Goal: Task Accomplishment & Management: Complete application form

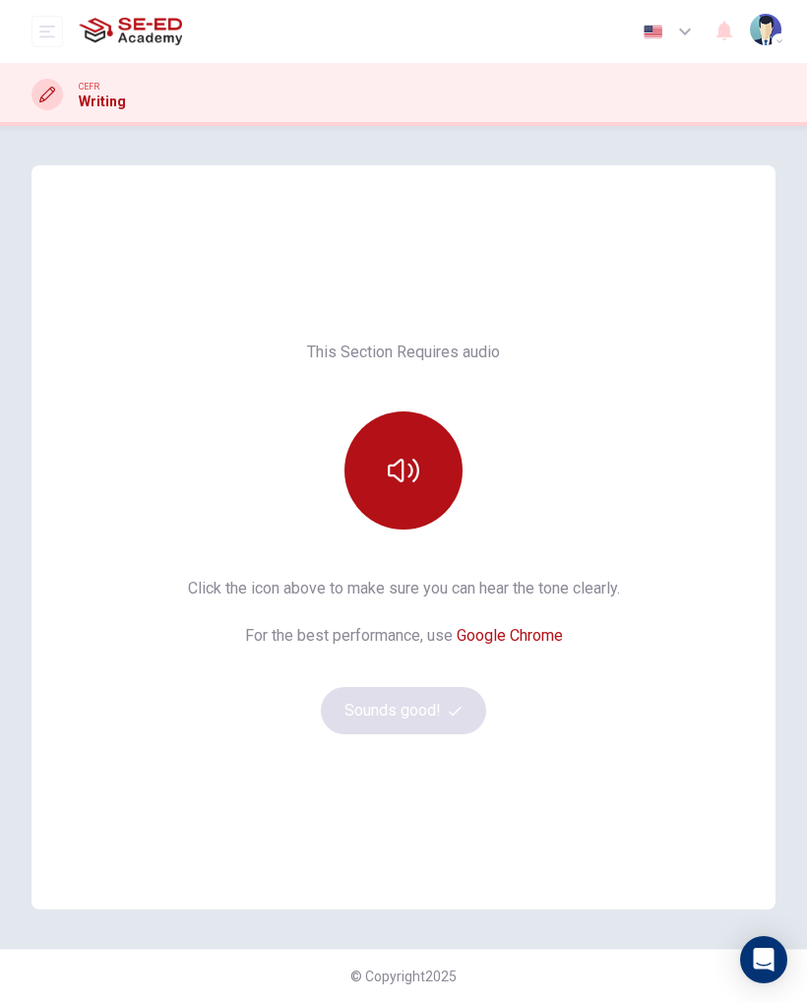
click at [426, 466] on button "button" at bounding box center [403, 470] width 118 height 118
click at [426, 724] on button "Sounds good!" at bounding box center [403, 710] width 165 height 47
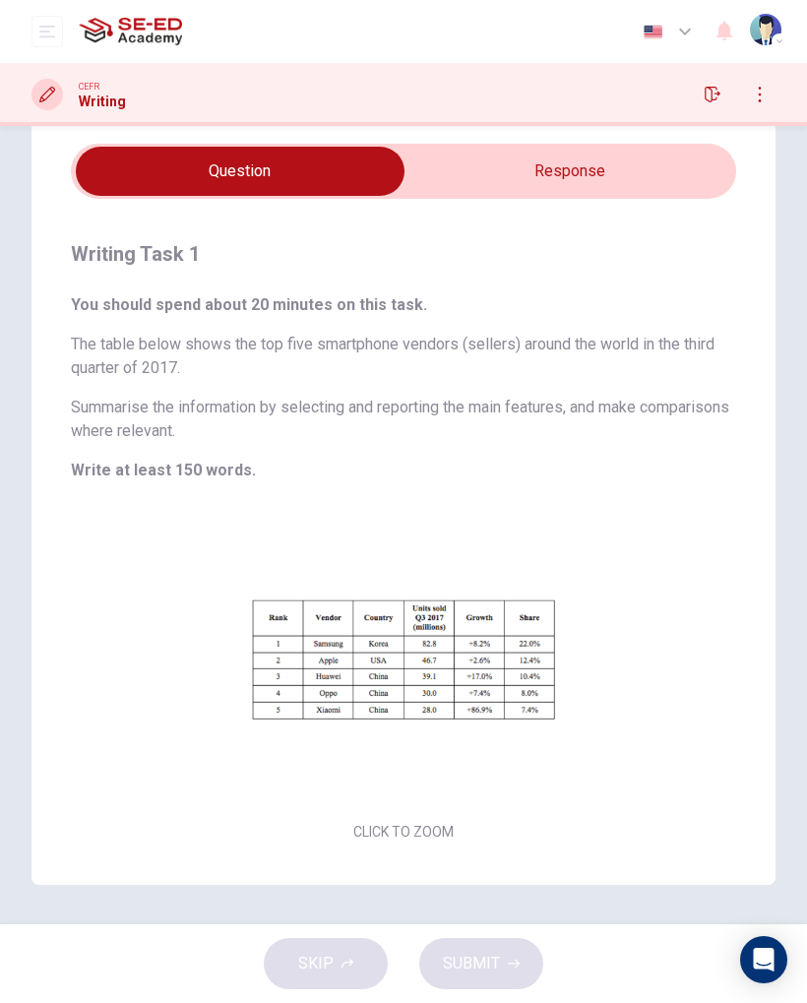
scroll to position [61, 0]
click at [480, 173] on input "checkbox" at bounding box center [240, 171] width 998 height 49
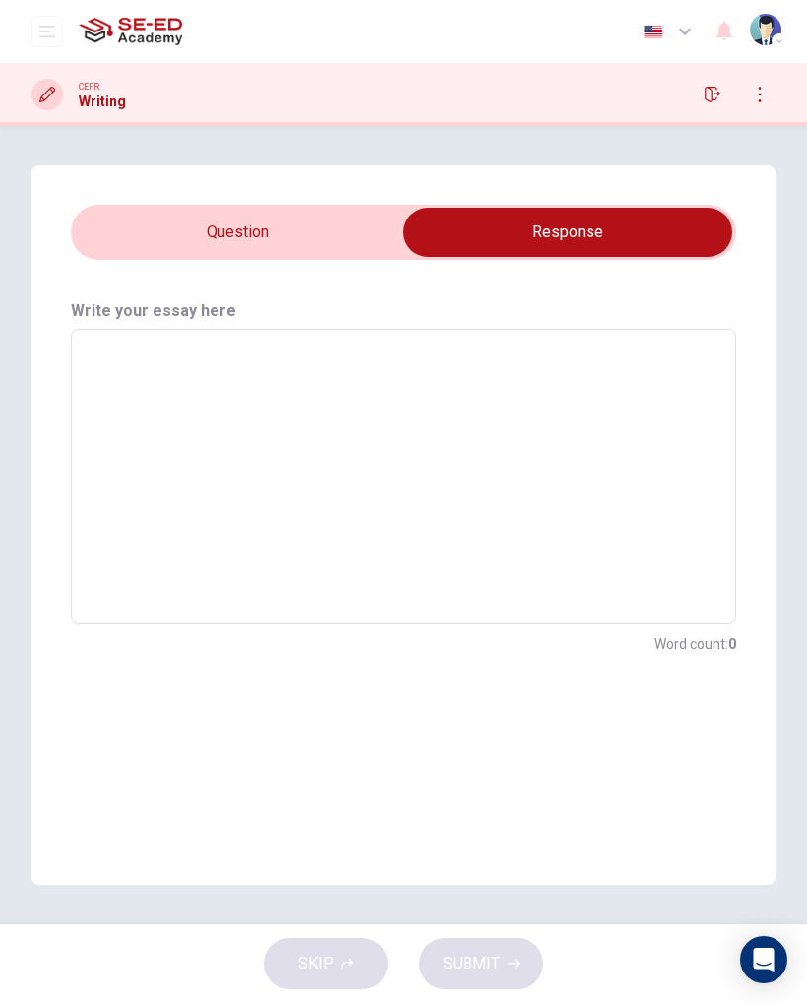
click at [139, 350] on textarea at bounding box center [404, 476] width 638 height 263
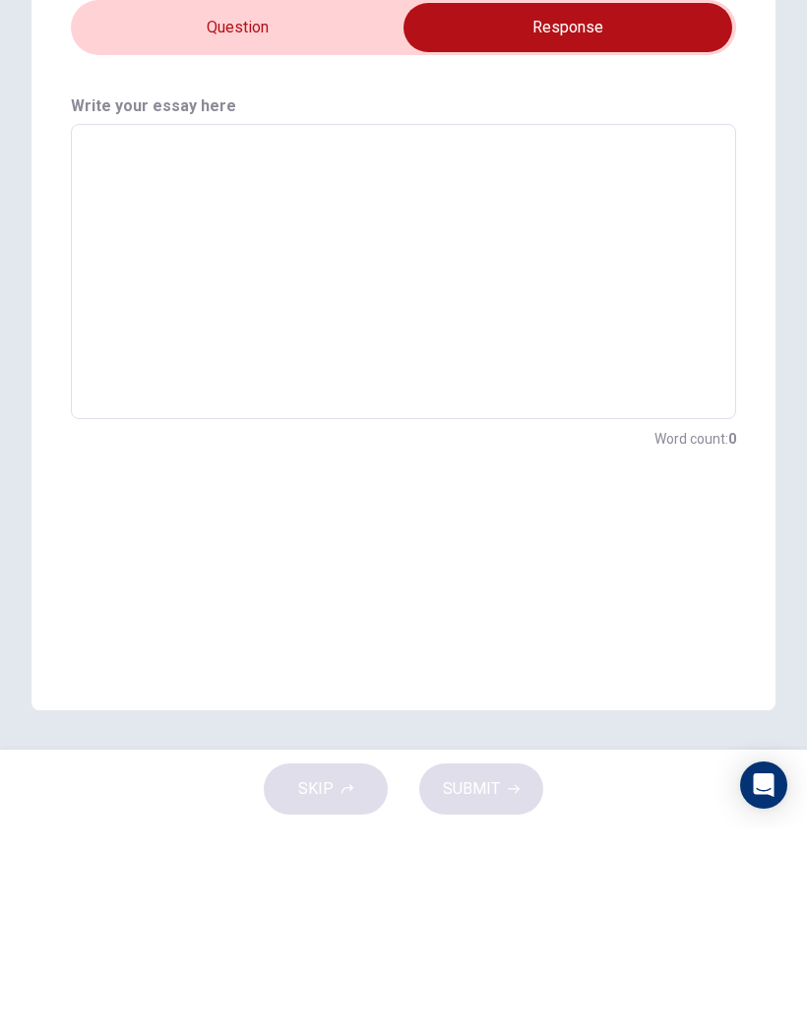
click at [337, 208] on input "checkbox" at bounding box center [568, 232] width 998 height 49
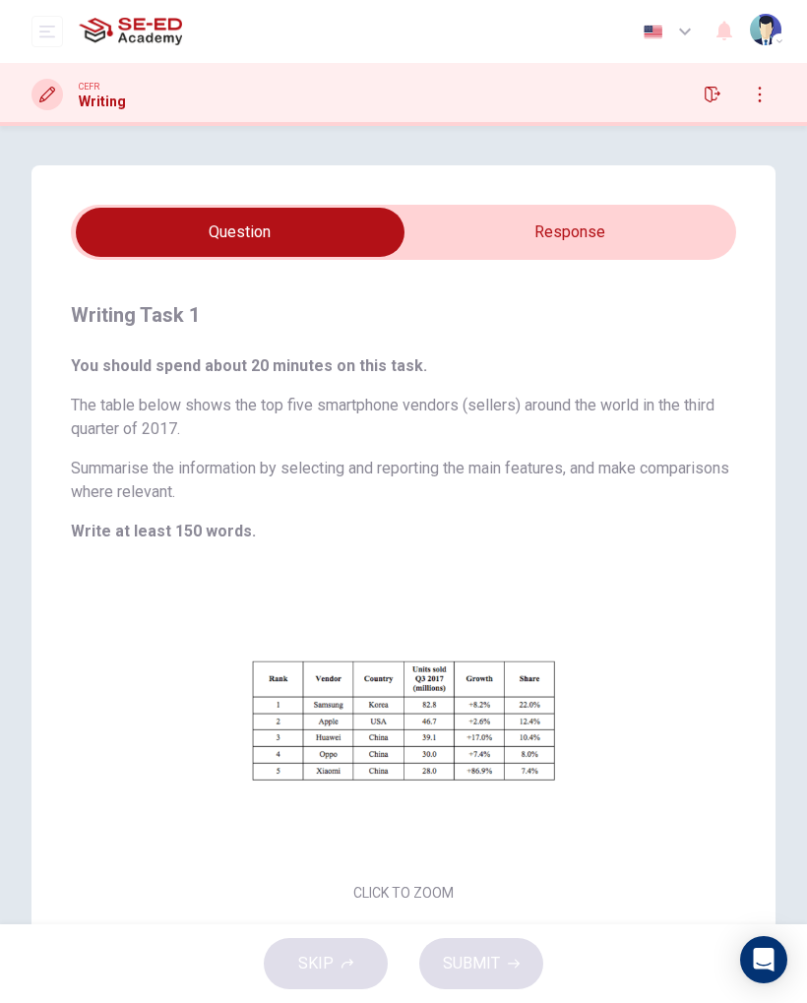
click at [621, 239] on input "checkbox" at bounding box center [240, 232] width 998 height 49
checkbox input "true"
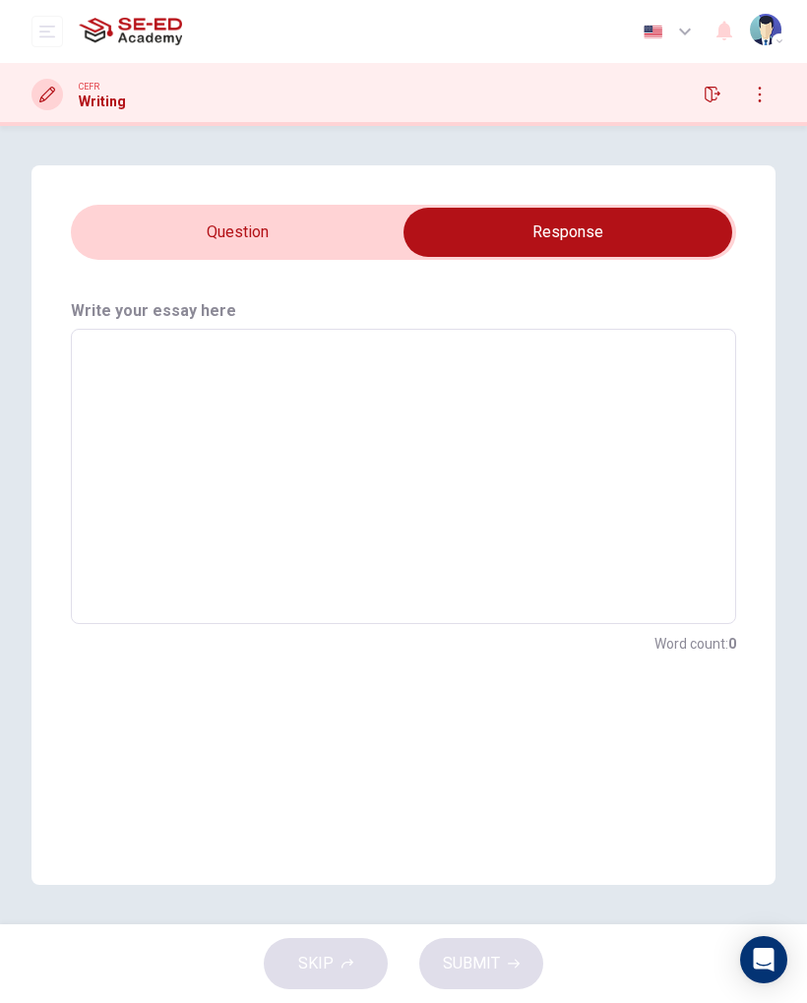
click at [491, 384] on textarea at bounding box center [404, 476] width 638 height 263
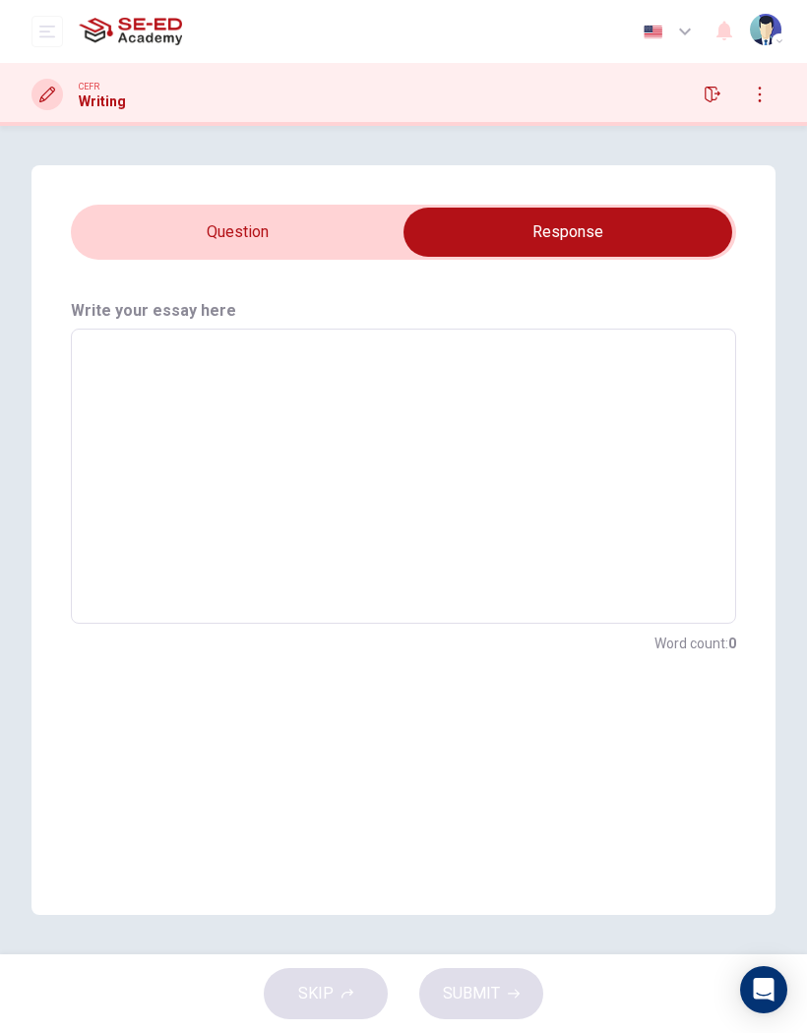
type textarea "N"
type textarea "x"
type textarea "No"
type textarea "x"
type textarea "Now"
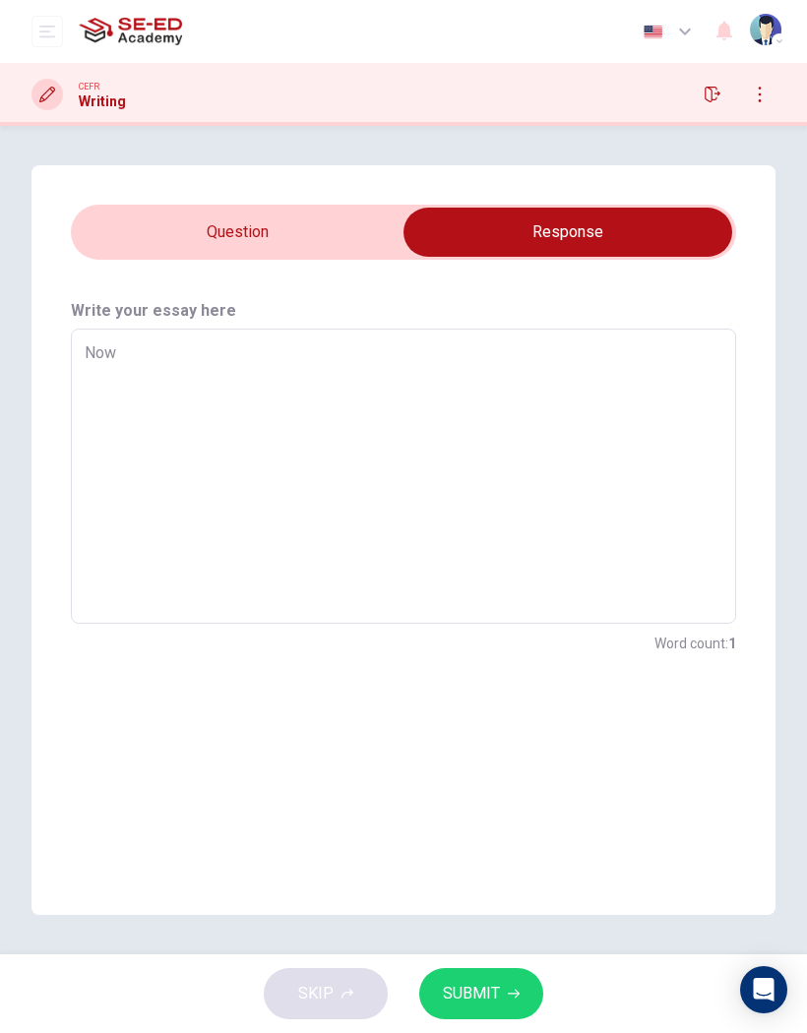
type textarea "x"
type textarea "Nowa"
type textarea "x"
type textarea "Nowad"
type textarea "x"
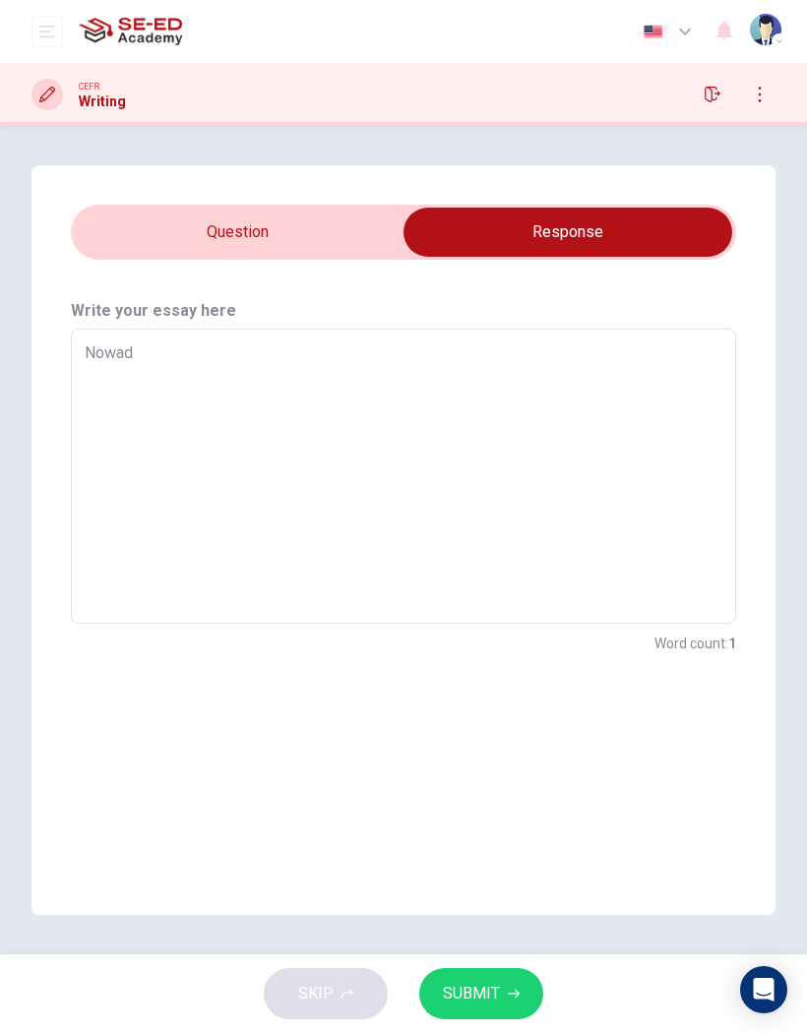
type textarea "Nowada"
type textarea "x"
type textarea "Nowad"
type textarea "x"
type textarea "Nowa"
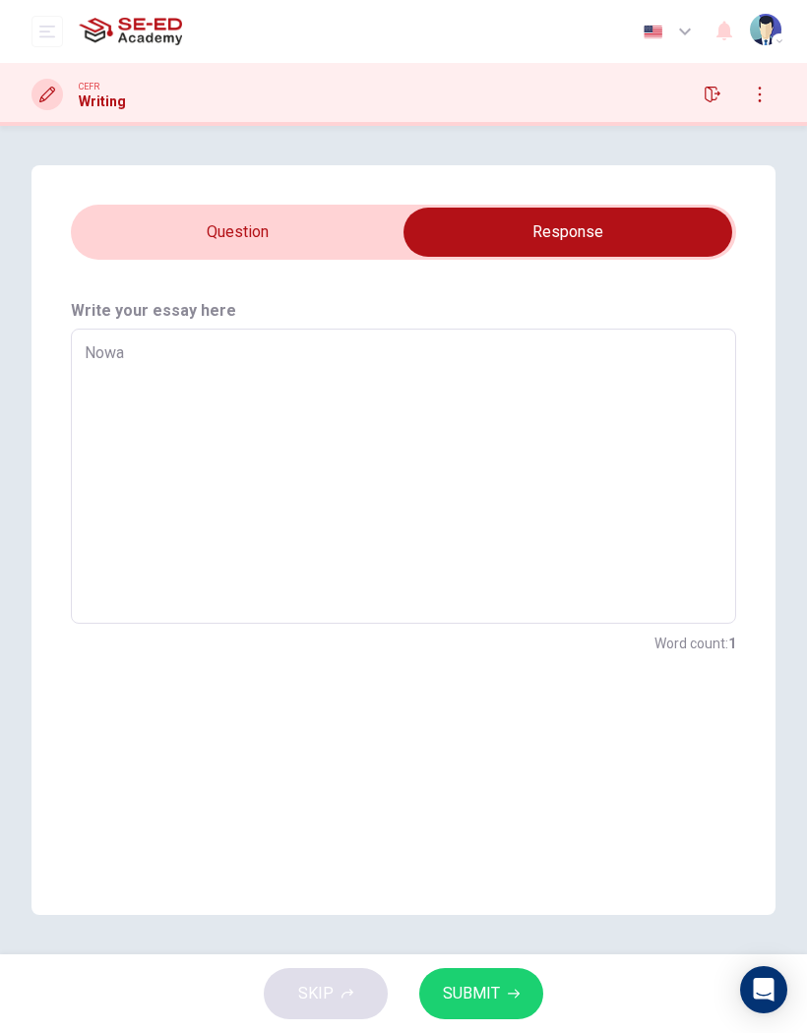
type textarea "x"
type textarea "Now"
type textarea "x"
type textarea "No"
type textarea "x"
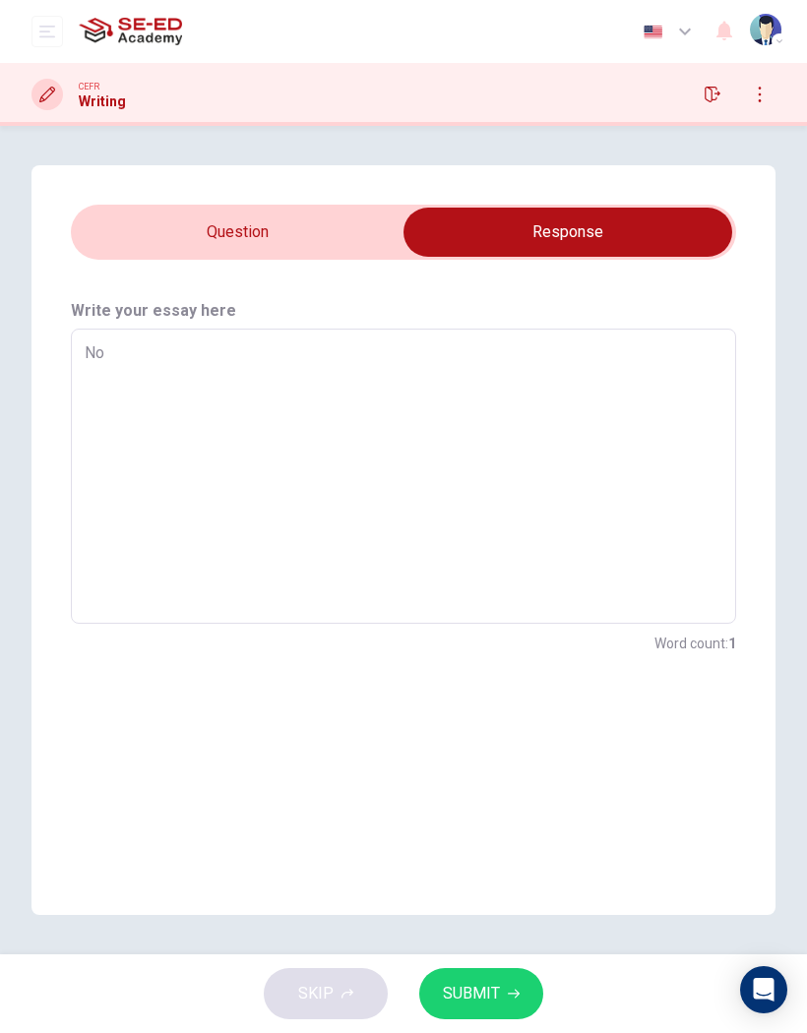
type textarea "N"
type textarea "x"
type textarea "C"
type textarea "x"
type textarea "Ch"
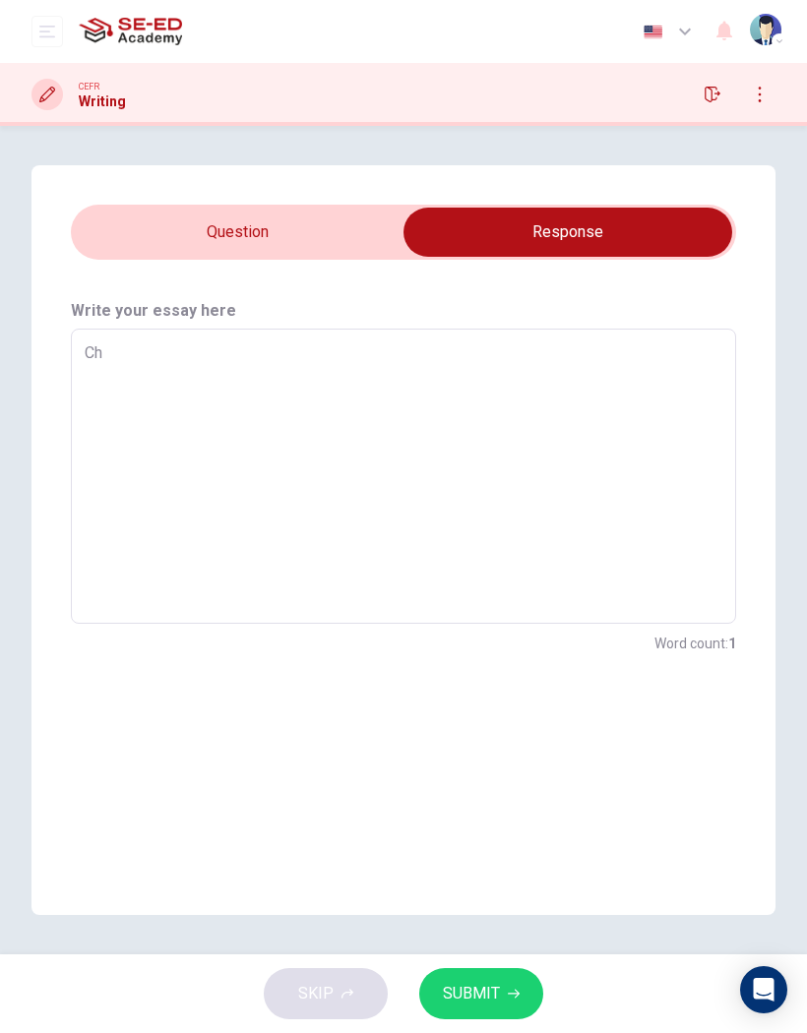
type textarea "x"
type textarea "Chi"
type textarea "x"
type textarea "Chin"
type textarea "x"
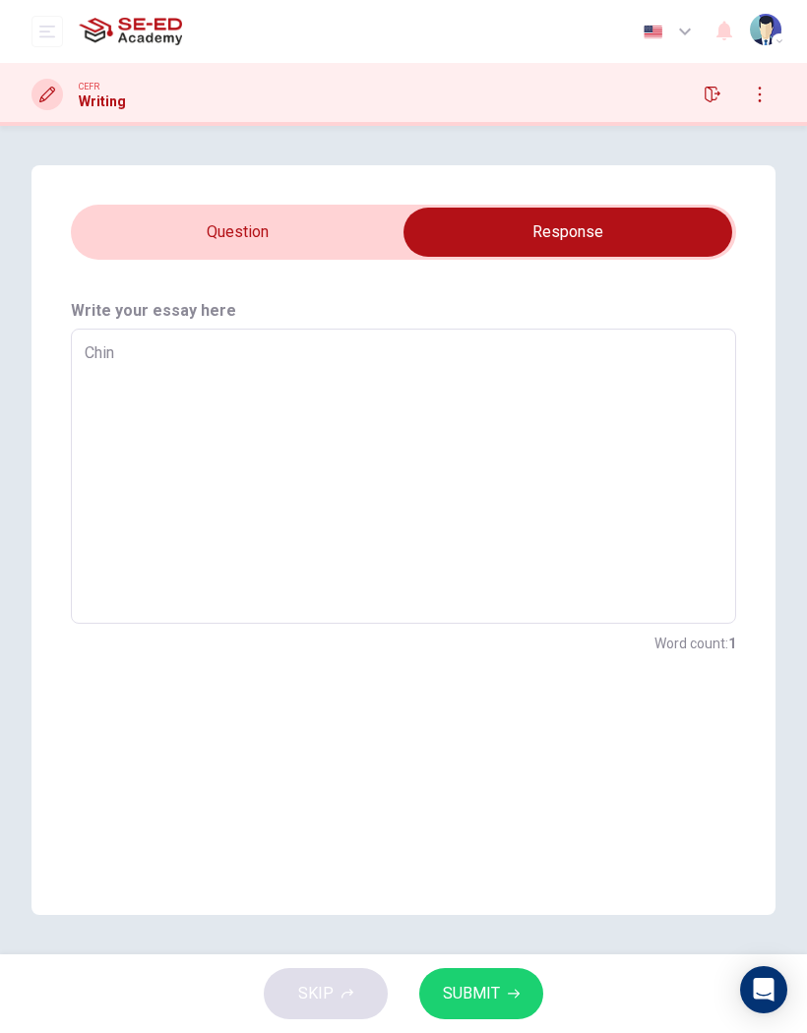
type textarea "[GEOGRAPHIC_DATA]"
type textarea "x"
type textarea "[GEOGRAPHIC_DATA]"
type textarea "x"
type textarea "[GEOGRAPHIC_DATA]"
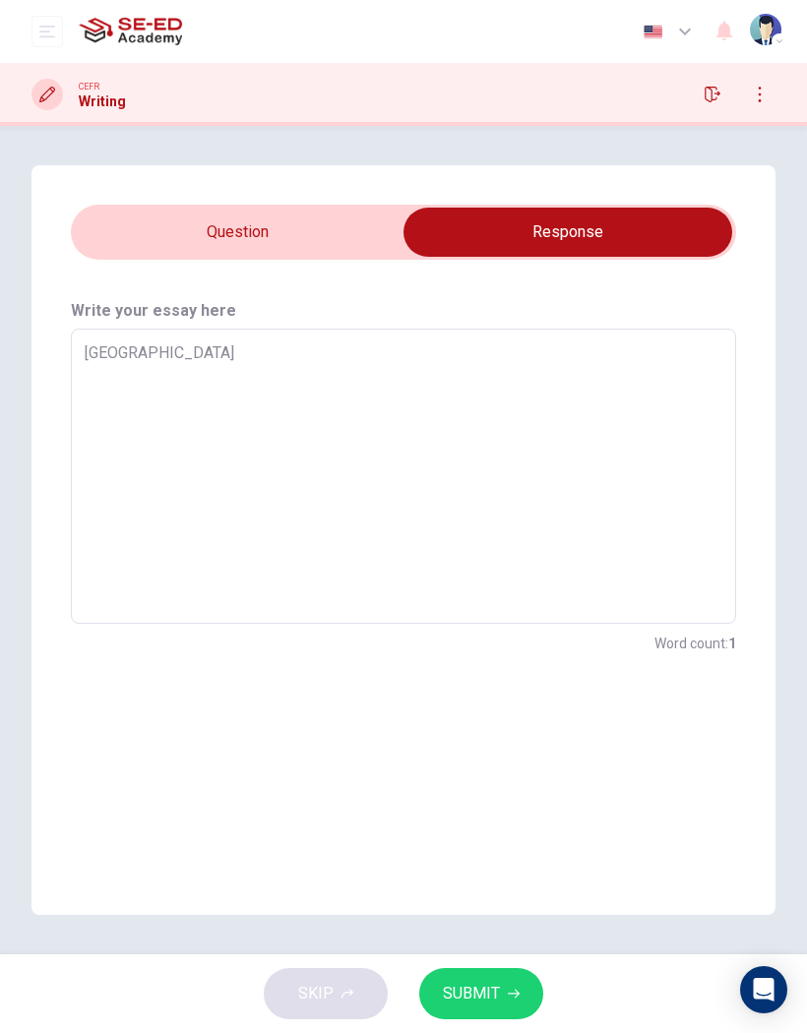
type textarea "x"
type textarea "Chin"
type textarea "x"
type textarea "Chi"
type textarea "x"
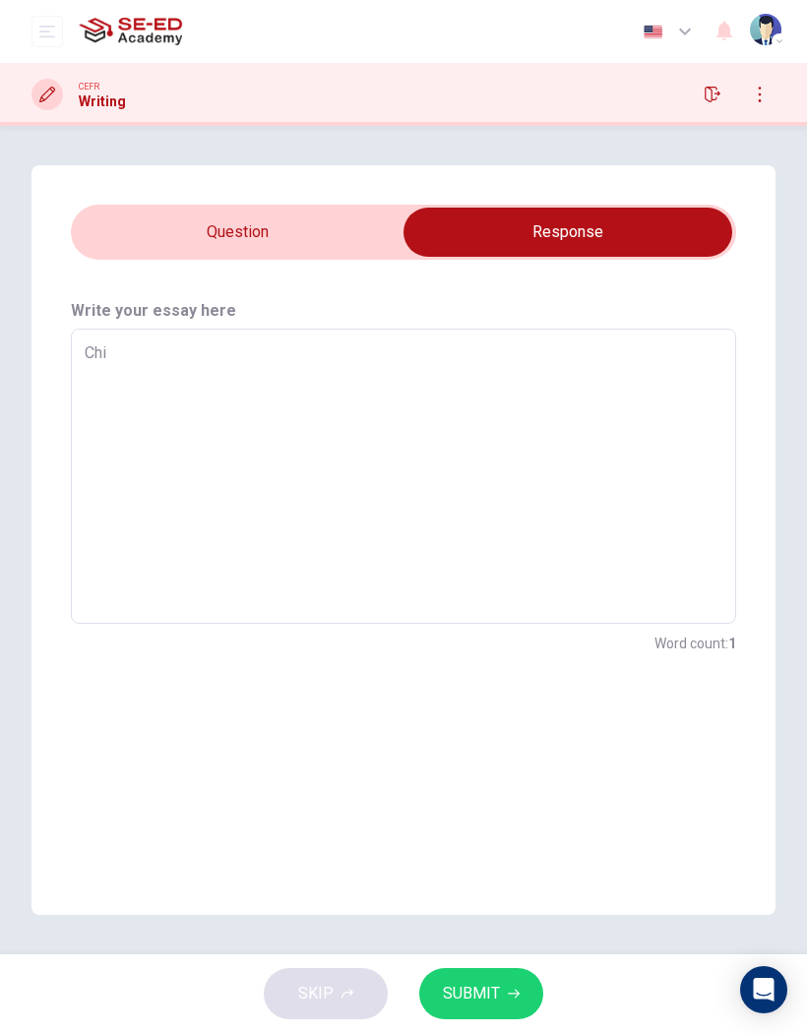
type textarea "Ch"
type textarea "x"
type textarea "C"
type textarea "x"
type textarea "N"
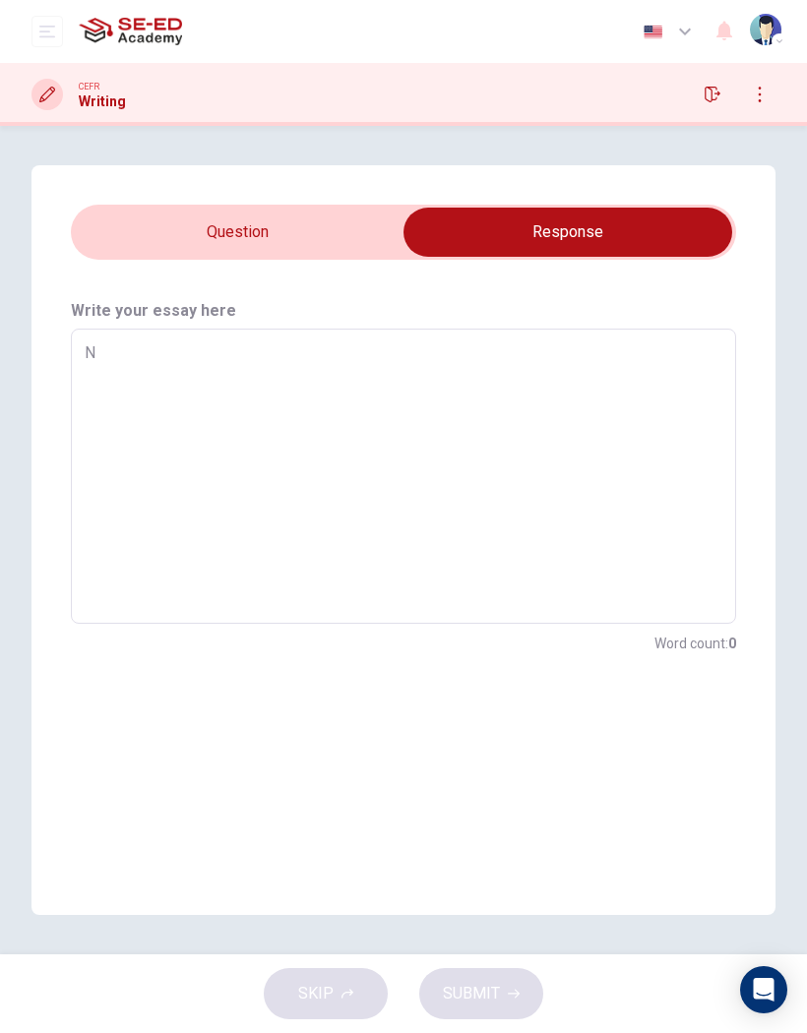
type textarea "x"
type textarea "No"
type textarea "x"
type textarea "Now"
type textarea "x"
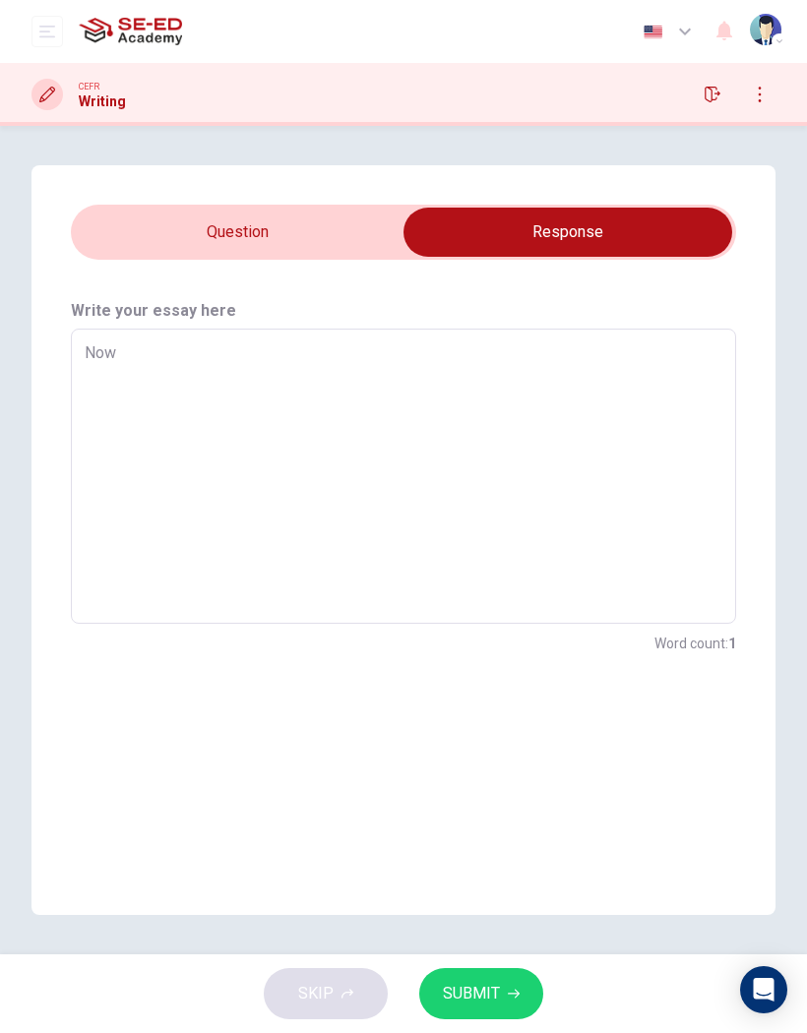
type textarea "Nowa"
type textarea "x"
type textarea "Nowad"
type textarea "x"
type textarea "Nowada"
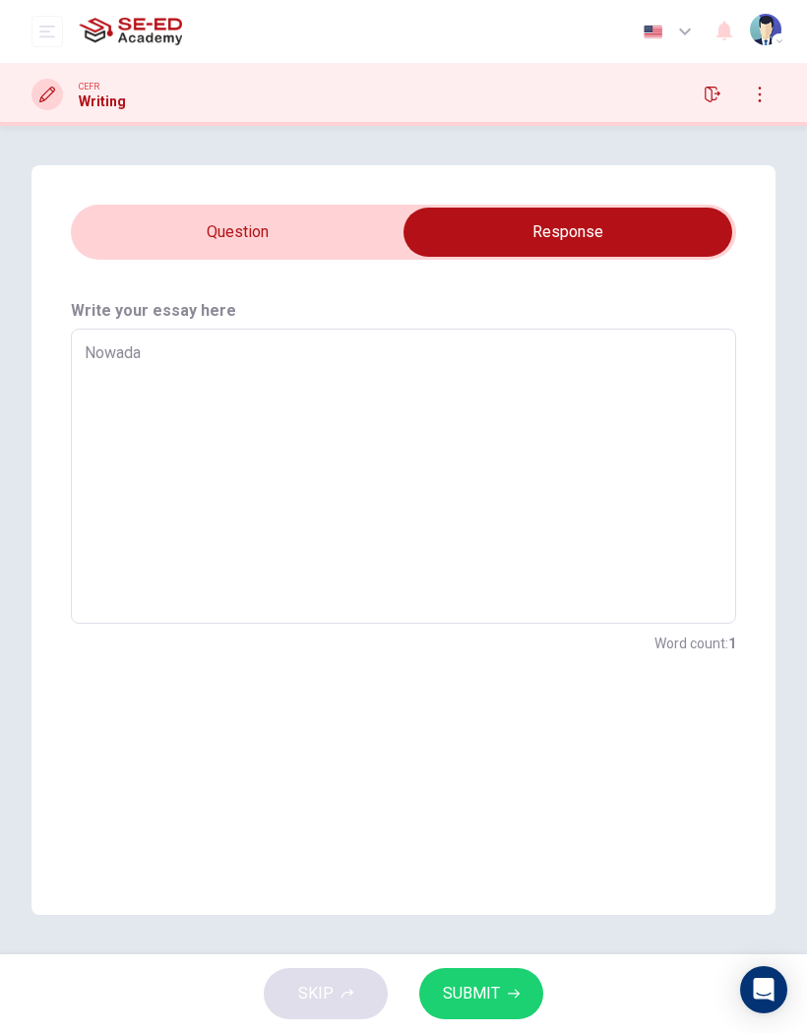
type textarea "x"
type textarea "Nowaday"
type textarea "x"
type textarea "Nowaday"
type textarea "x"
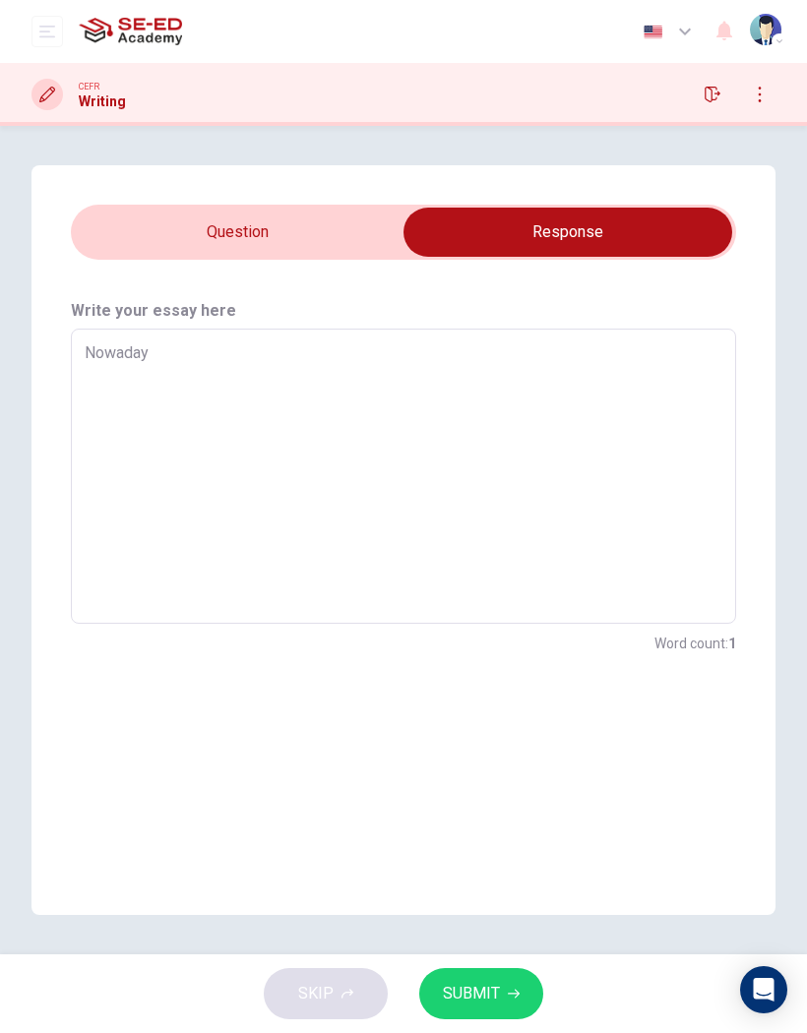
type textarea "Nowaday a"
type textarea "x"
type textarea "Nowaday ar"
type textarea "x"
type textarea "Nowaday are"
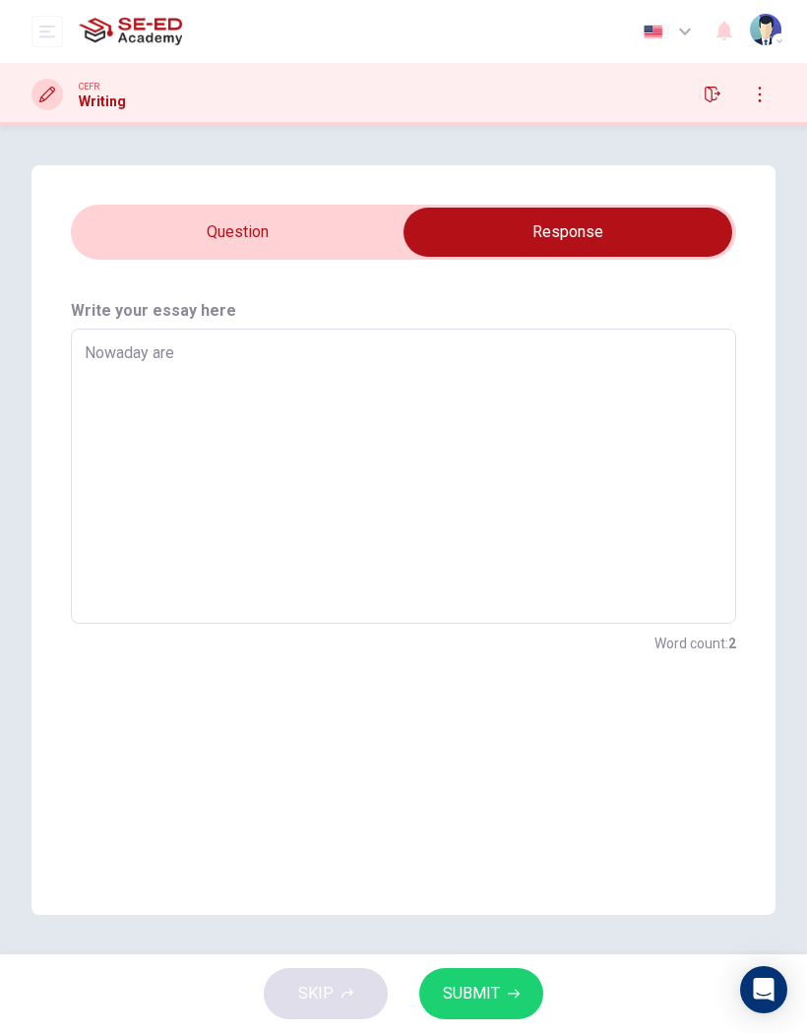
type textarea "x"
type textarea "Nowaday are"
type textarea "x"
type textarea "Nowaday are m"
type textarea "x"
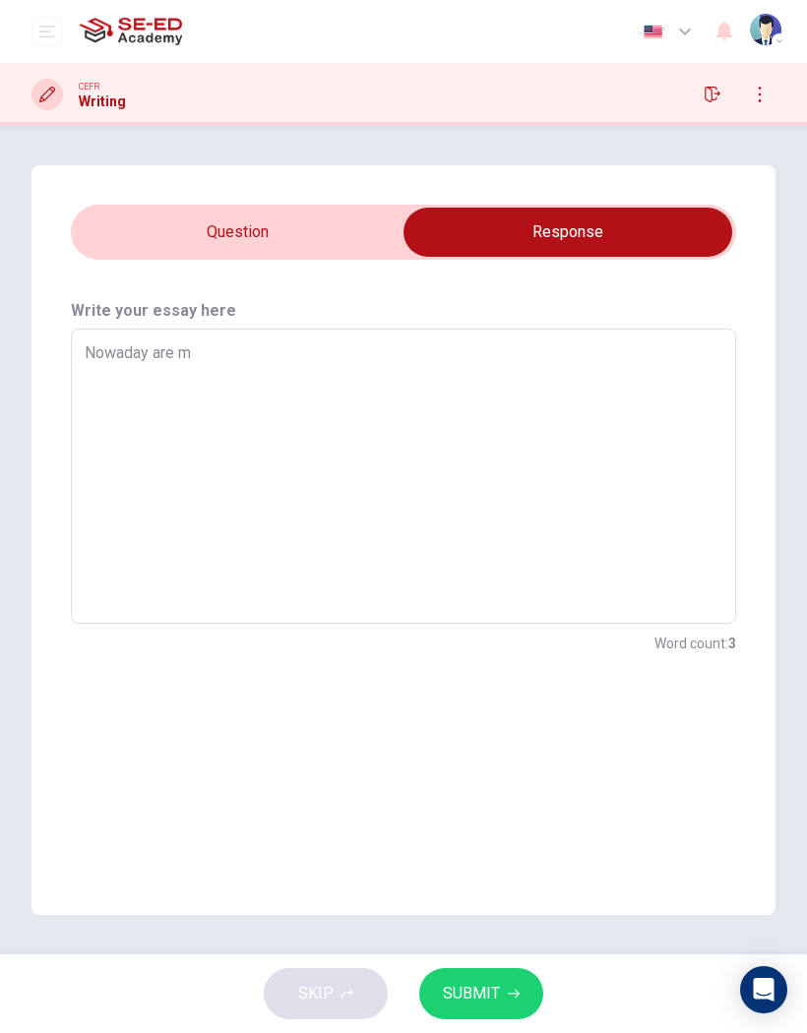
type textarea "Nowaday are ma"
type textarea "x"
type textarea "Nowaday are man"
type textarea "x"
type textarea "Nowaday are many"
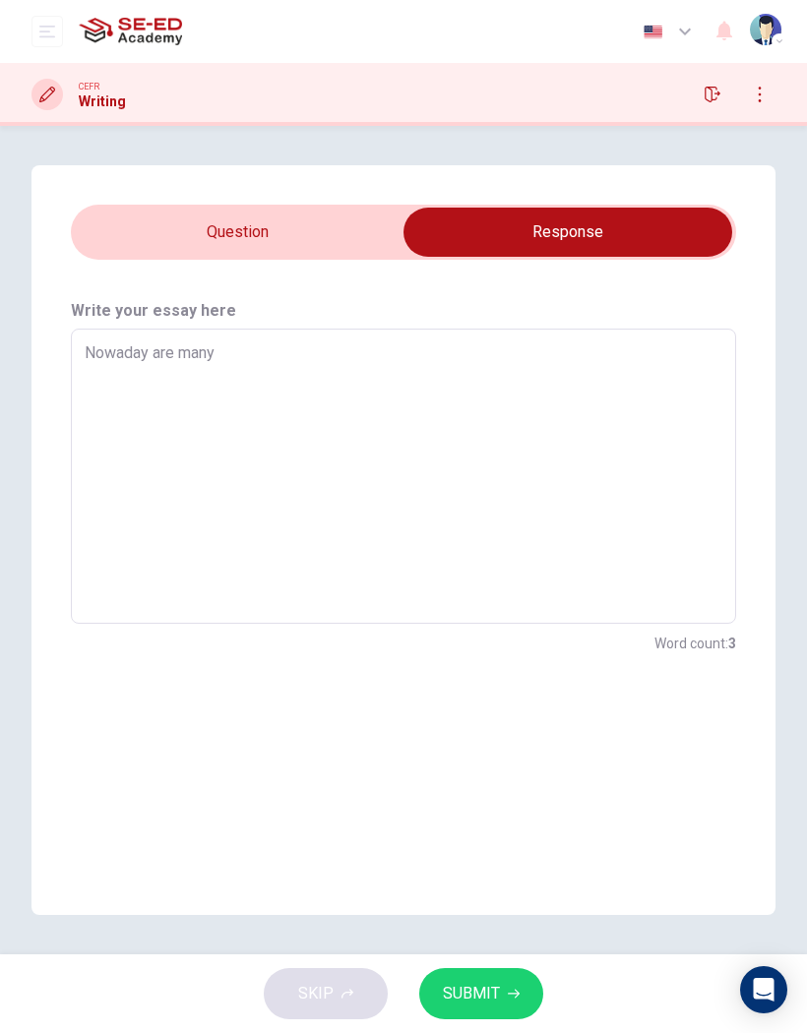
type textarea "x"
type textarea "Nowaday are many"
type textarea "x"
click at [339, 253] on input "checkbox" at bounding box center [568, 232] width 998 height 49
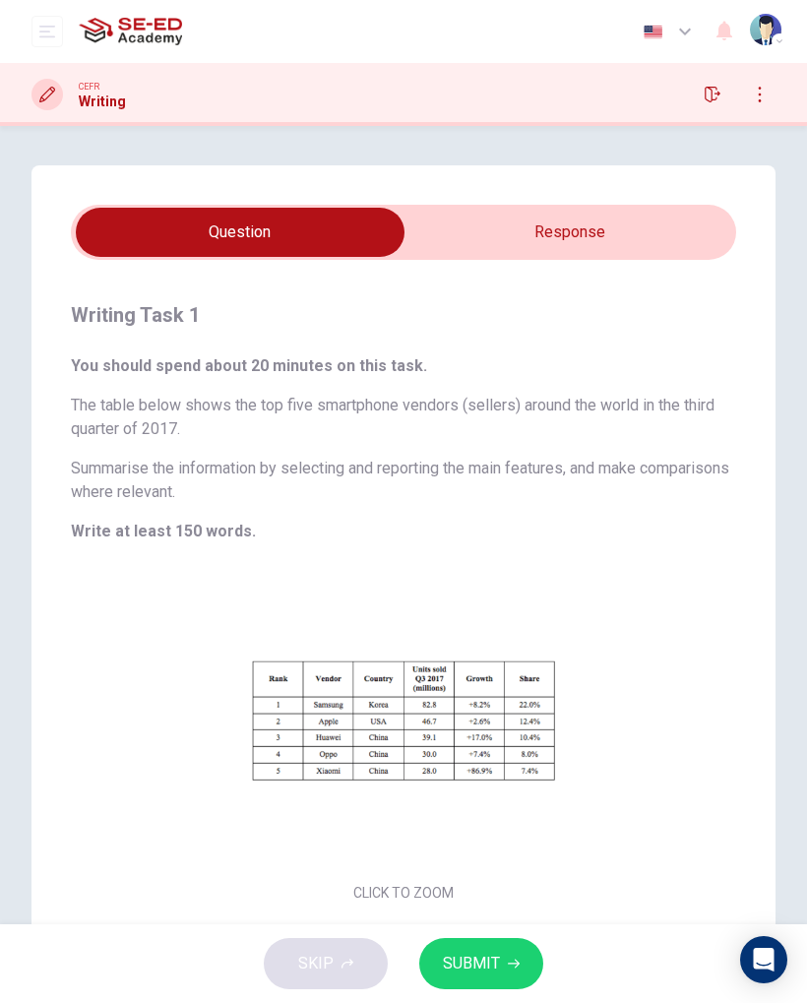
scroll to position [1, 0]
click at [675, 224] on input "checkbox" at bounding box center [240, 231] width 998 height 49
checkbox input "true"
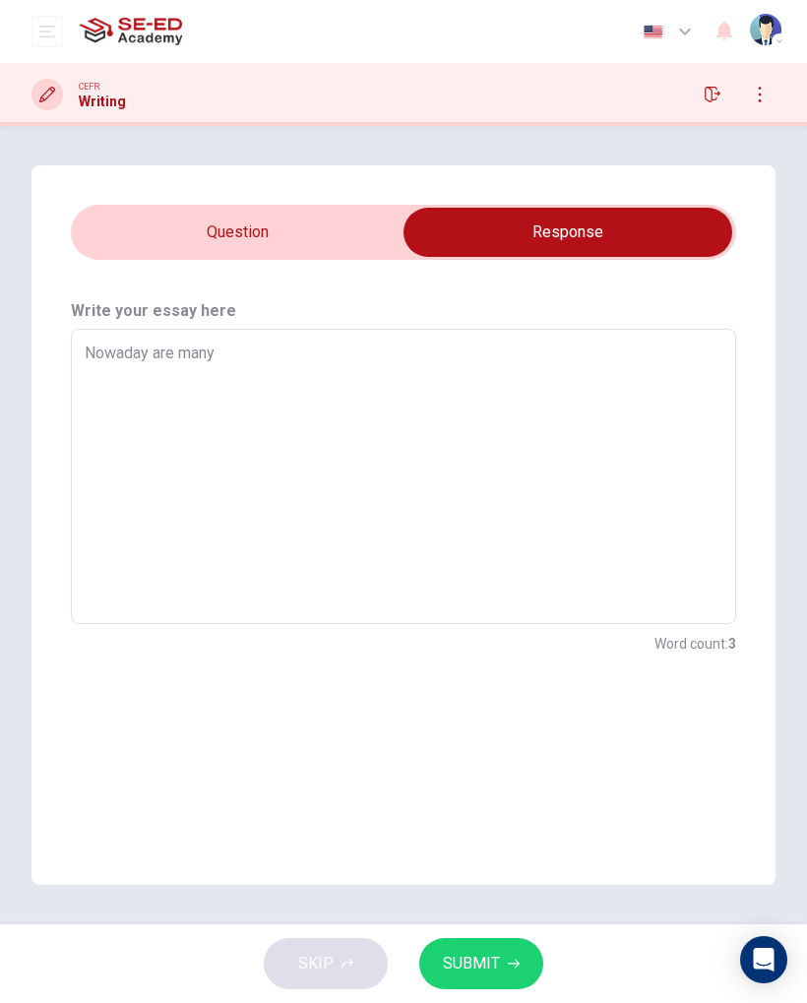
click at [651, 471] on textarea "Nowaday are many" at bounding box center [404, 476] width 638 height 263
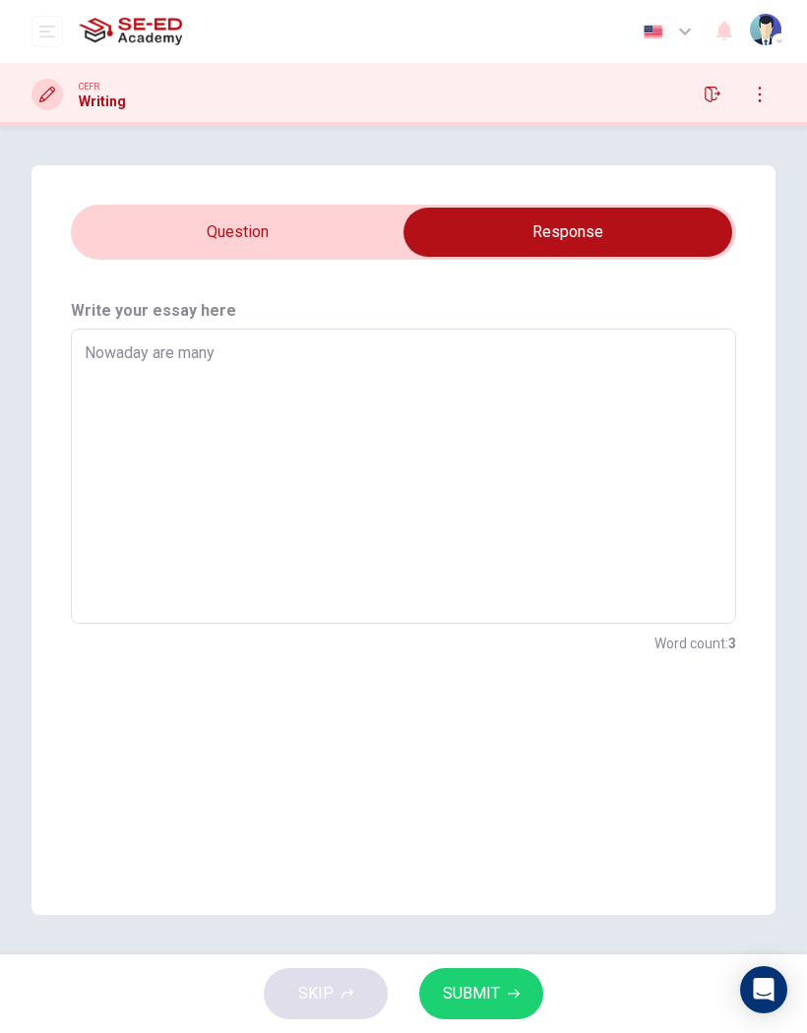
type textarea "x"
type textarea "Nowaday are many s"
type textarea "x"
type textarea "Nowaday are many sm"
type textarea "x"
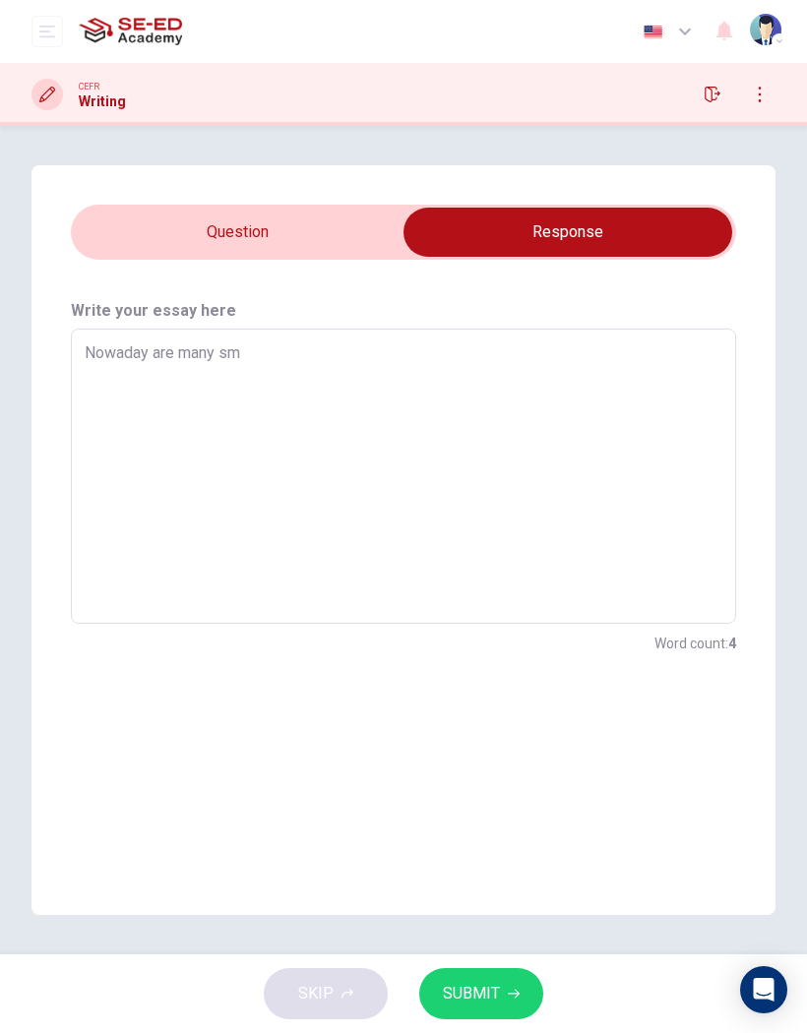
type textarea "Nowaday are many sma"
type textarea "x"
type textarea "Nowaday are many smar"
type textarea "x"
type textarea "Nowaday are many smart"
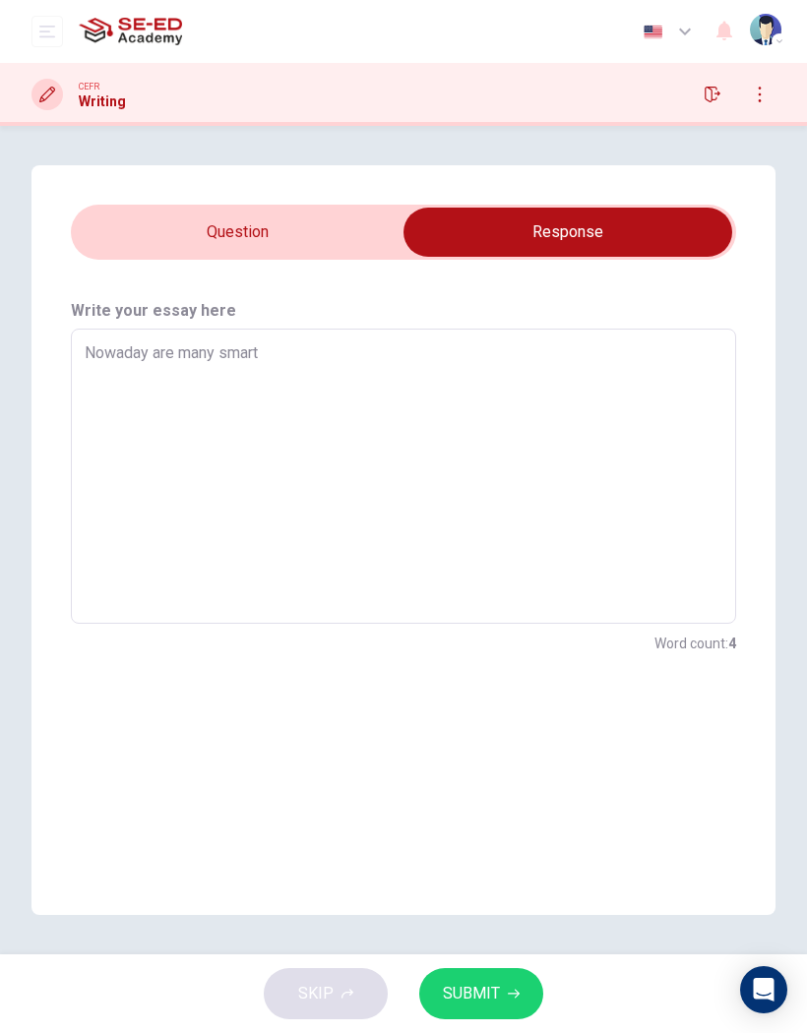
type textarea "x"
type textarea "Nowaday are many smartp"
type textarea "x"
type textarea "Nowaday are many smartph"
type textarea "x"
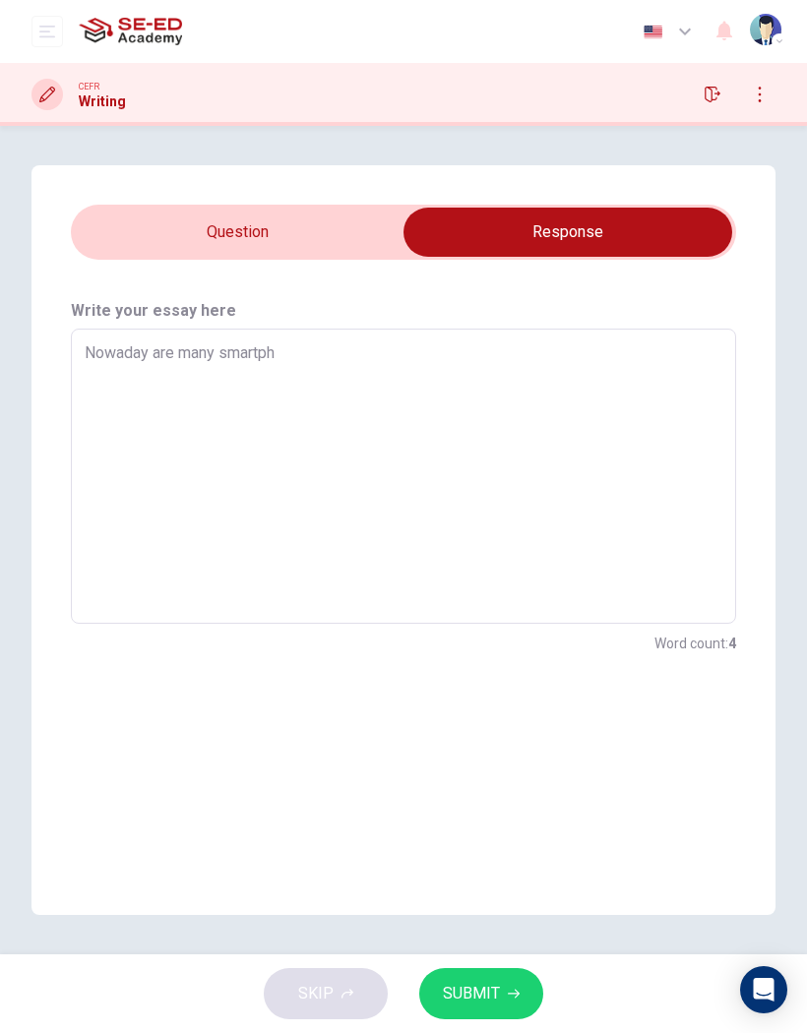
type textarea "Nowaday are many smartpho"
type textarea "x"
type textarea "Nowaday are many smartphon"
type textarea "x"
type textarea "Nowaday are many smartphone"
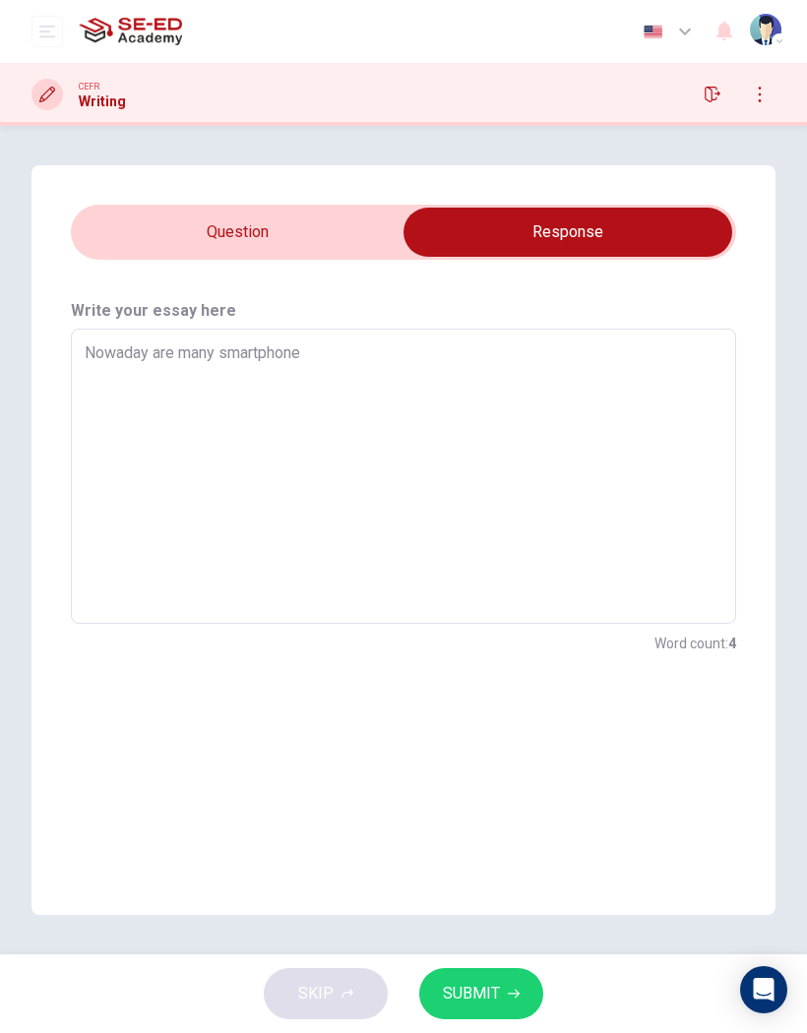
type textarea "x"
type textarea "Nowaday are many smartphone"
type textarea "x"
type textarea "Nowaday are many smartphone v"
type textarea "x"
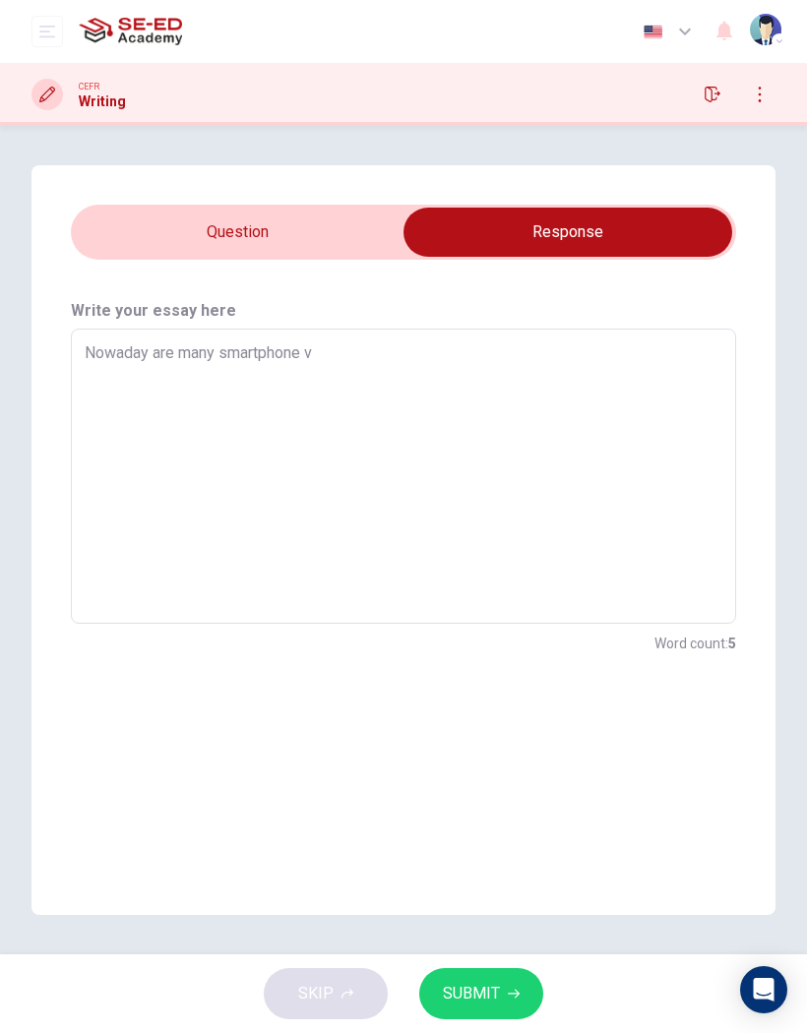
type textarea "Nowaday are many smartphone va"
type textarea "x"
type textarea "Nowaday are many smartphone van"
type textarea "x"
type textarea "Nowaday are many smartphone vand"
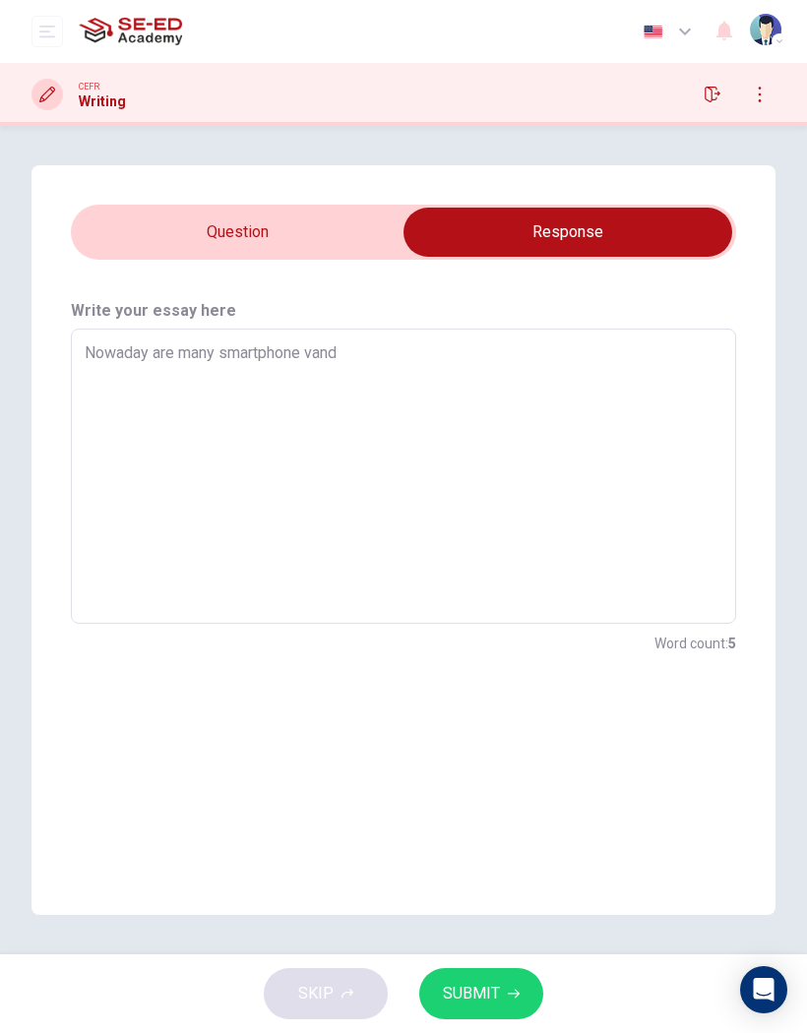
type textarea "x"
type textarea "Nowaday are many smartphone vando"
type textarea "x"
type textarea "Nowaday are many smartphone vandor"
type textarea "x"
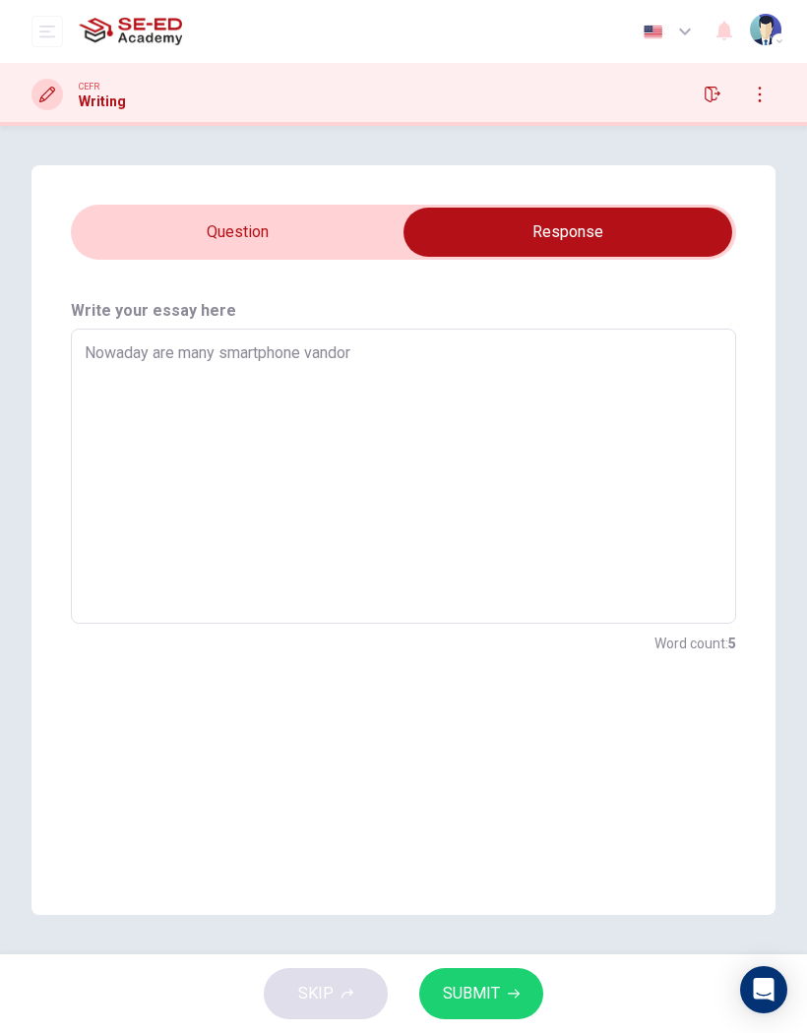
type textarea "Nowaday are many smartphone vandors"
type textarea "x"
click at [166, 253] on input "checkbox" at bounding box center [568, 232] width 998 height 49
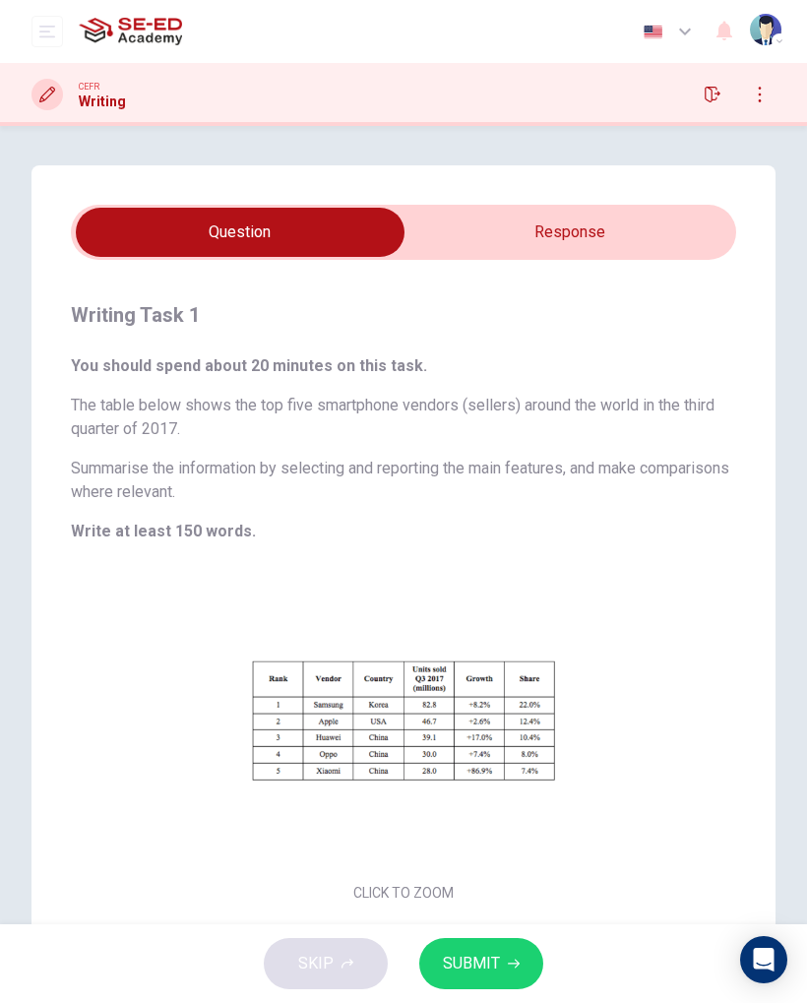
click at [671, 233] on input "checkbox" at bounding box center [240, 232] width 998 height 49
checkbox input "true"
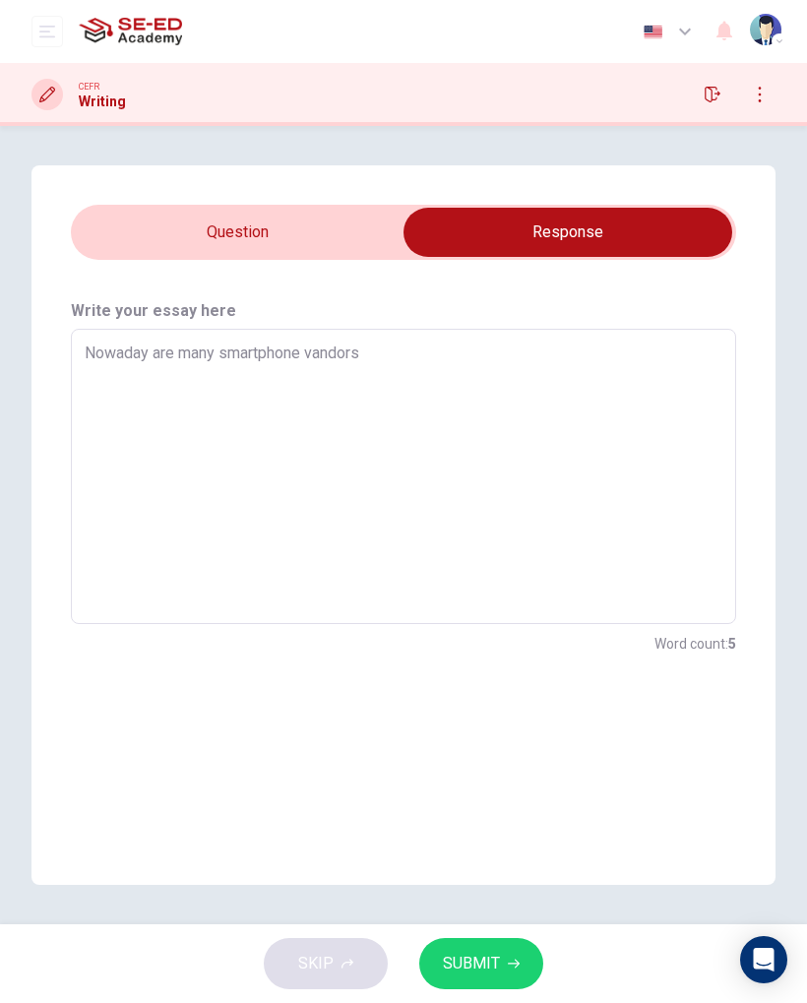
click at [154, 352] on textarea "Nowaday are many smartphone vandors" at bounding box center [404, 476] width 638 height 263
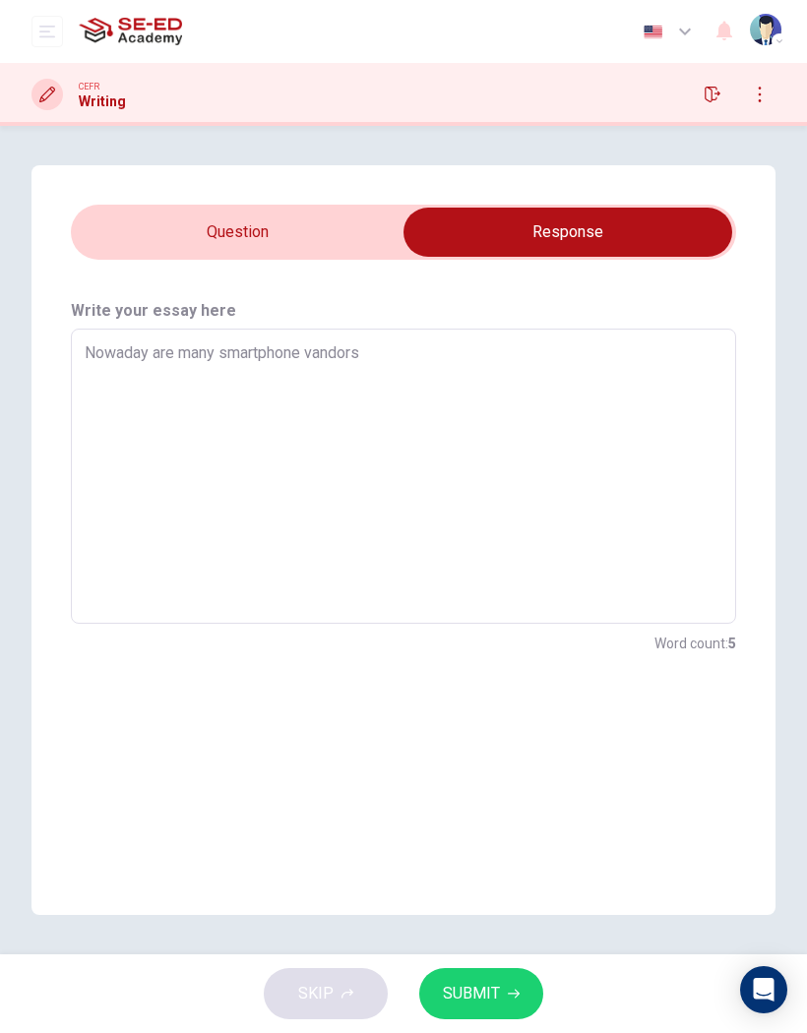
type textarea "x"
type textarea "Nowadayare many smartphone vandors"
type textarea "x"
type textarea "Nowaday,are many smartphone vandors"
type textarea "x"
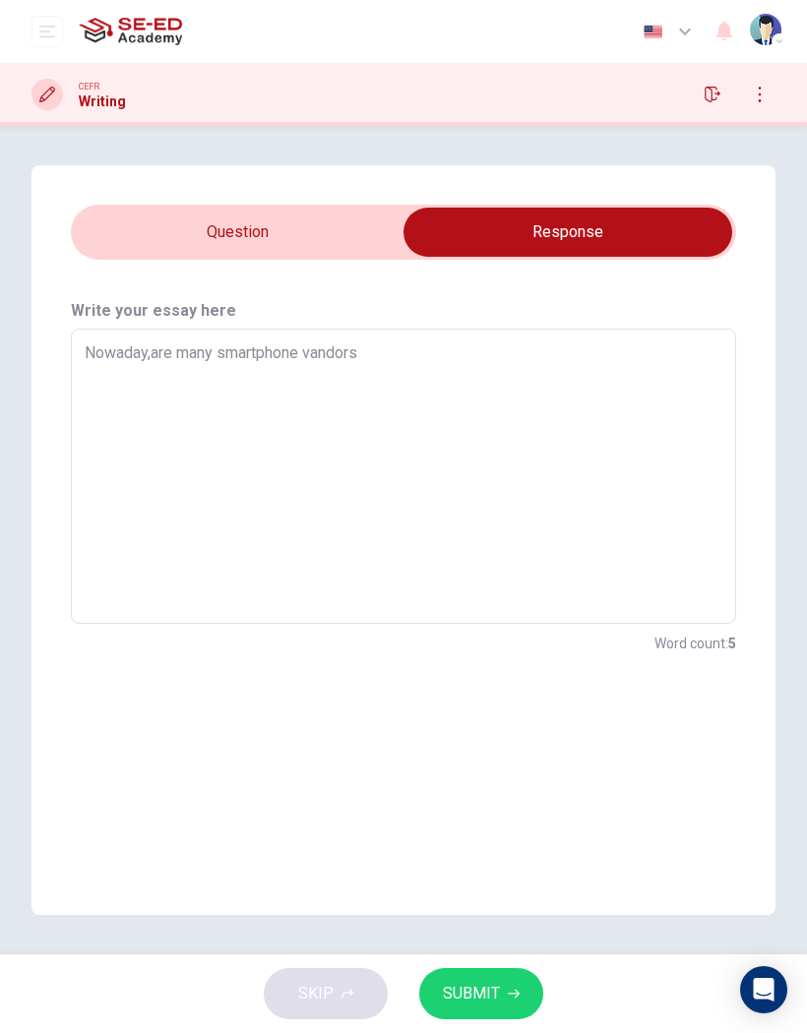
type textarea "Nowaday, are many smartphone vandors"
type textarea "x"
click at [169, 345] on textarea "Nowaday, are many smartphone vandors" at bounding box center [404, 476] width 638 height 263
type textarea "Nowaday, ar many smartphone vandors"
type textarea "x"
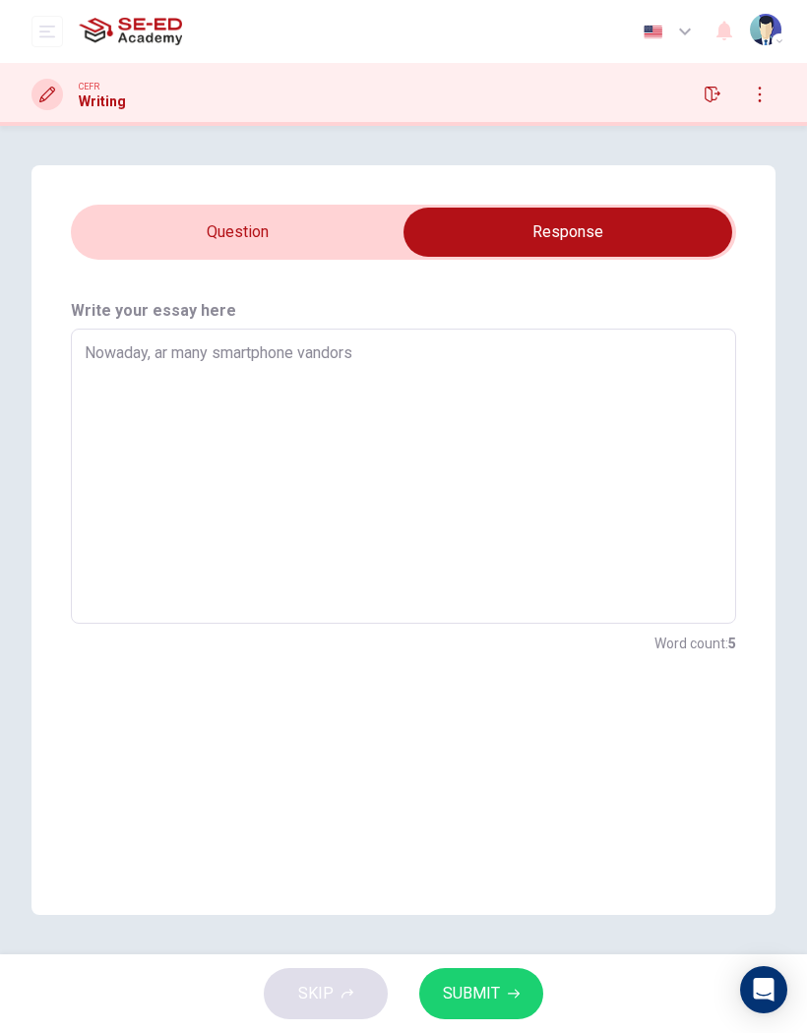
type textarea "Nowaday, a many smartphone vandors"
type textarea "x"
type textarea "Nowaday, many smartphone vandors"
type textarea "x"
type textarea "Nowaday, h many smartphone vandors"
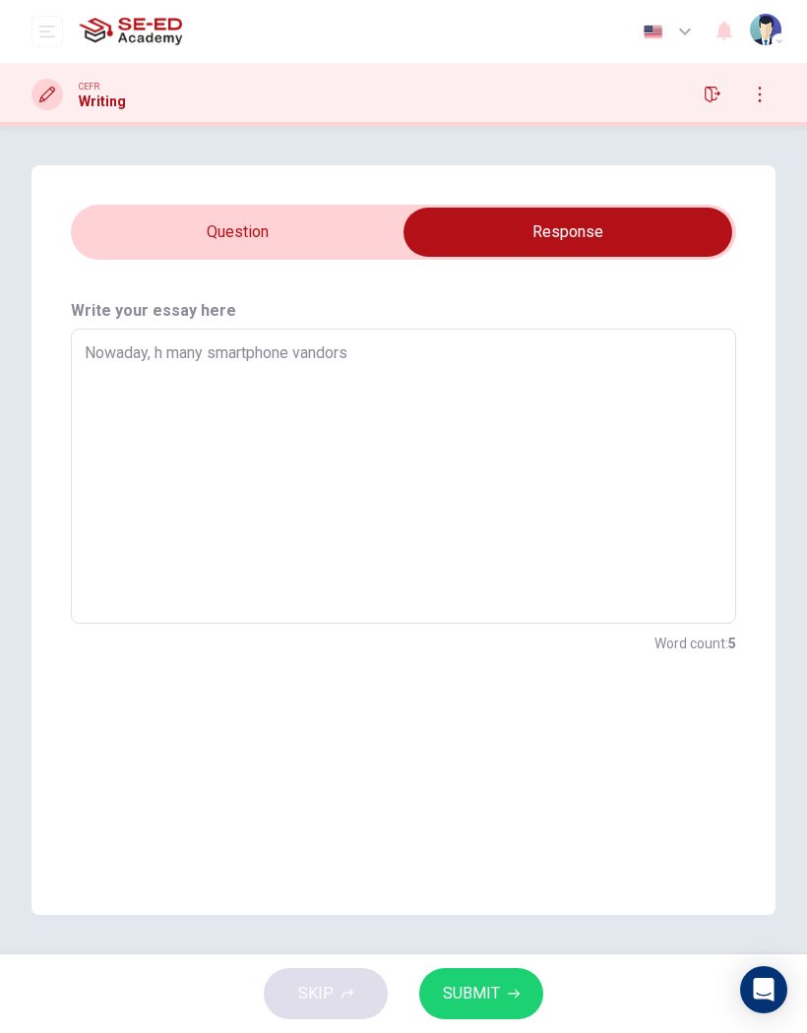
type textarea "x"
type textarea "Nowaday, ha many smartphone vandors"
type textarea "x"
type textarea "Nowaday, has many smartphone vandors"
type textarea "x"
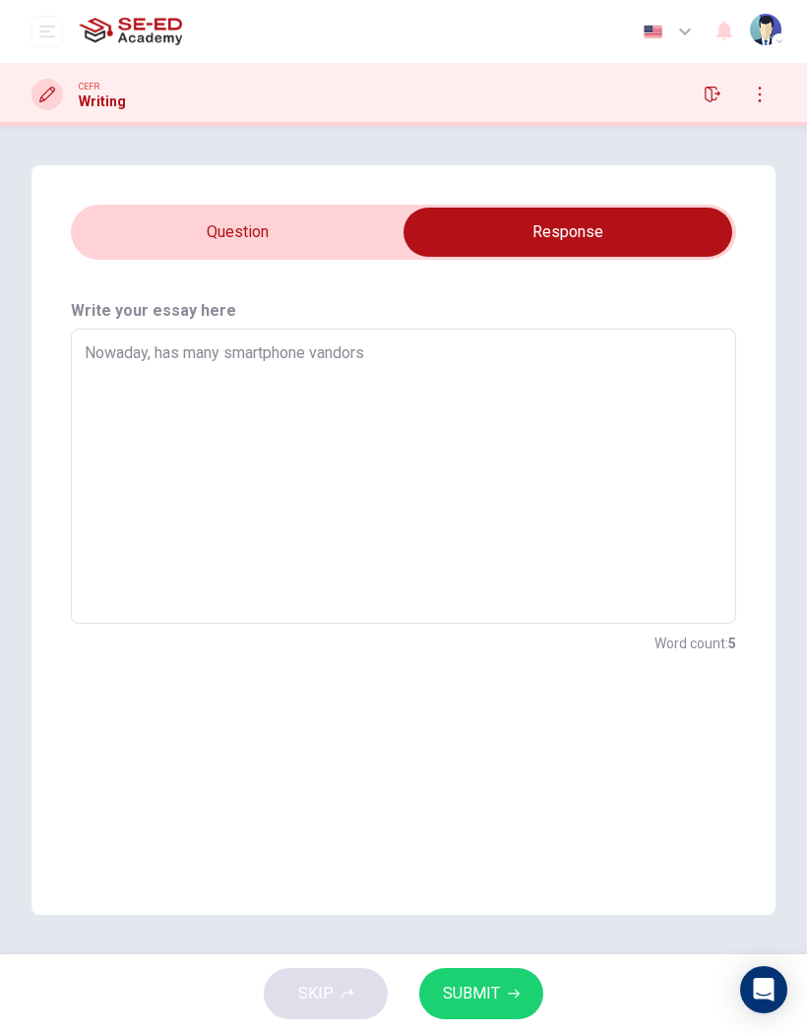
type textarea "Nowaday, ha many smartphone vandors"
type textarea "x"
type textarea "Nowaday, h many smartphone vandors"
type textarea "x"
type textarea "Nowaday, many smartphone vandors"
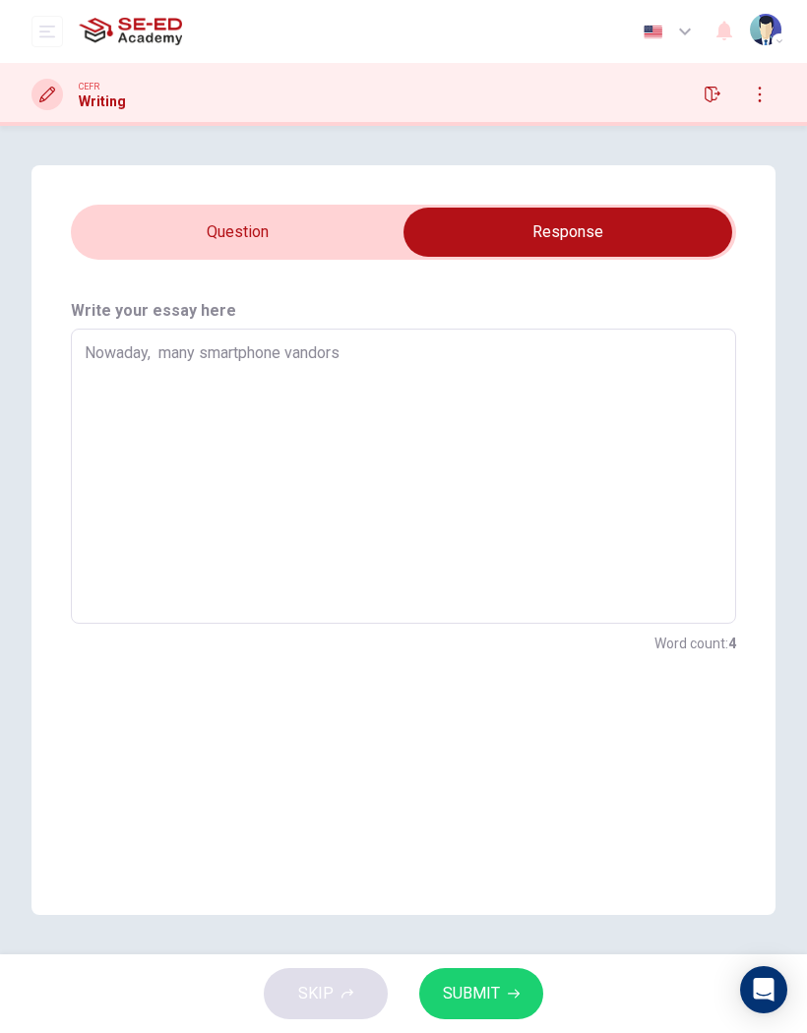
type textarea "x"
click at [652, 408] on textarea "Nowaday, many smartphone vandors" at bounding box center [404, 476] width 638 height 263
type textarea "Nowaday, many smartphone vandors"
type textarea "x"
type textarea "Nowaday, many smartphone vandors i"
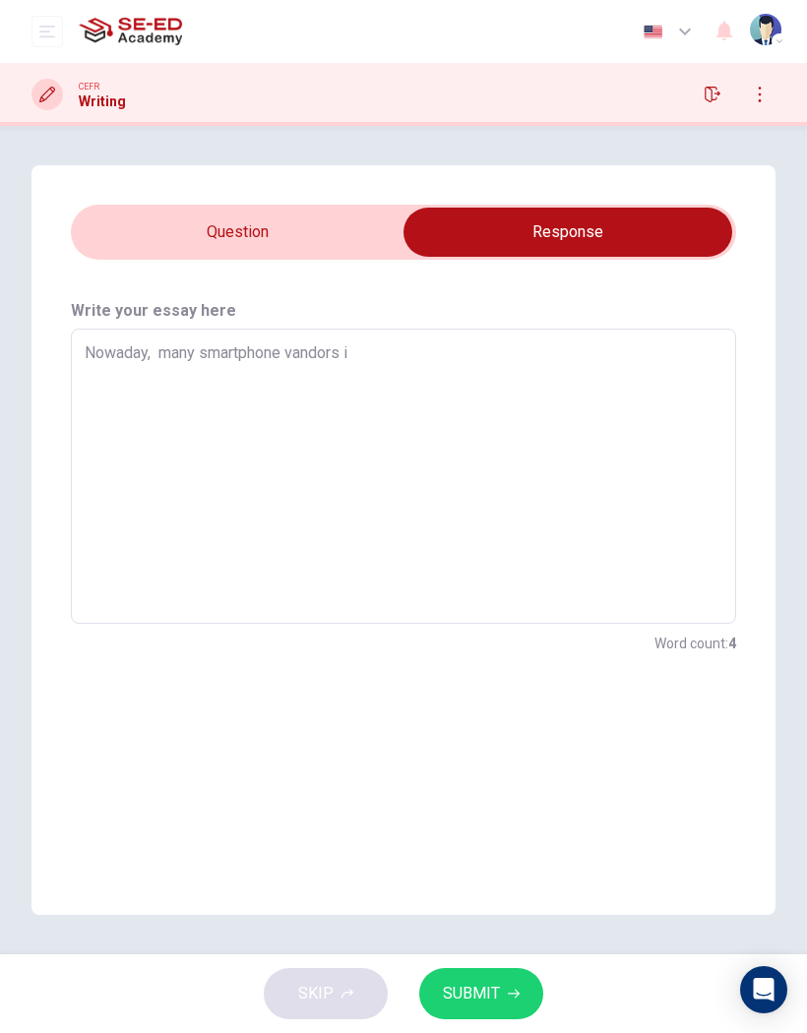
type textarea "x"
type textarea "Nowaday, many smartphone vandors in"
type textarea "x"
type textarea "Nowaday, many smartphone vandors in"
type textarea "x"
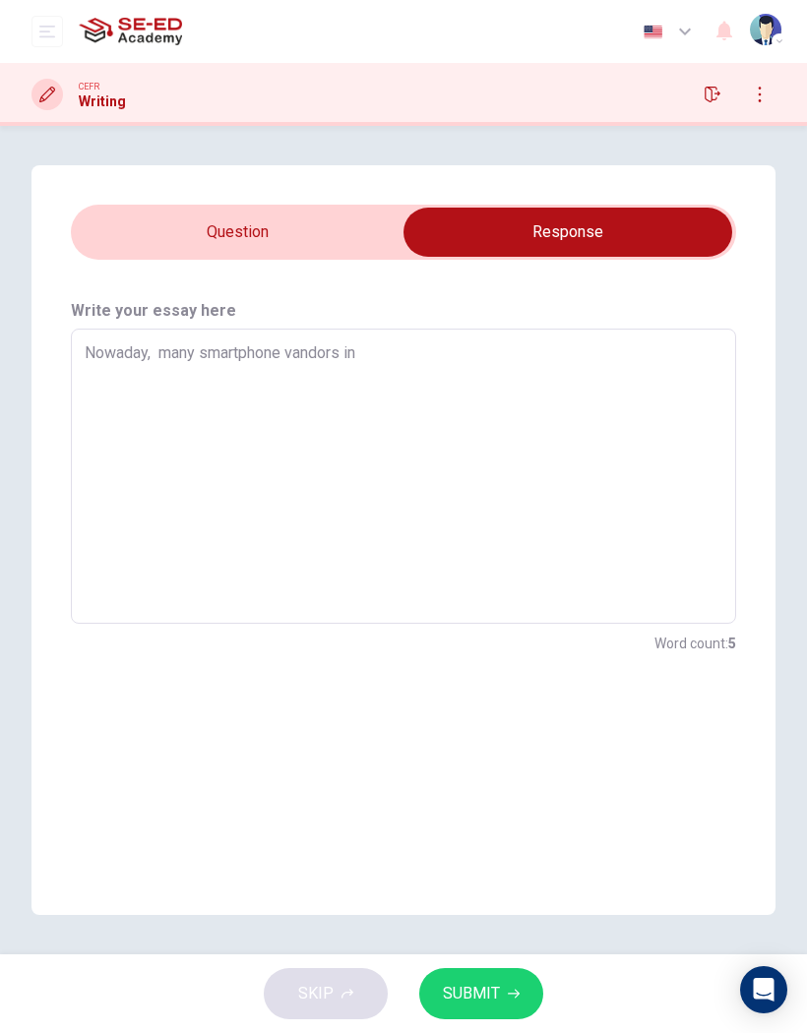
type textarea "Nowaday, many smartphone vandors in t"
type textarea "x"
type textarea "Nowaday, many smartphone vandors in th"
type textarea "x"
type textarea "Nowaday, many smartphone vandors in the"
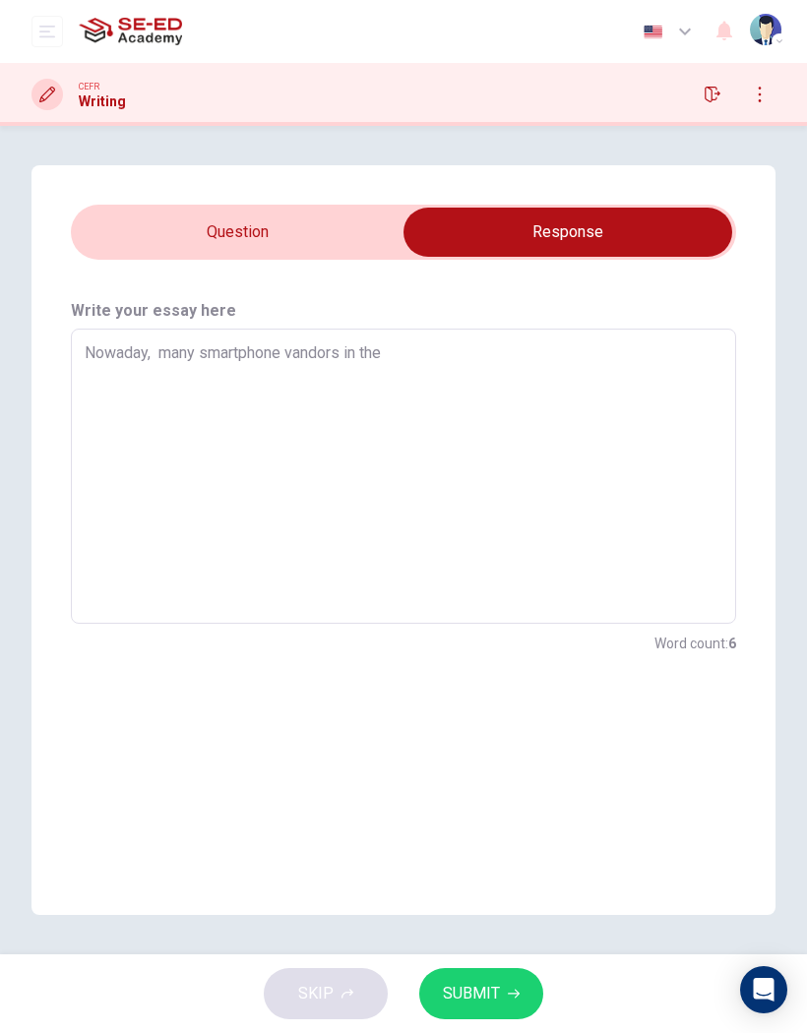
type textarea "x"
type textarea "Nowaday, many smartphone vandors in the"
type textarea "x"
type textarea "Nowaday, many smartphone vandors in the w"
type textarea "x"
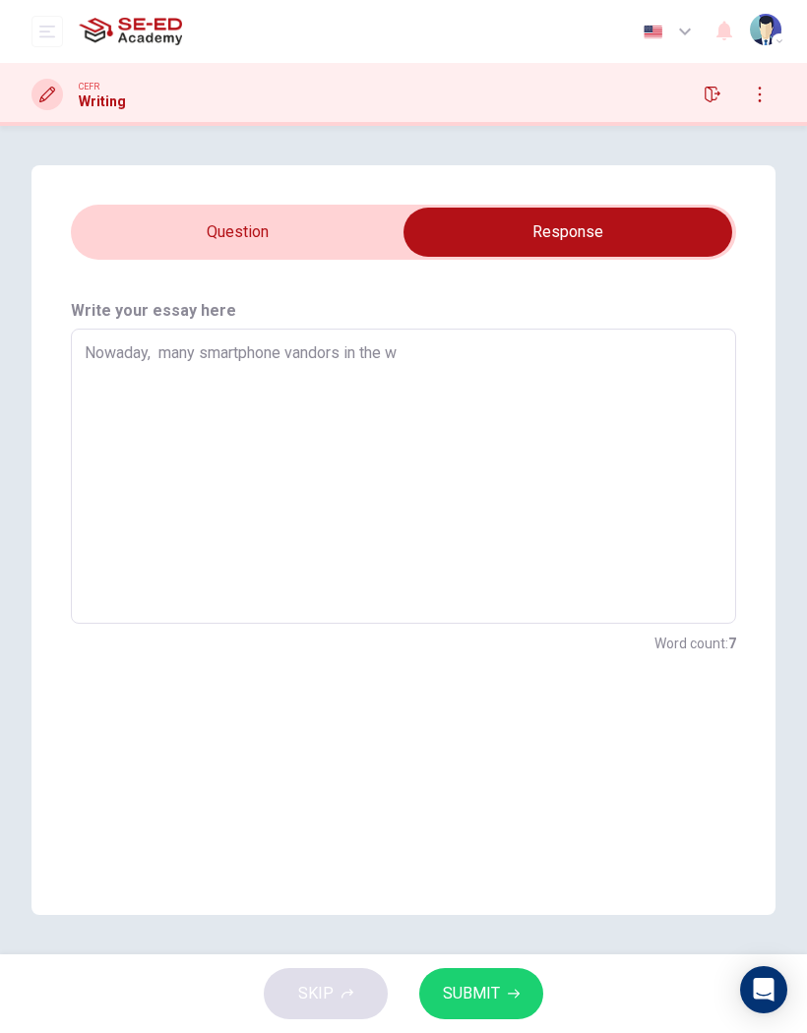
type textarea "Nowaday, many smartphone vandors in the wo"
type textarea "x"
type textarea "Nowaday, many smartphone vandors in the wor"
type textarea "x"
type textarea "Nowaday, many smartphone vandors in the worl"
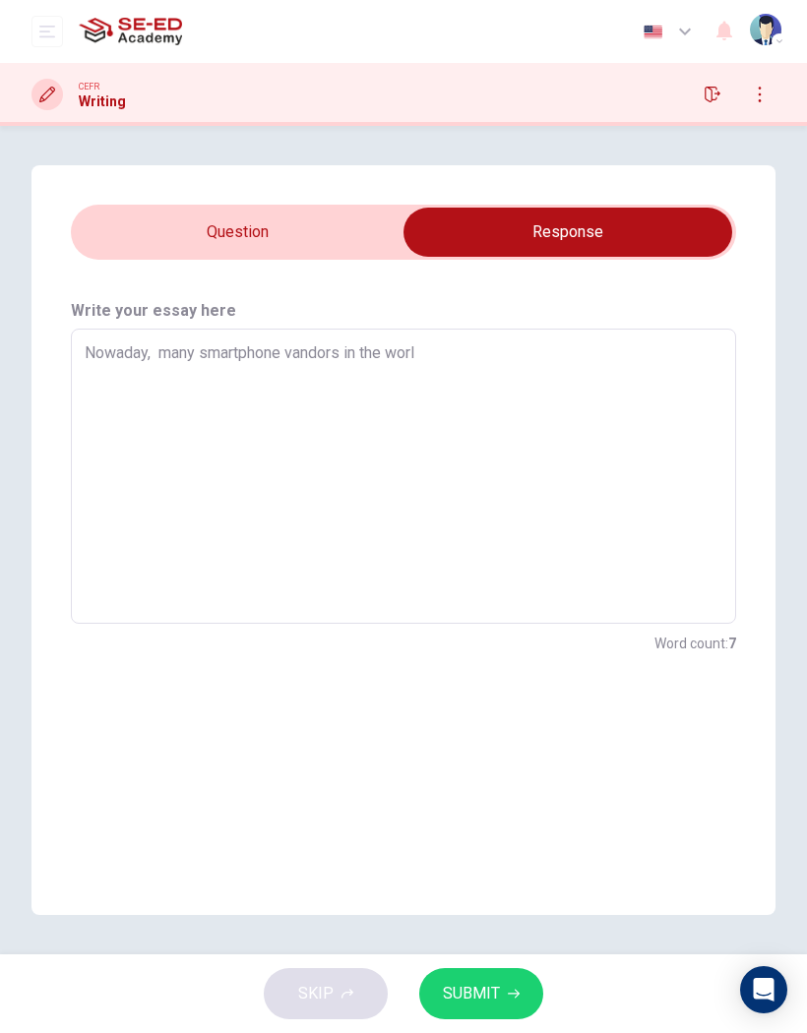
type textarea "x"
type textarea "Nowaday, many smartphone vandors in the world"
type textarea "x"
type textarea "Nowaday, many smartphone vandors in the world"
type textarea "x"
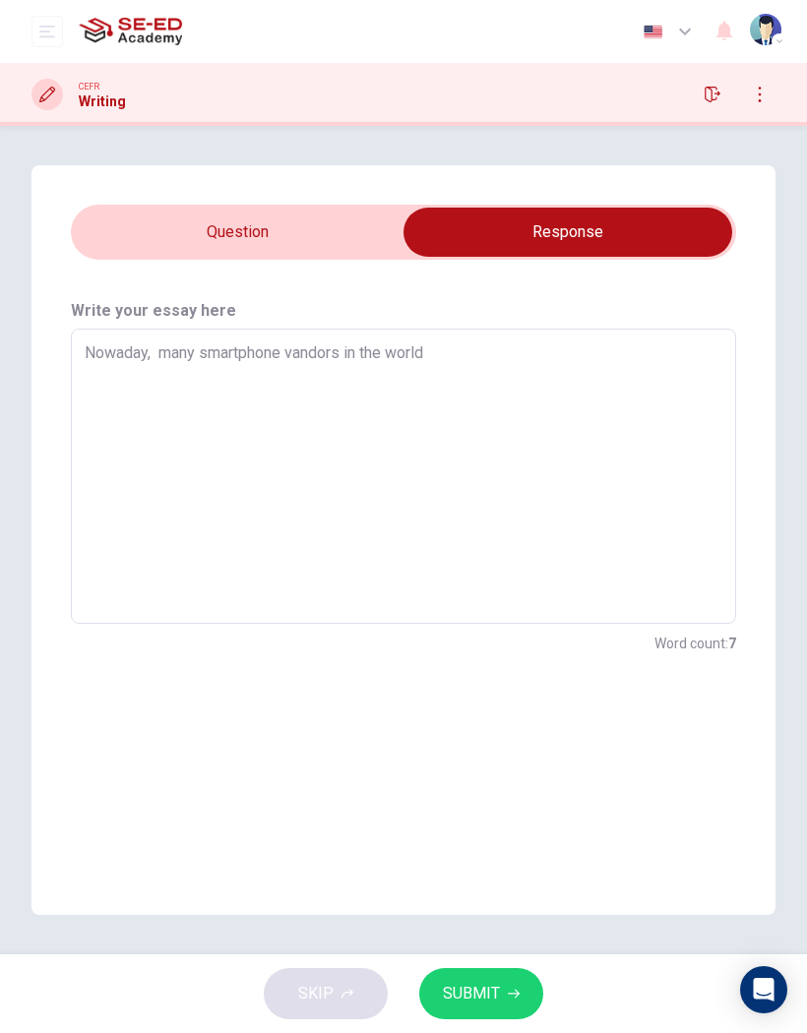
type textarea "Nowaday, many smartphone vandors in the world"
type textarea "x"
type textarea "Nowaday, many smartphone vandors in the world,"
type textarea "x"
type textarea "Nowaday, many smartphone vandors in the world,"
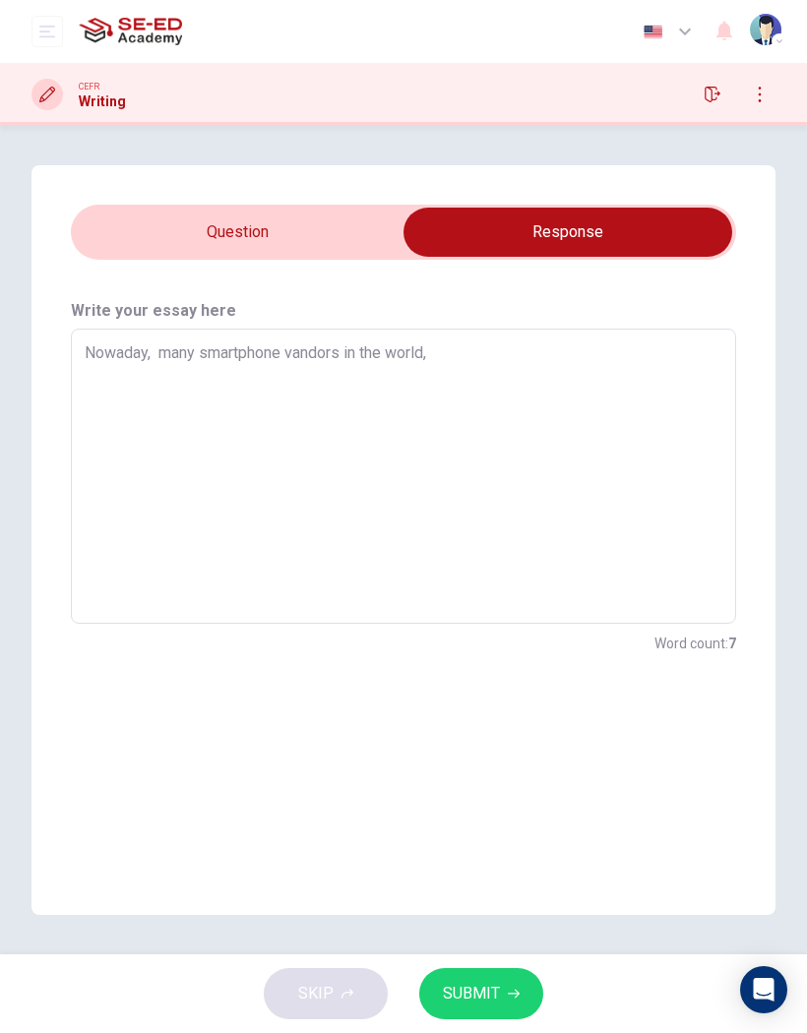
type textarea "x"
type textarea "Nowaday, many smartphone vandors in the world, b"
type textarea "x"
type textarea "Nowaday, many smartphone vandors in the world,"
type textarea "x"
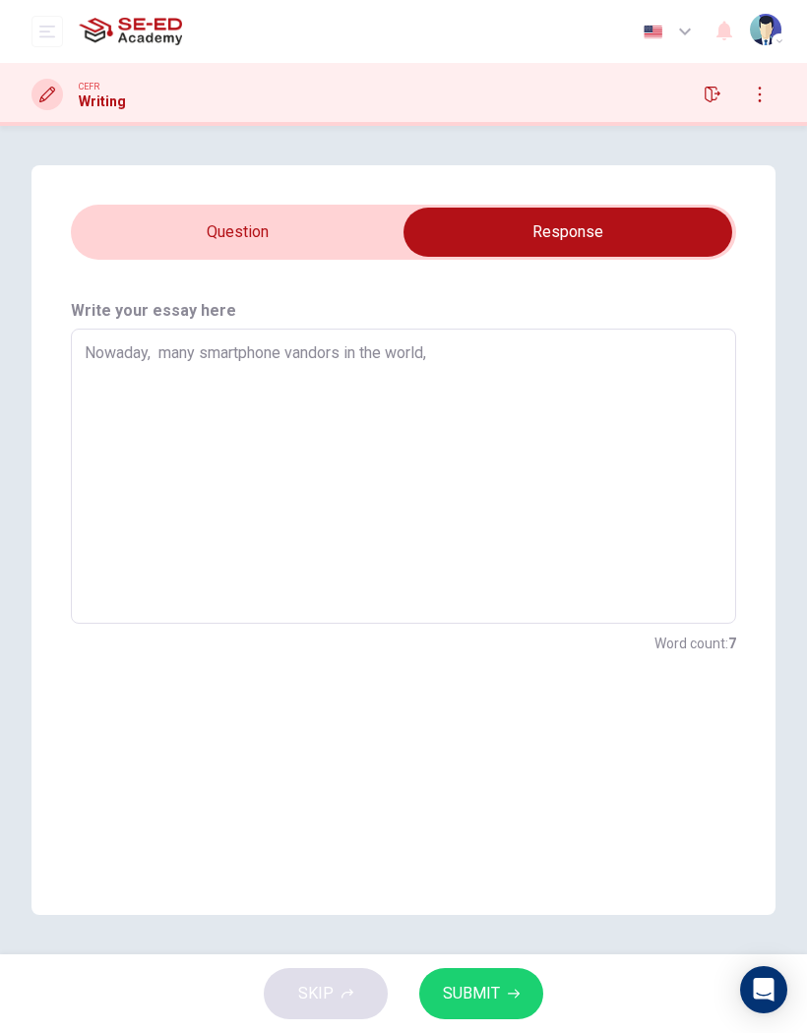
type textarea "Nowaday, many smartphone vandors in the world,"
type textarea "x"
type textarea "Nowaday, many smartphone vandors in the world"
type textarea "x"
type textarea "Nowaday, many smartphone vandors in the world."
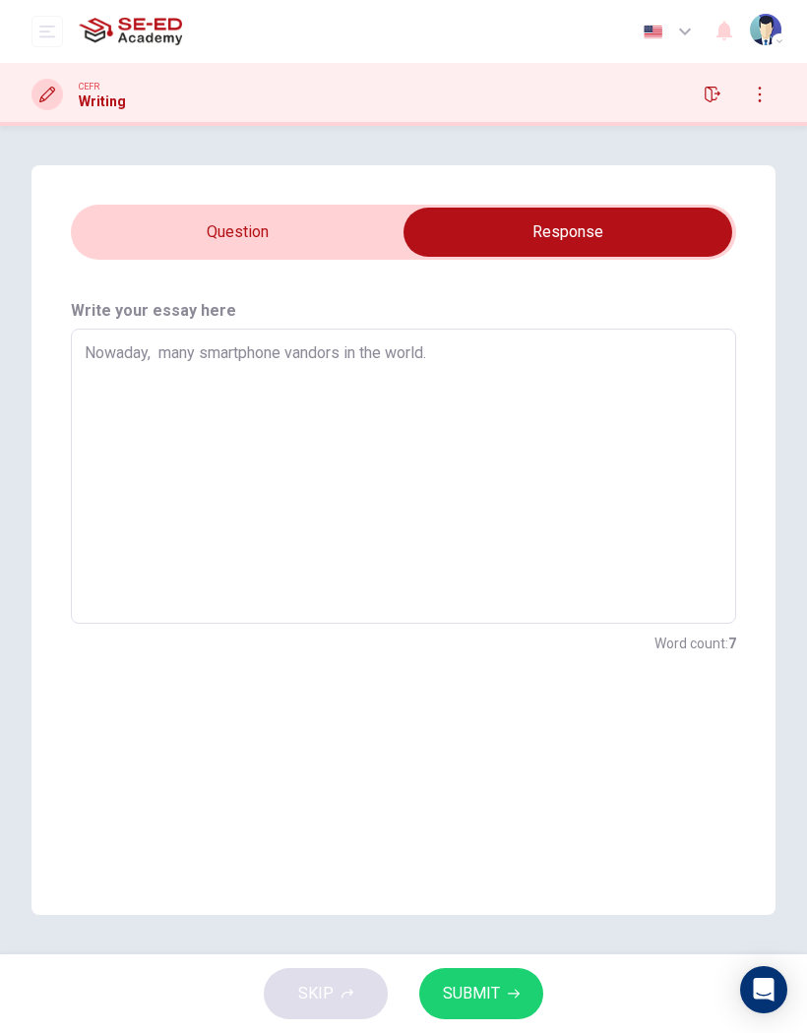
type textarea "x"
type textarea "Nowaday, many smartphone vandors in the world"
type textarea "x"
type textarea "Nowaday, many smartphone vandors in the world,"
type textarea "x"
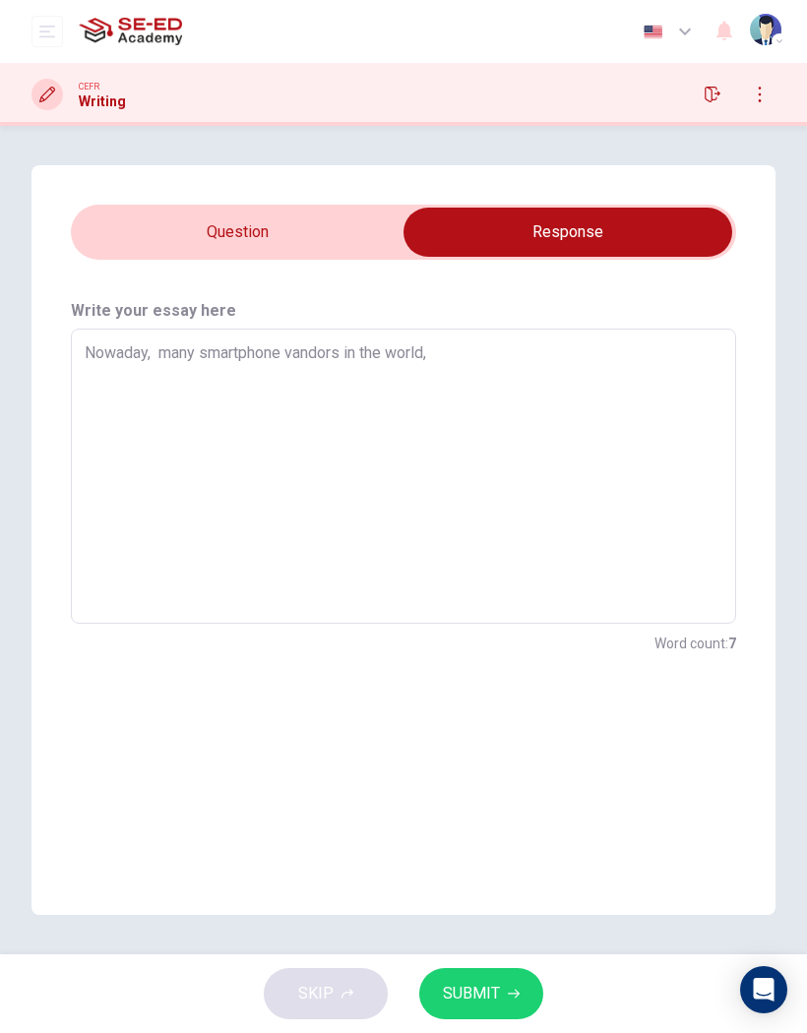
type textarea "Nowaday, many smartphone vandors in the world,"
type textarea "x"
type textarea "Nowaday, many smartphone vandors in the world, b"
type textarea "x"
type textarea "Nowaday, many smartphone vandors in the world, bu"
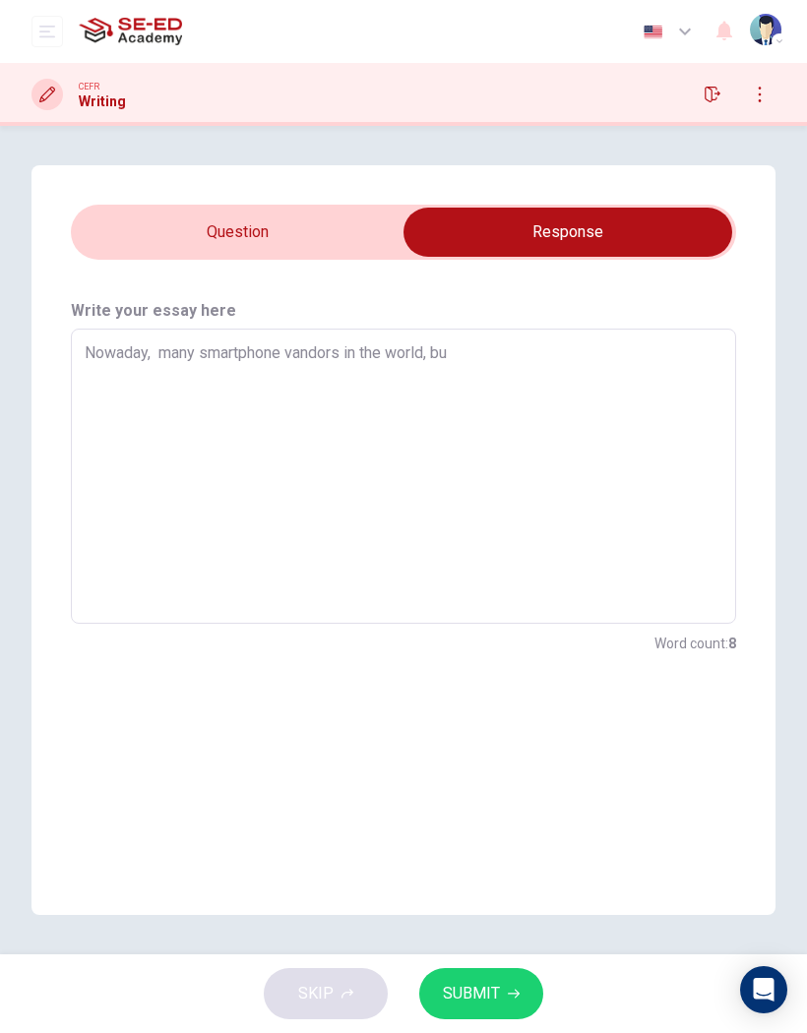
type textarea "x"
type textarea "Nowaday, many smartphone vandors in the world, but"
type textarea "x"
type textarea "Nowaday, many smartphone vandors in the world, but"
click at [321, 231] on input "checkbox" at bounding box center [568, 232] width 998 height 49
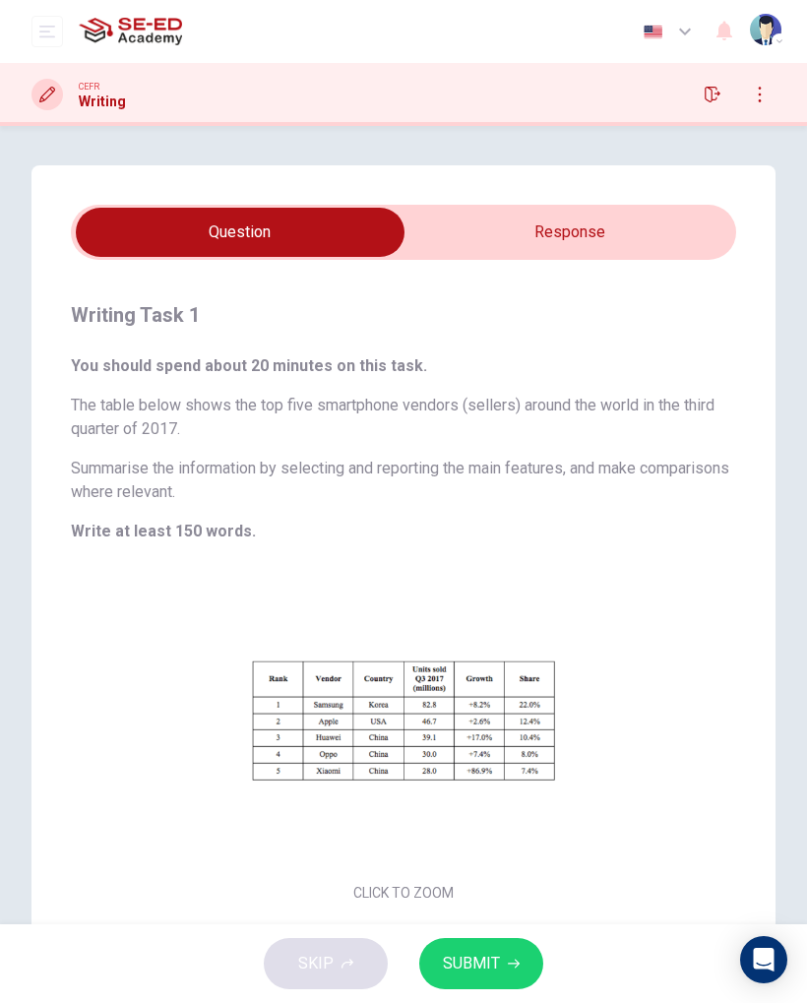
click at [686, 244] on input "checkbox" at bounding box center [240, 232] width 998 height 49
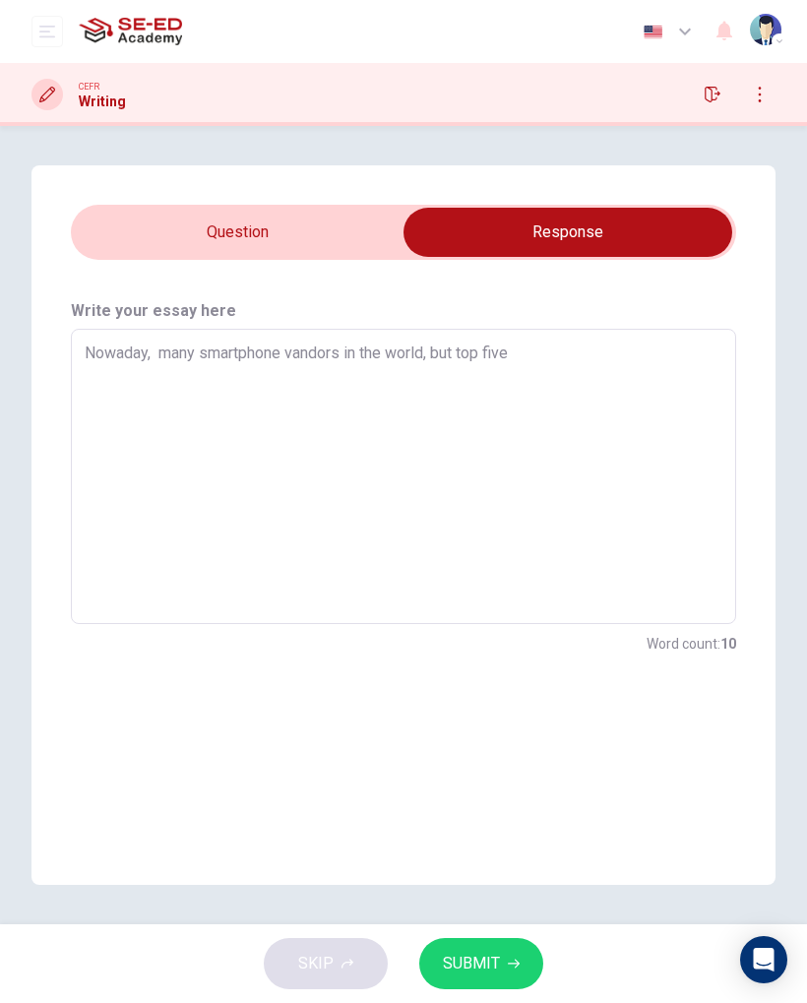
click at [673, 415] on textarea "Nowaday, many smartphone vandors in the world, but top five" at bounding box center [404, 476] width 638 height 263
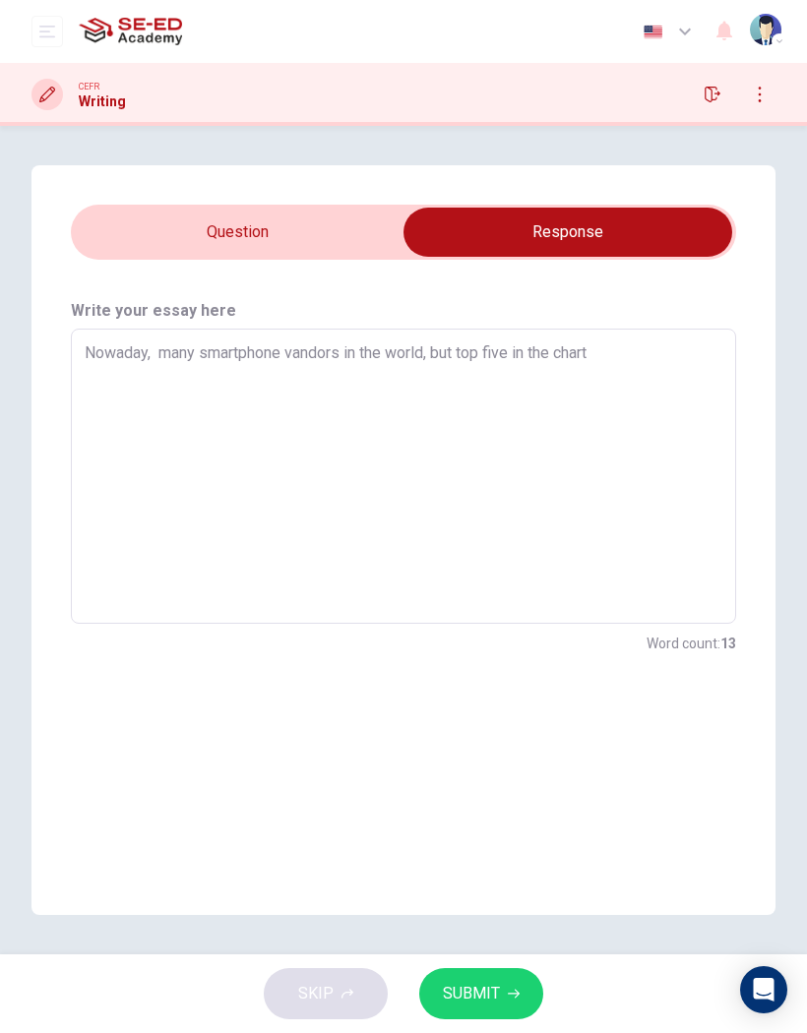
click at [350, 256] on input "checkbox" at bounding box center [568, 232] width 998 height 49
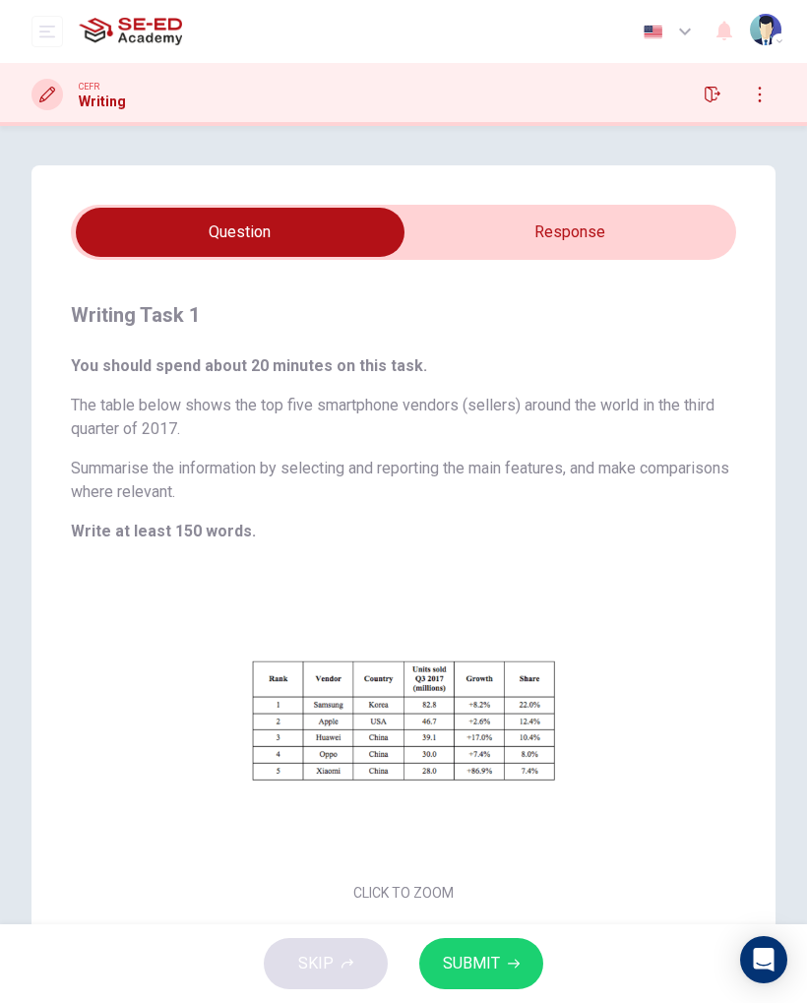
click at [705, 231] on input "checkbox" at bounding box center [240, 232] width 998 height 49
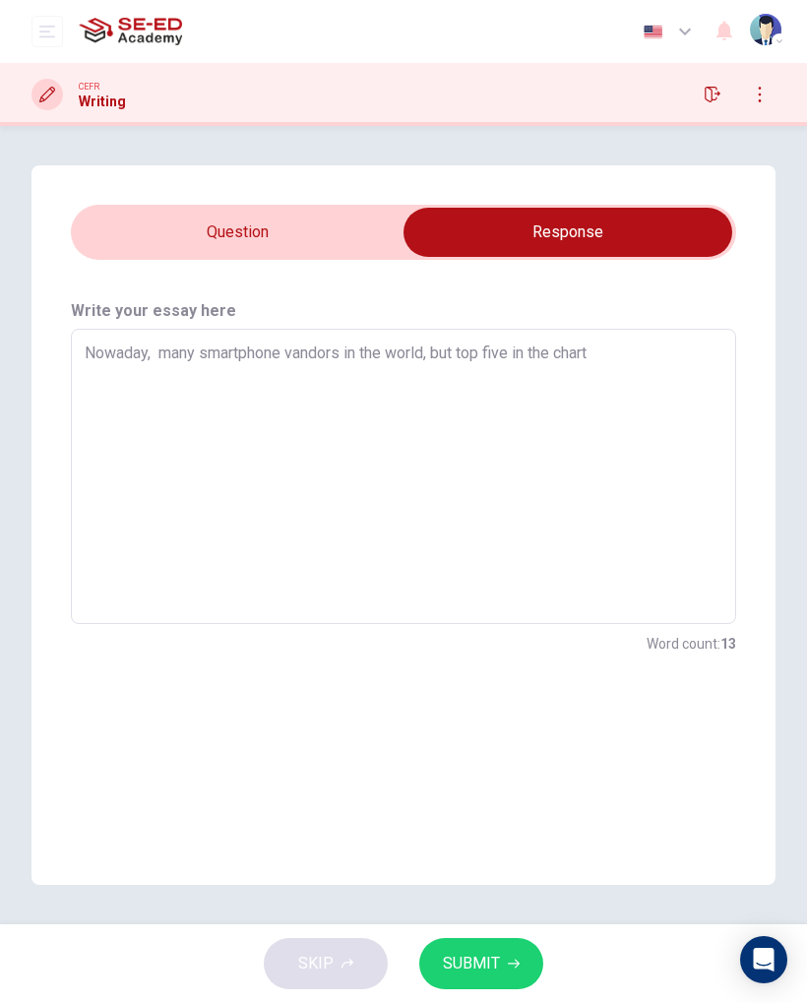
click at [684, 398] on textarea "Nowaday, many smartphone vandors in the world, but top five in the chart" at bounding box center [404, 476] width 638 height 263
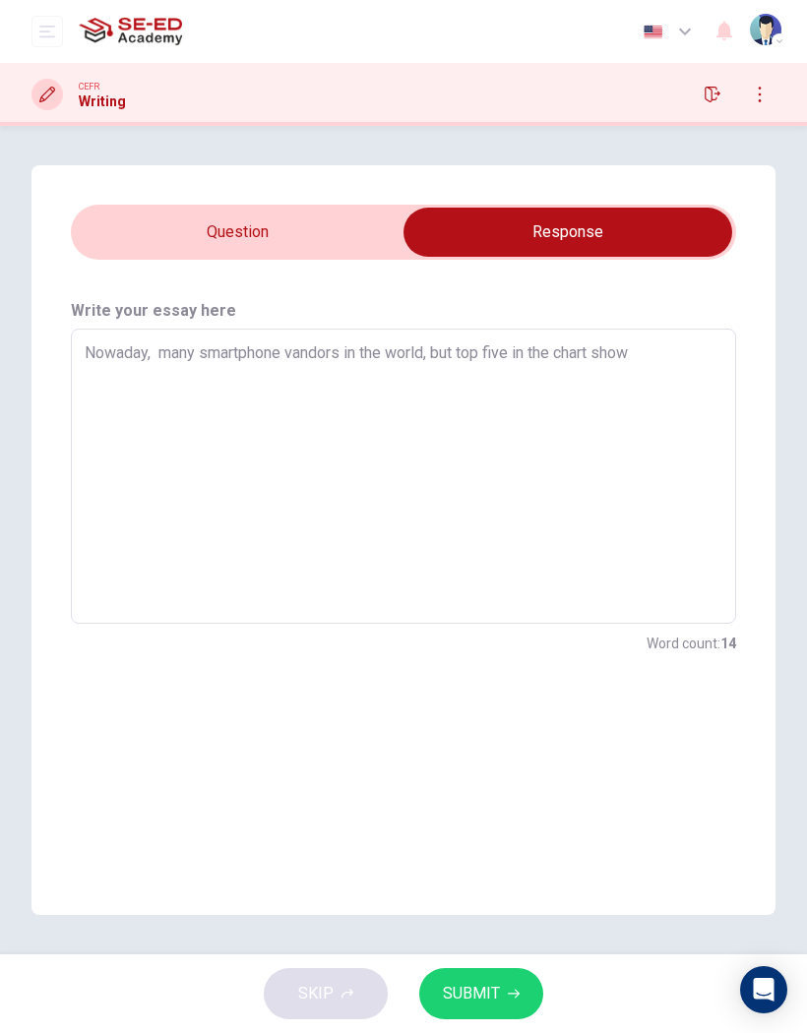
click at [341, 242] on input "checkbox" at bounding box center [568, 232] width 998 height 49
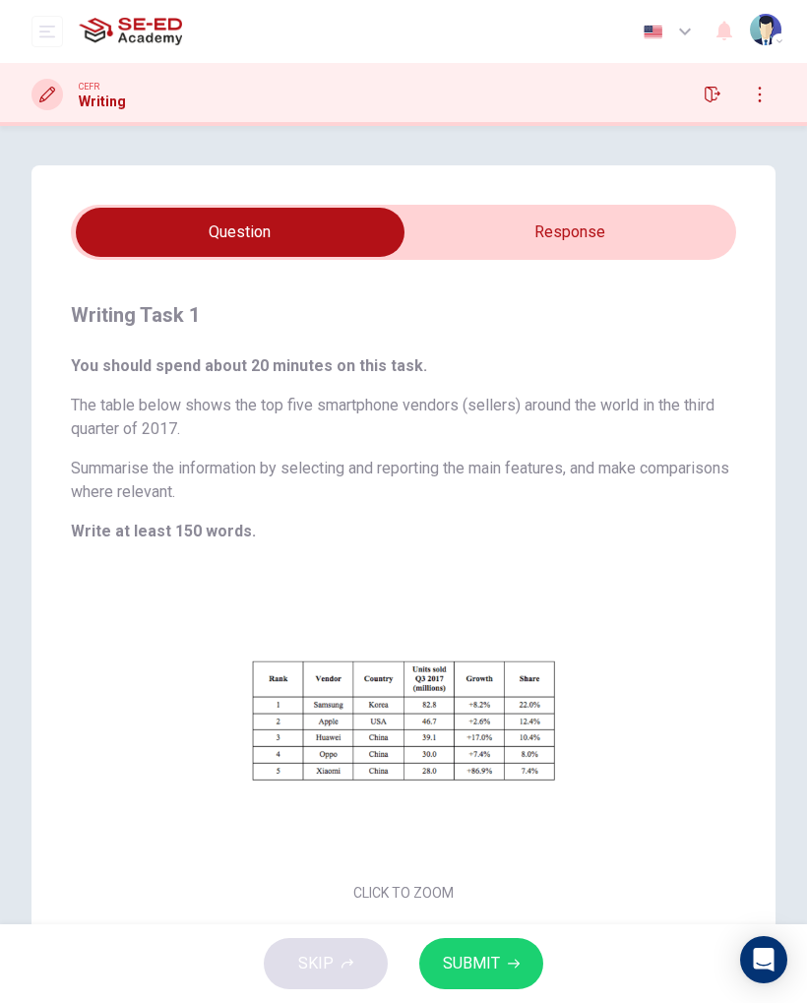
click at [635, 255] on input "checkbox" at bounding box center [240, 232] width 998 height 49
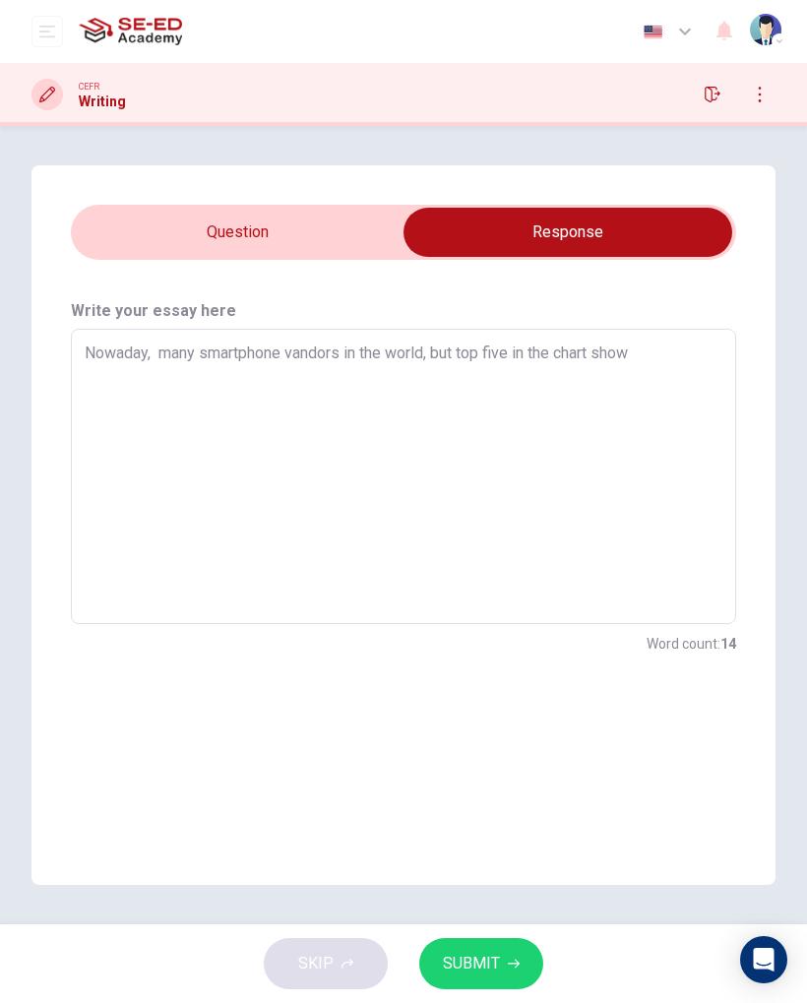
click at [692, 365] on textarea "Nowaday, many smartphone vandors in the world, but top five in the chart show" at bounding box center [404, 476] width 638 height 263
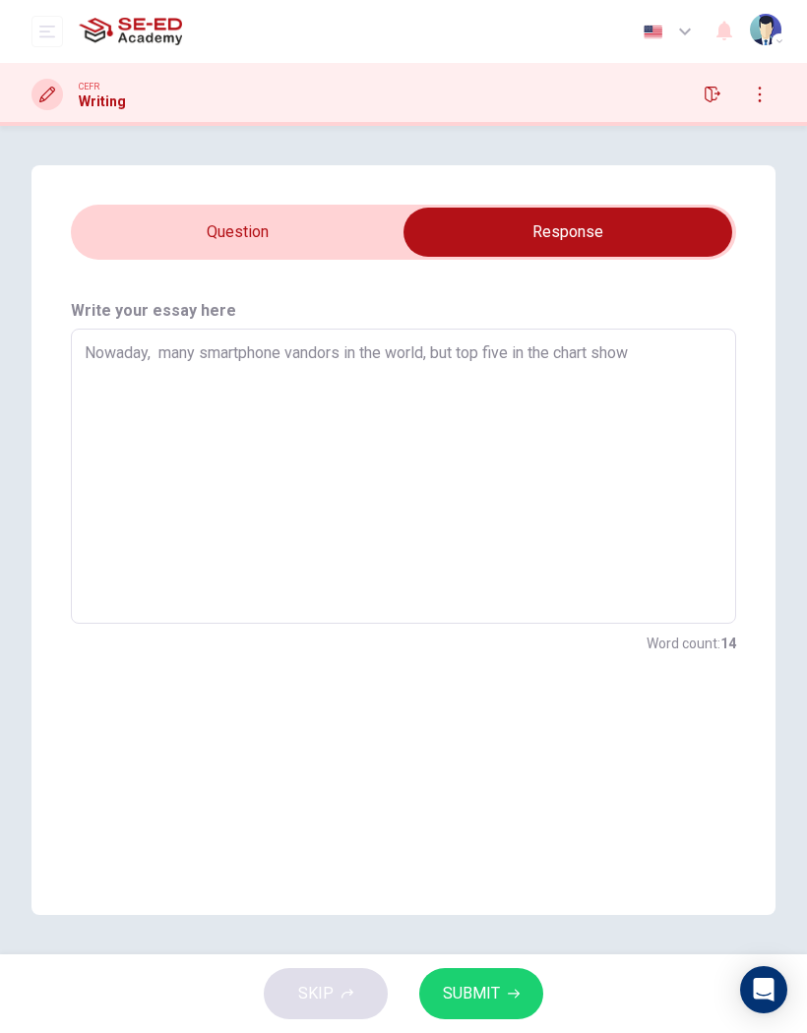
click at [276, 247] on input "checkbox" at bounding box center [568, 232] width 998 height 49
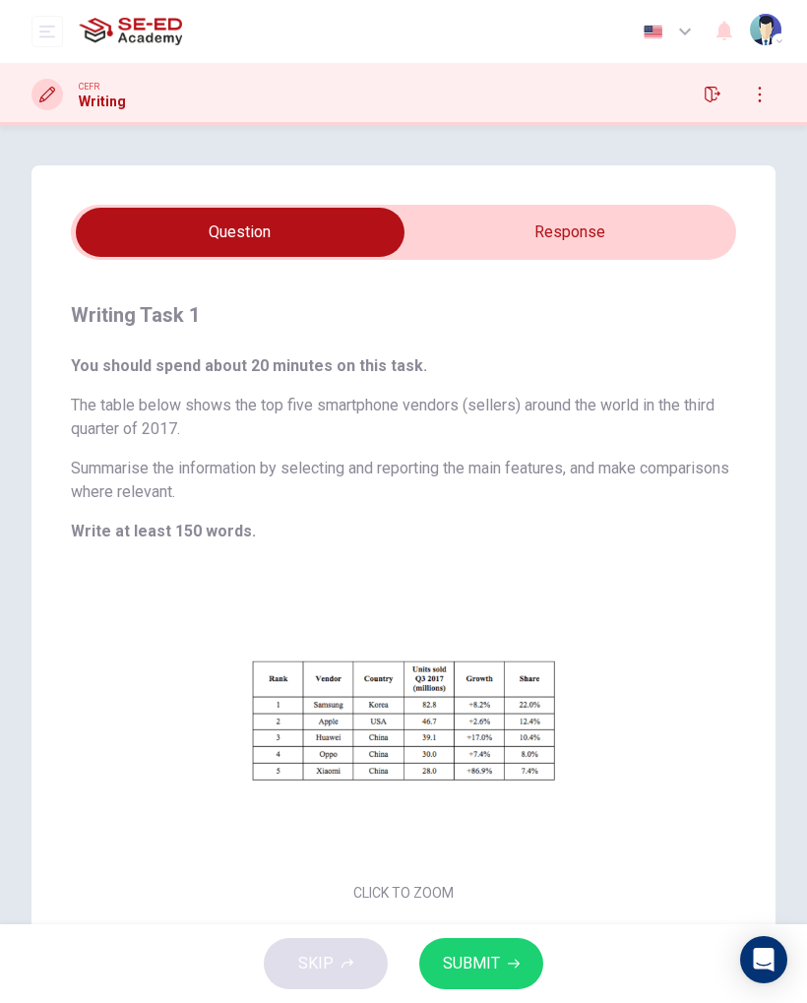
click at [667, 238] on input "checkbox" at bounding box center [240, 232] width 998 height 49
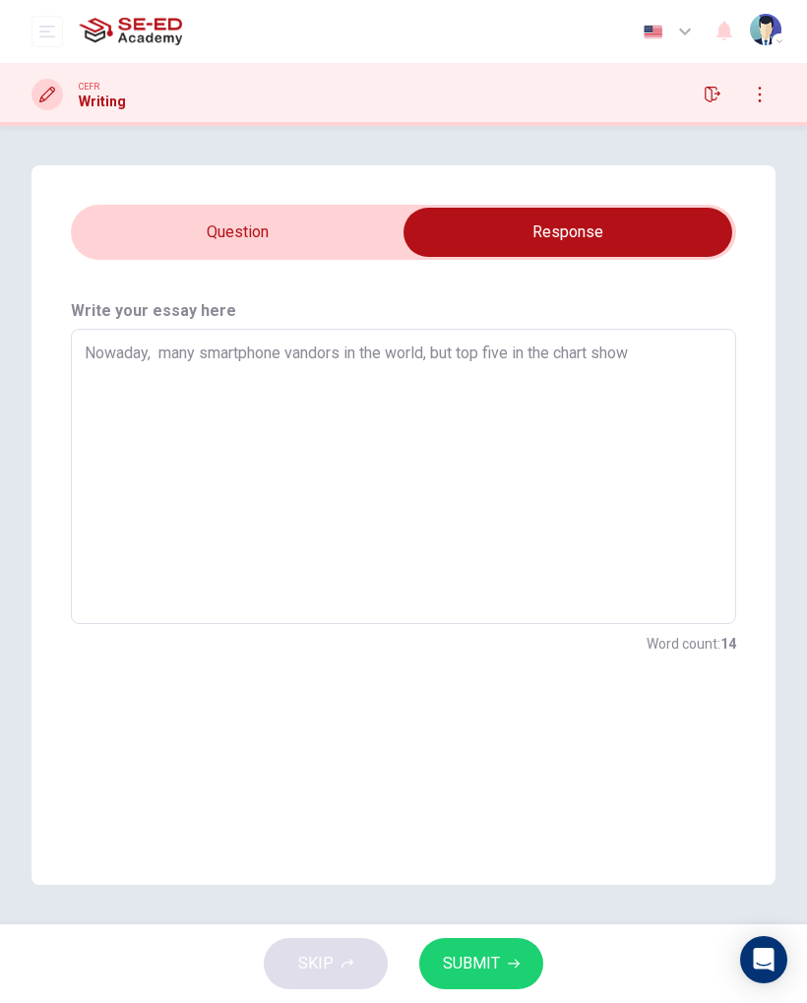
click at [717, 382] on textarea "Nowaday, many smartphone vandors in the world, but top five in the chart show" at bounding box center [404, 476] width 638 height 263
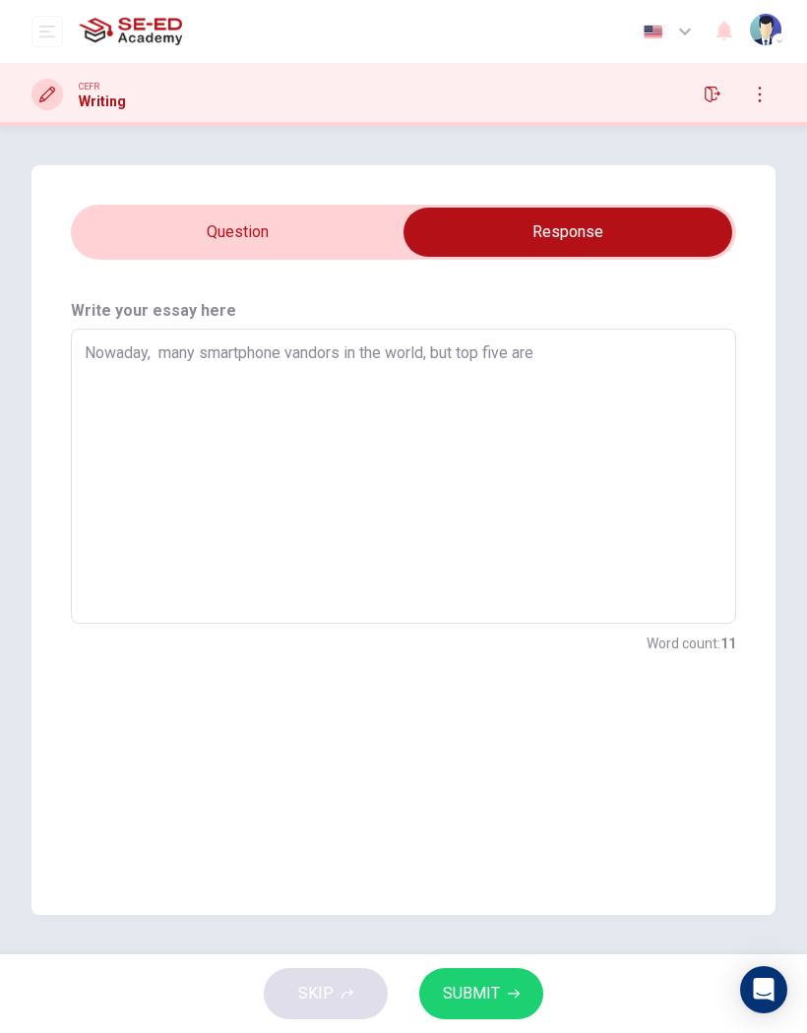
click at [313, 243] on input "checkbox" at bounding box center [568, 232] width 998 height 49
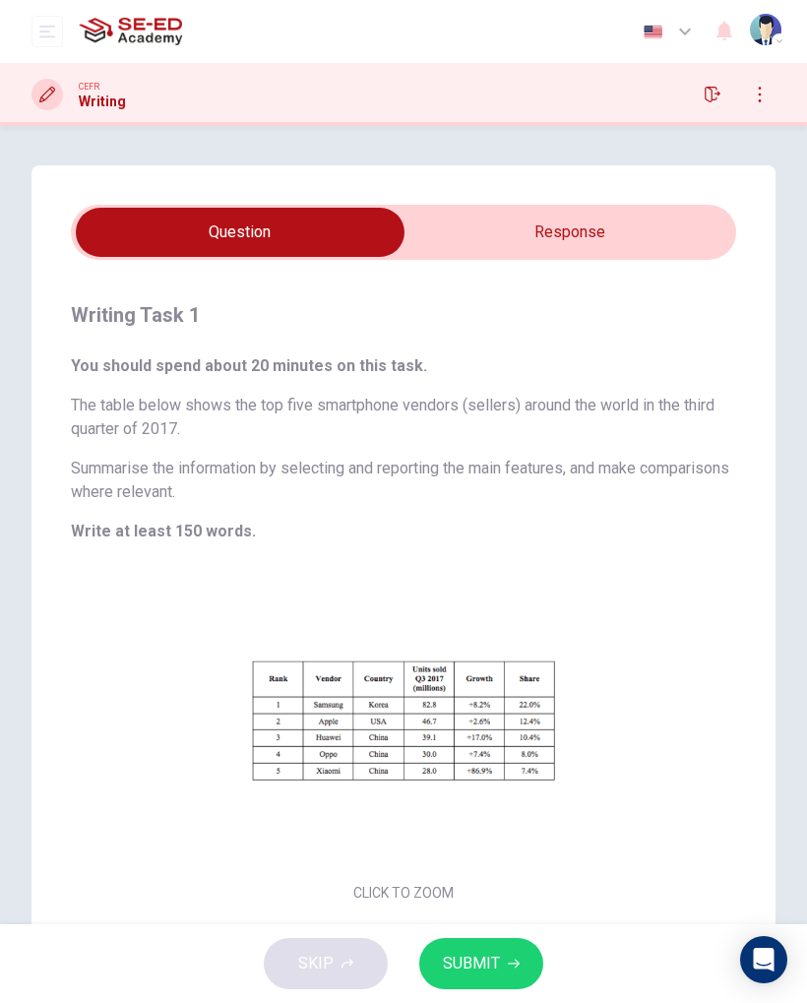
click at [668, 231] on input "checkbox" at bounding box center [240, 232] width 998 height 49
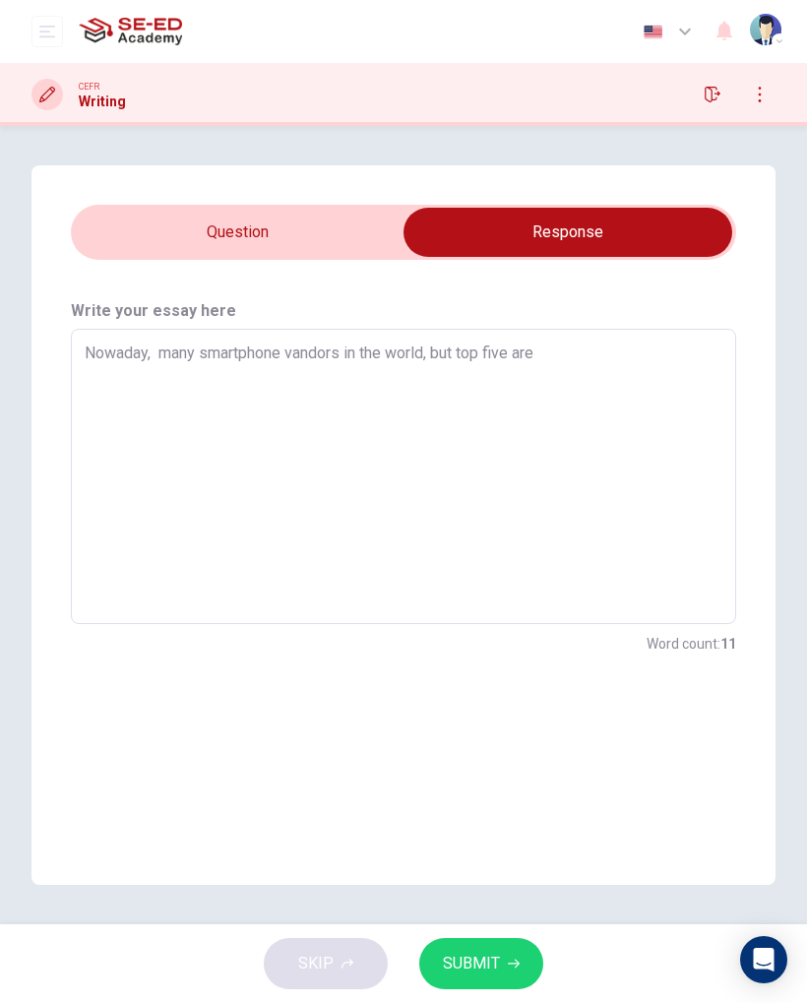
click at [632, 381] on textarea "Nowaday, many smartphone vandors in the world, but top five are" at bounding box center [404, 476] width 638 height 263
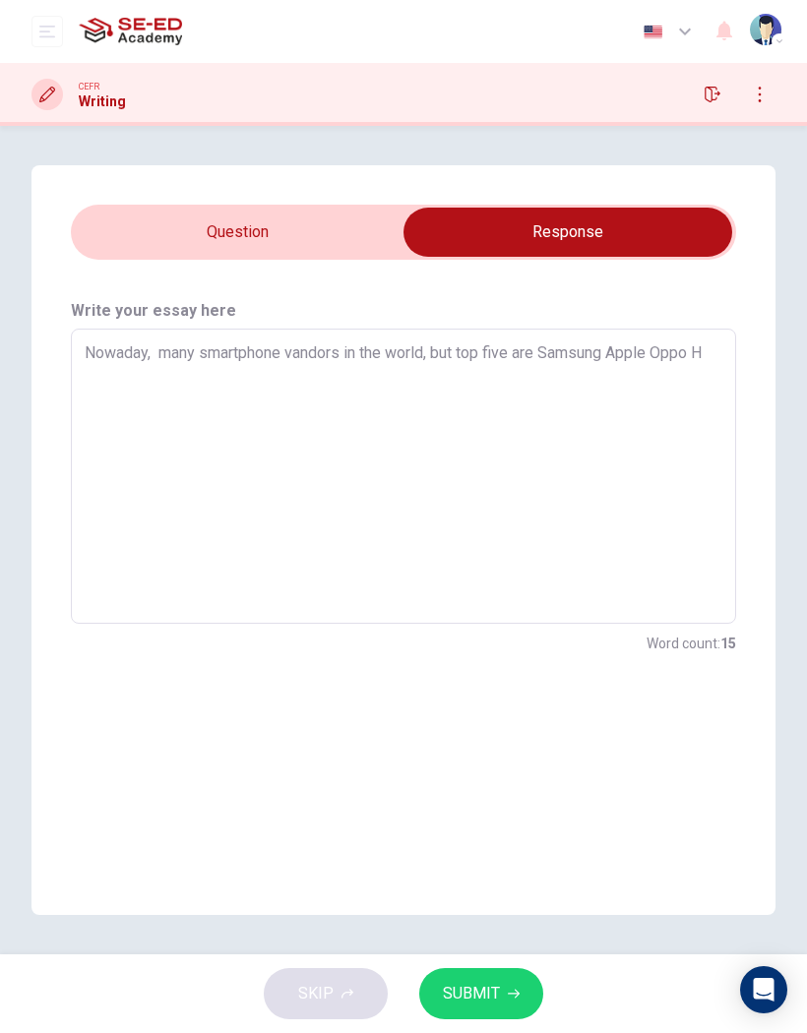
click at [338, 231] on input "checkbox" at bounding box center [568, 232] width 998 height 49
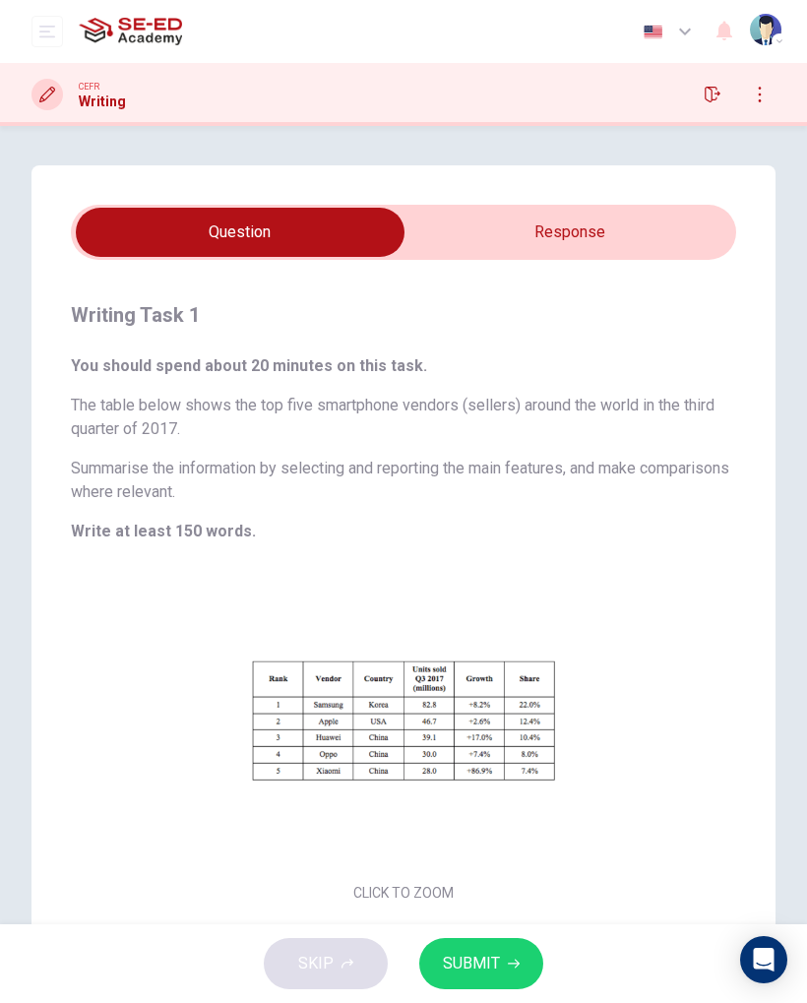
click at [687, 252] on input "checkbox" at bounding box center [240, 232] width 998 height 49
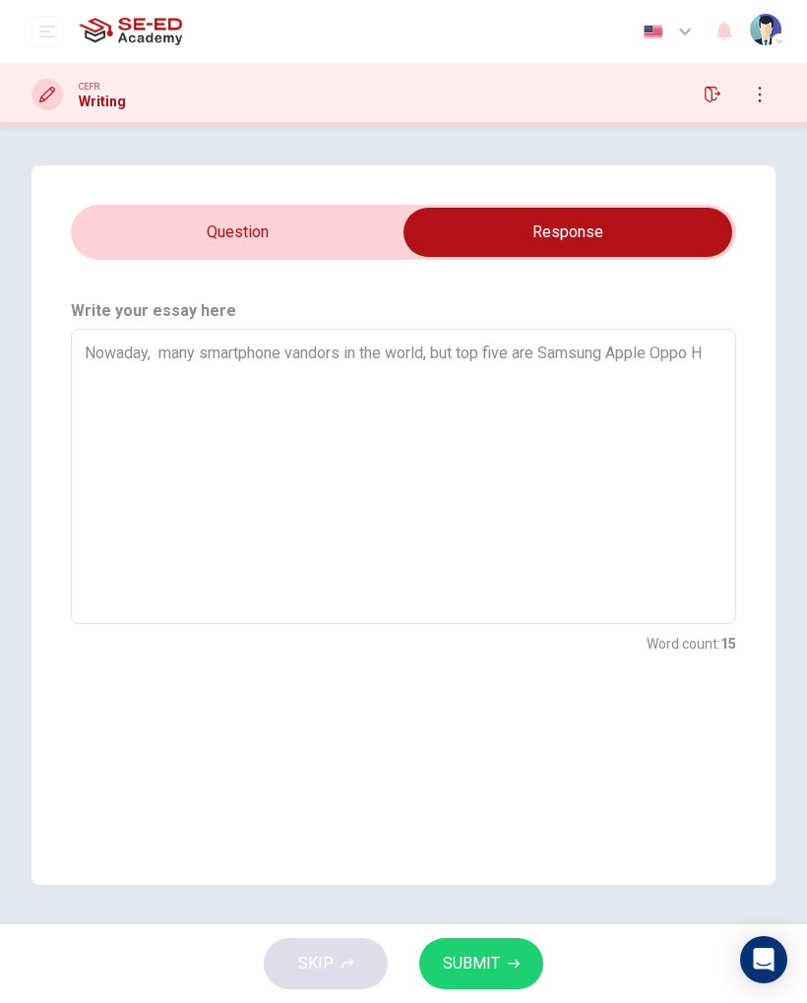
click at [719, 364] on textarea "Nowaday, many smartphone vandors in the world, but top five are Samsung Apple O…" at bounding box center [404, 476] width 638 height 263
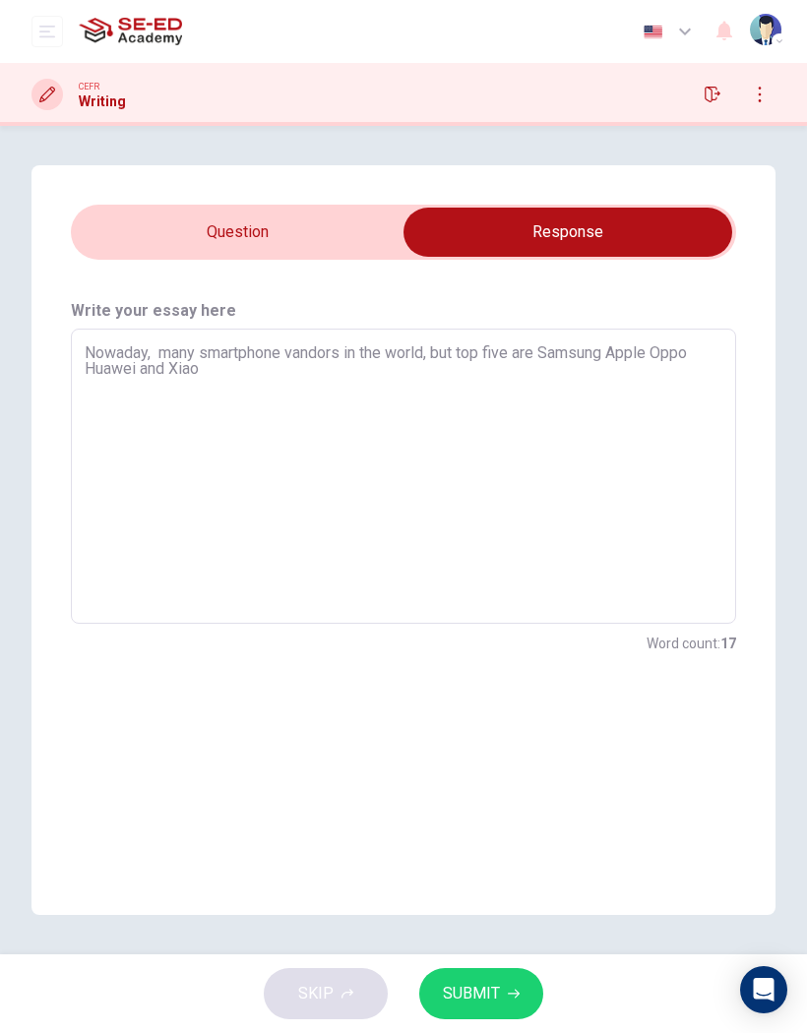
click at [364, 251] on input "checkbox" at bounding box center [568, 232] width 998 height 49
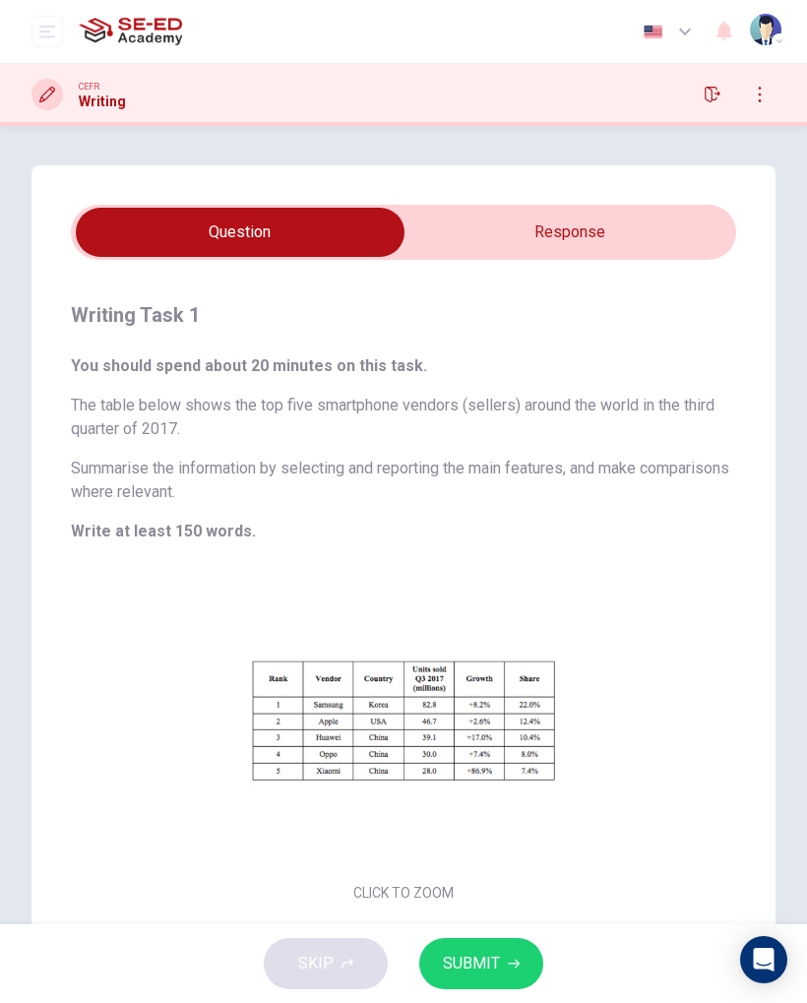
click at [692, 219] on input "checkbox" at bounding box center [240, 232] width 998 height 49
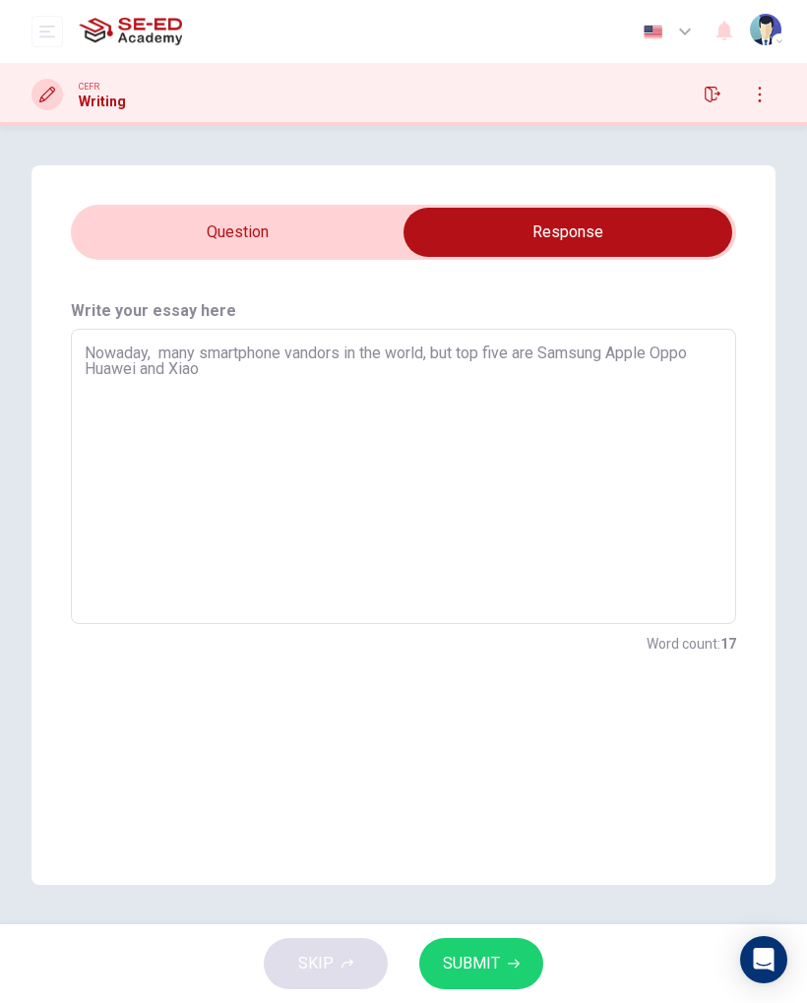
click at [550, 407] on textarea "Nowaday, many smartphone vandors in the world, but top five are Samsung Apple O…" at bounding box center [404, 476] width 638 height 263
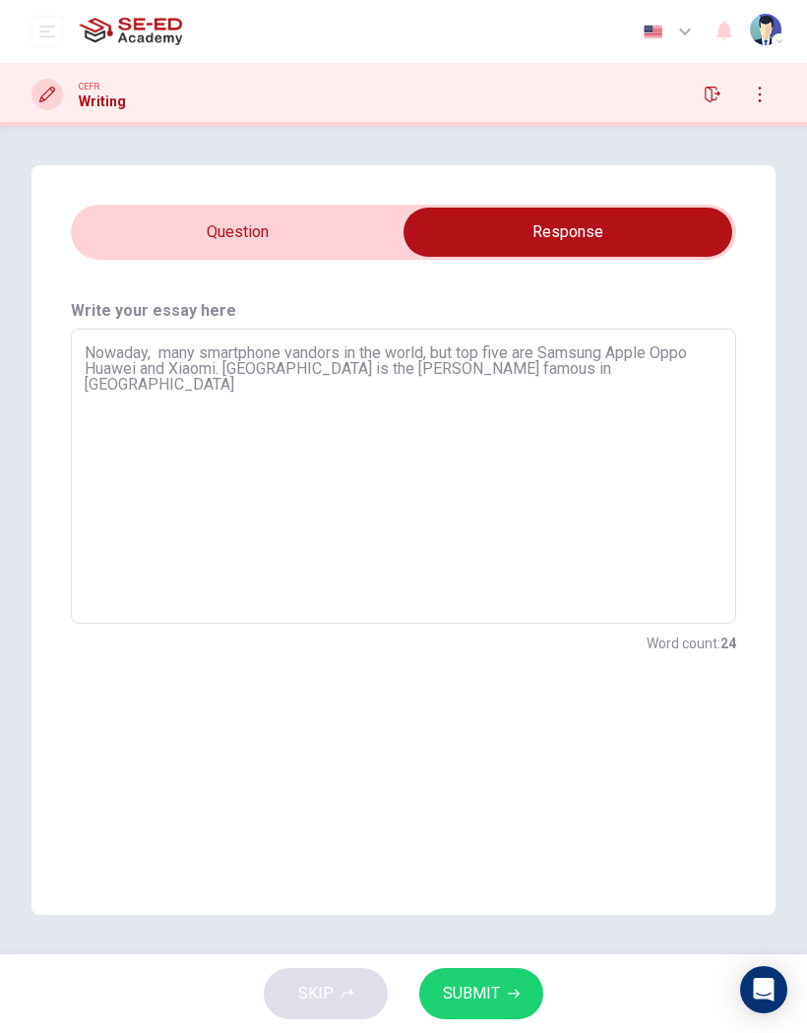
click at [350, 235] on input "checkbox" at bounding box center [568, 232] width 998 height 49
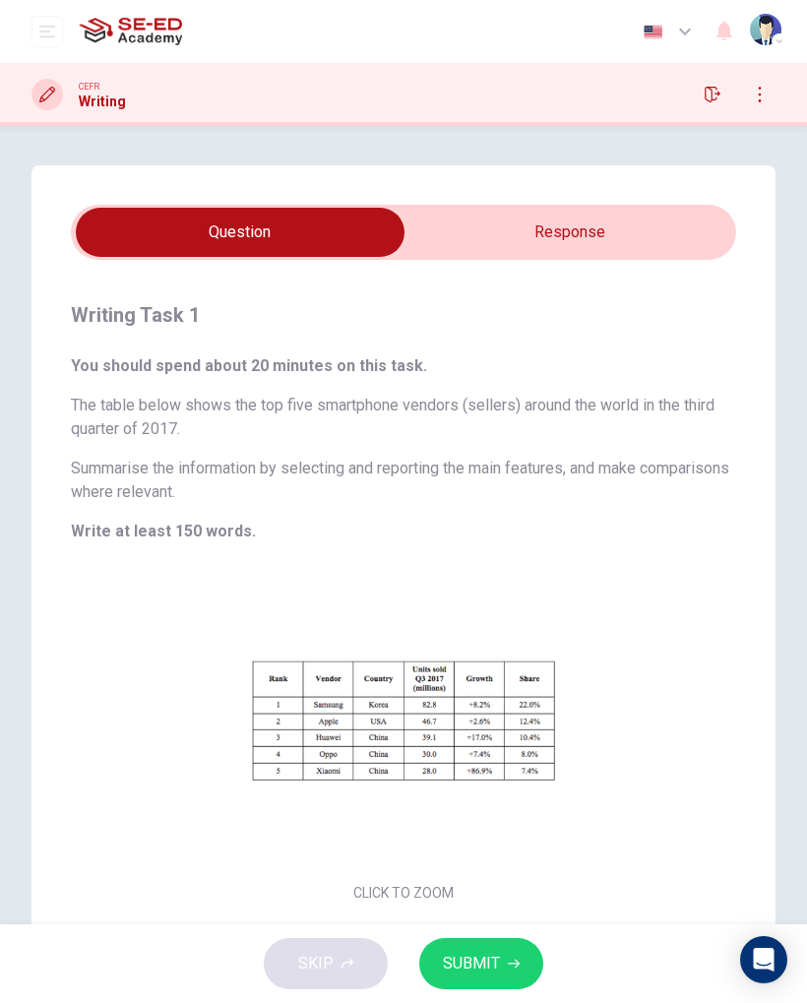
click at [672, 234] on input "checkbox" at bounding box center [240, 232] width 998 height 49
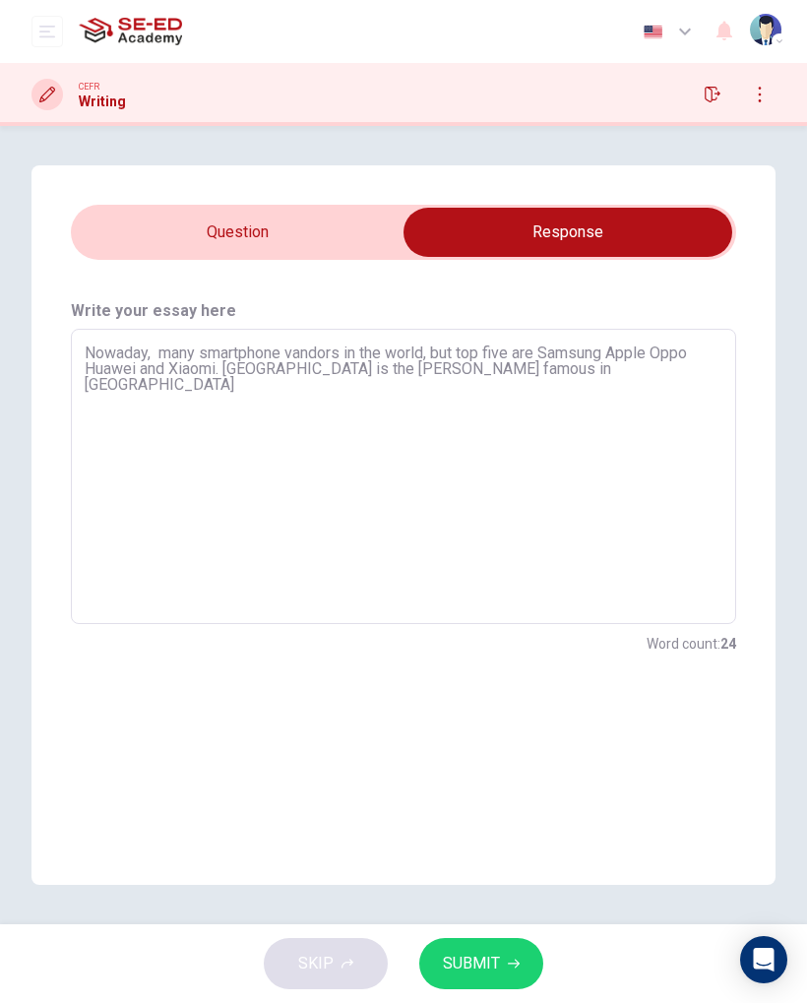
click at [269, 374] on textarea "Nowaday, many smartphone vandors in the world, but top five are Samsung Apple O…" at bounding box center [404, 476] width 638 height 263
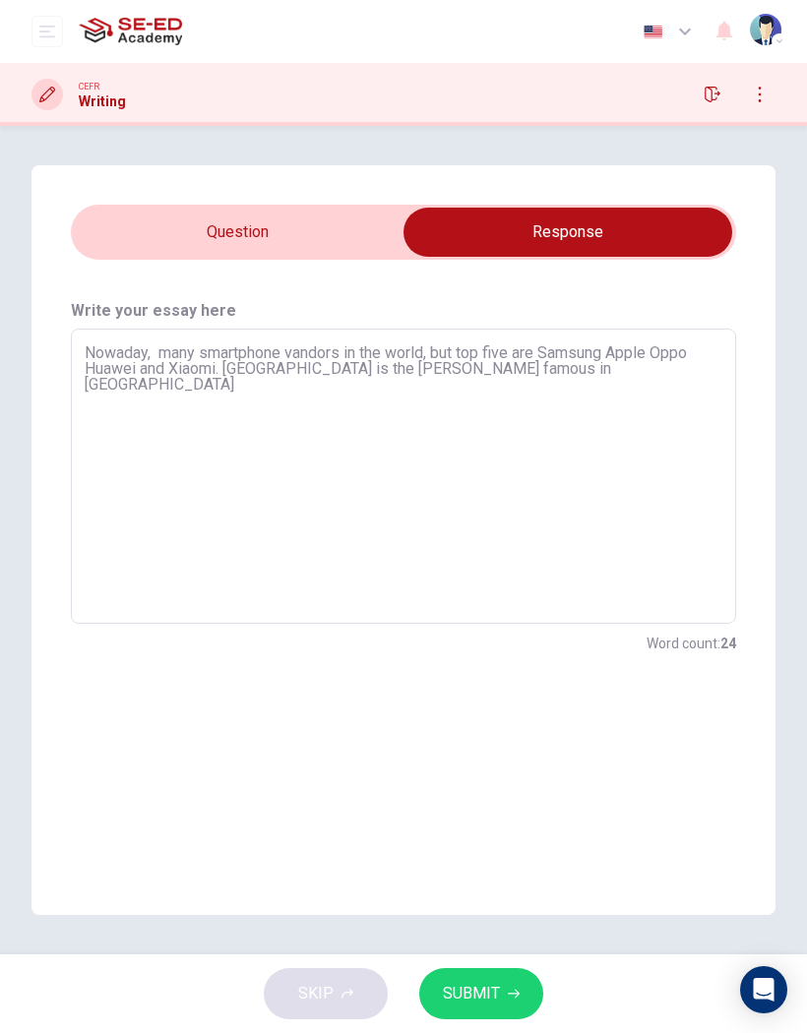
click at [576, 376] on textarea "Nowaday, many smartphone vandors in the world, but top five are Samsung Apple O…" at bounding box center [404, 476] width 638 height 263
click at [329, 243] on input "checkbox" at bounding box center [568, 232] width 998 height 49
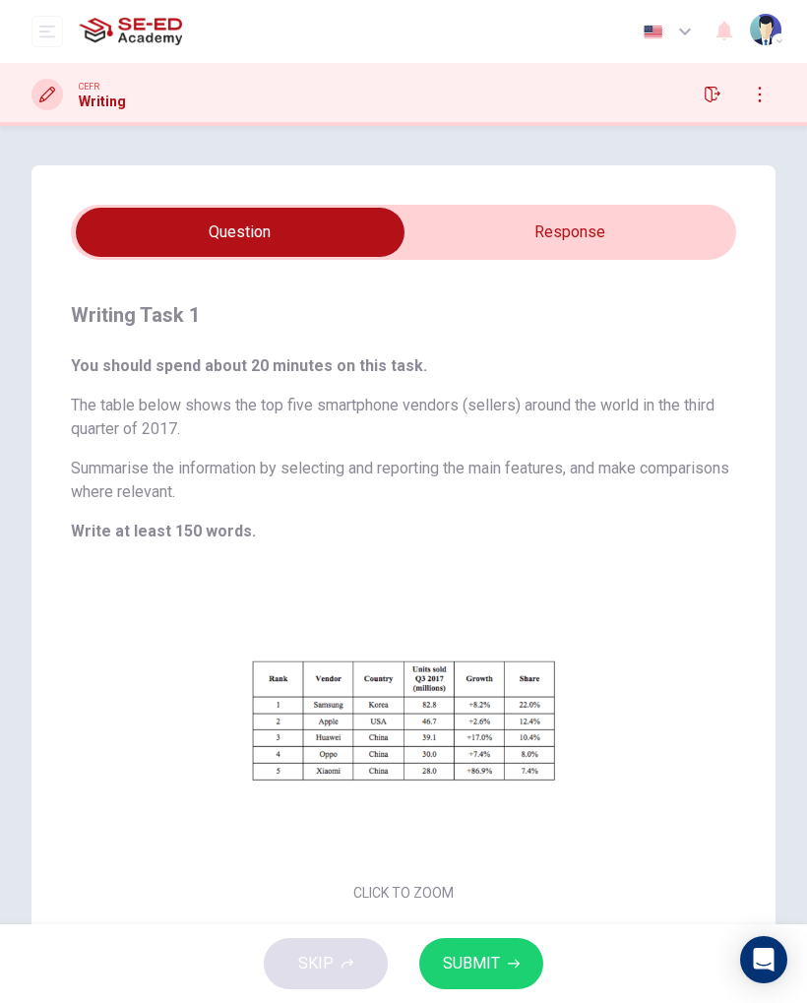
click at [705, 250] on input "checkbox" at bounding box center [240, 232] width 998 height 49
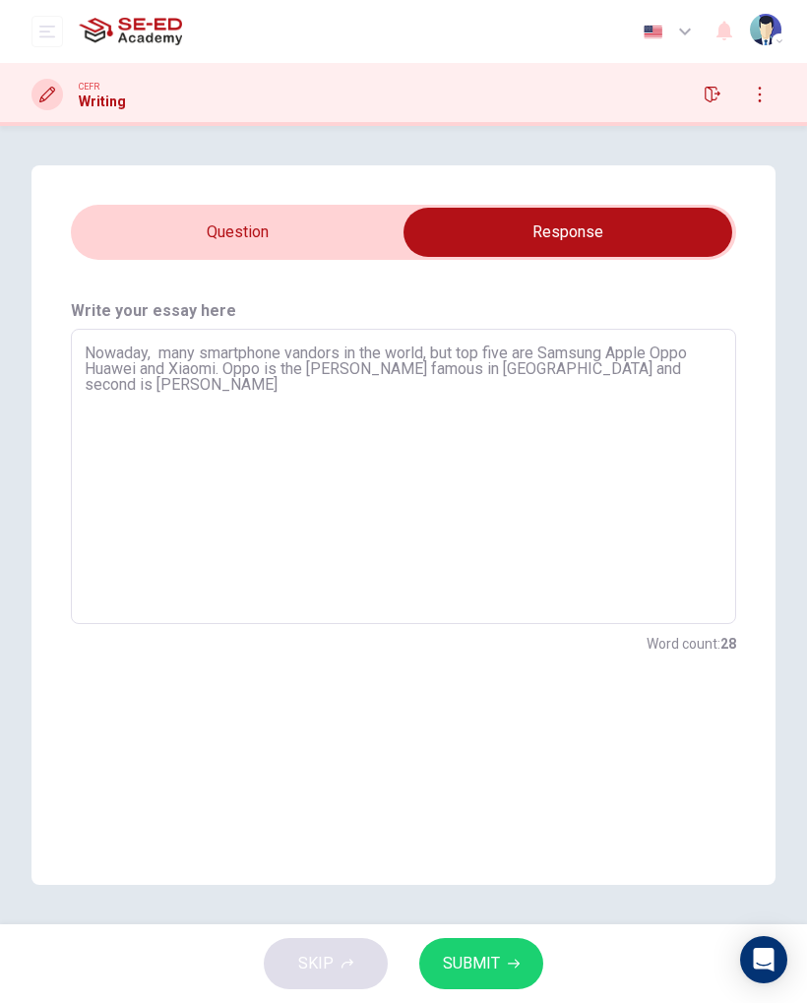
click at [697, 404] on textarea "Nowaday, many smartphone vandors in the world, but top five are Samsung Apple O…" at bounding box center [404, 476] width 638 height 263
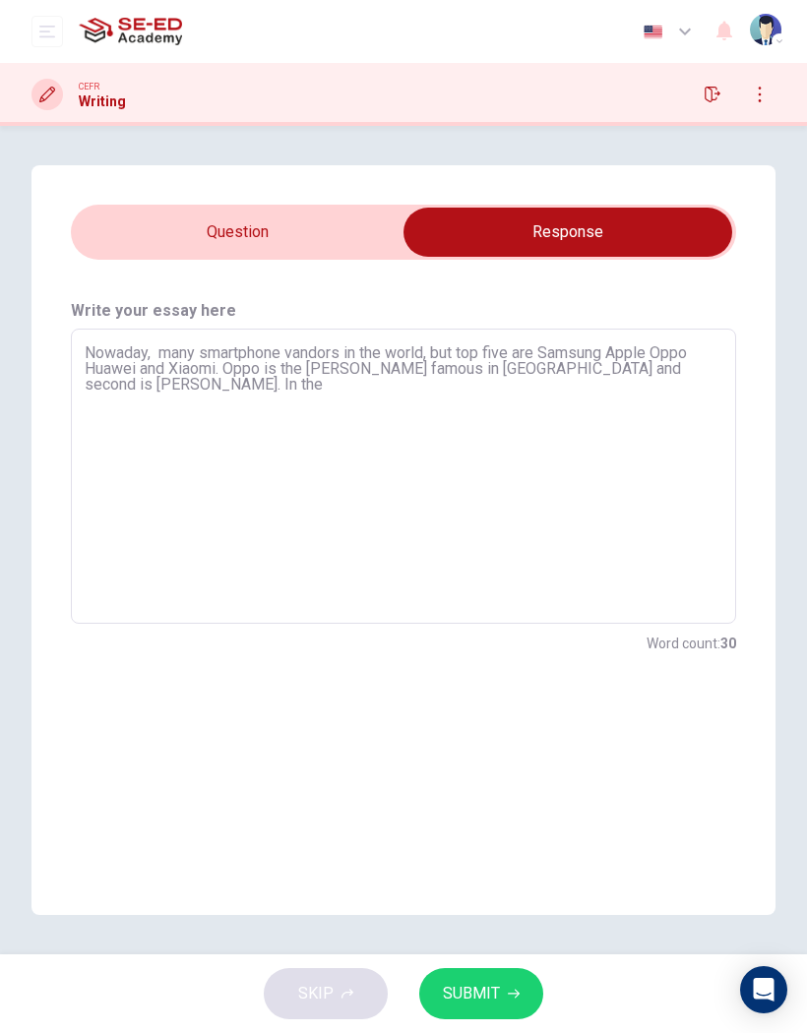
click at [336, 236] on input "checkbox" at bounding box center [568, 232] width 998 height 49
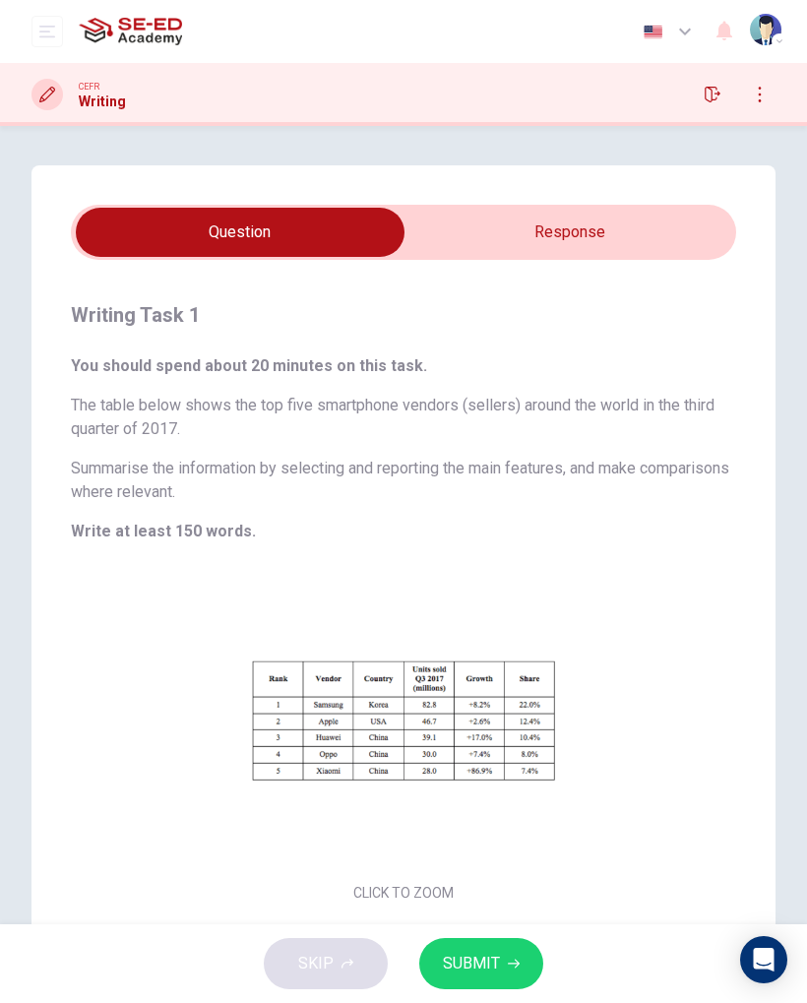
click at [655, 241] on input "checkbox" at bounding box center [240, 232] width 998 height 49
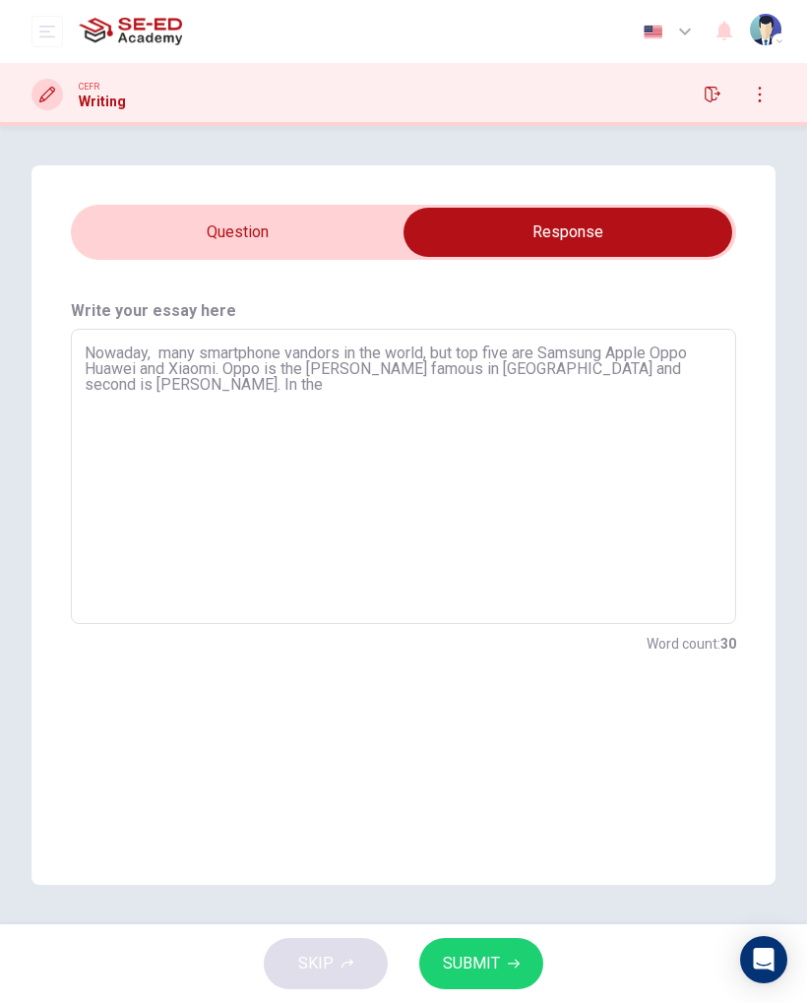
click at [710, 389] on textarea "Nowaday, many smartphone vandors in the world, but top five are Samsung Apple O…" at bounding box center [404, 476] width 638 height 263
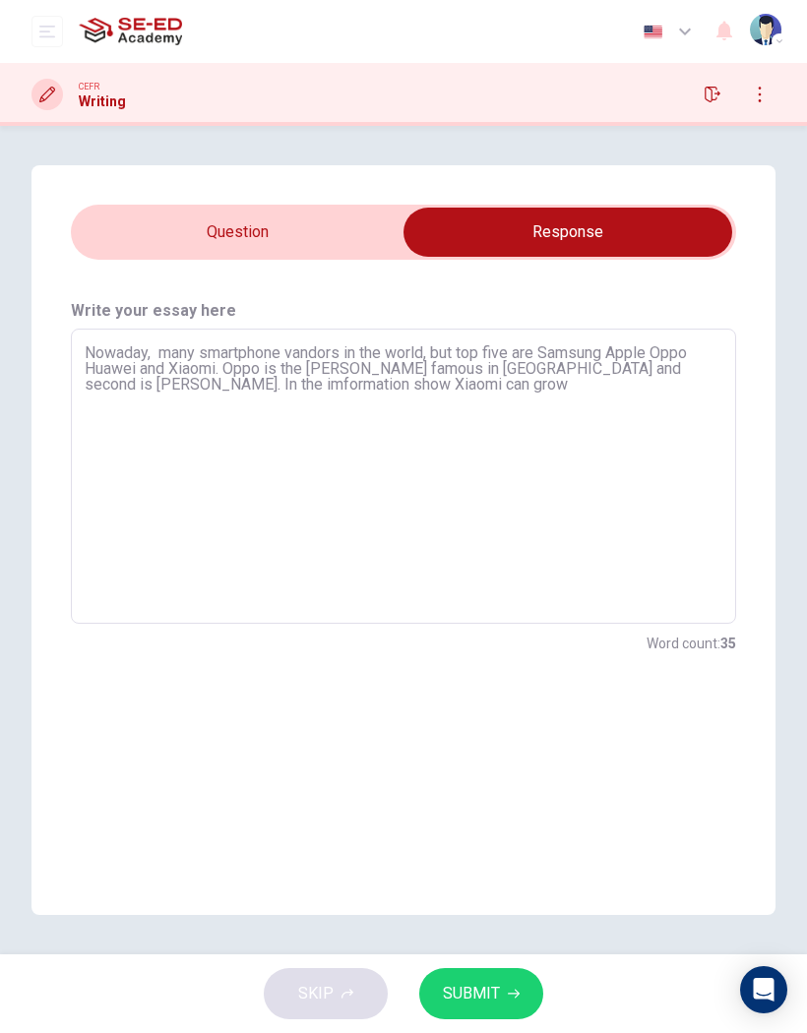
click at [319, 234] on input "checkbox" at bounding box center [568, 232] width 998 height 49
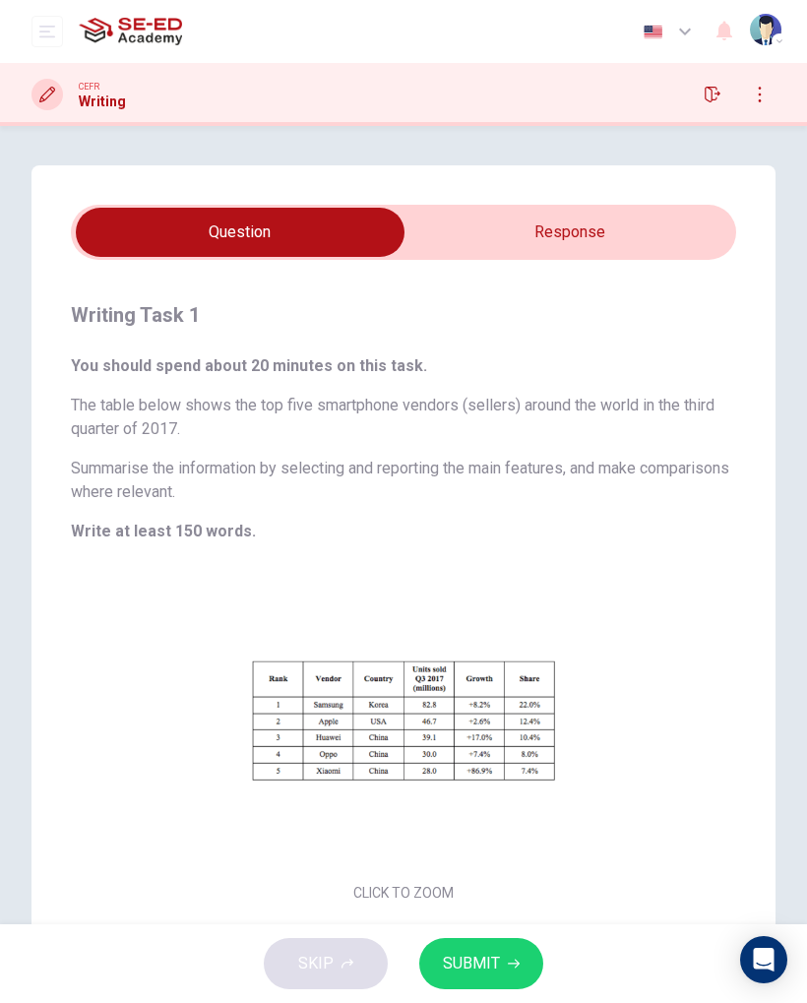
click at [685, 236] on input "checkbox" at bounding box center [240, 232] width 998 height 49
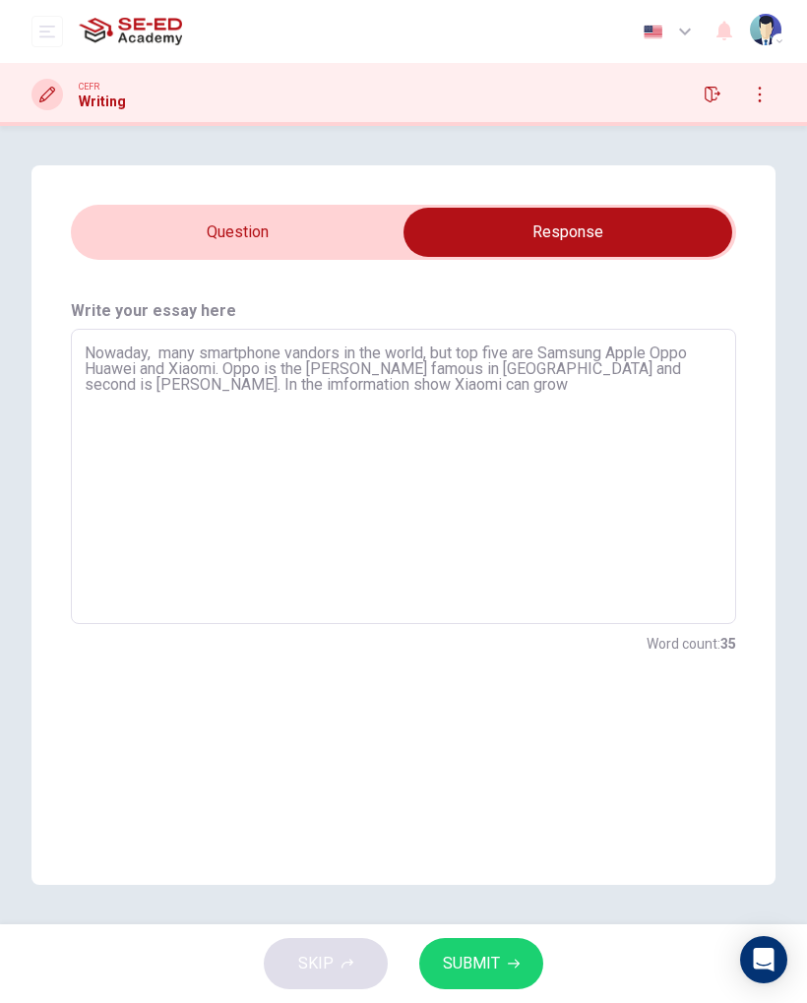
click at [625, 425] on textarea "Nowaday, many smartphone vandors in the world, but top five are Samsung Apple O…" at bounding box center [404, 476] width 638 height 263
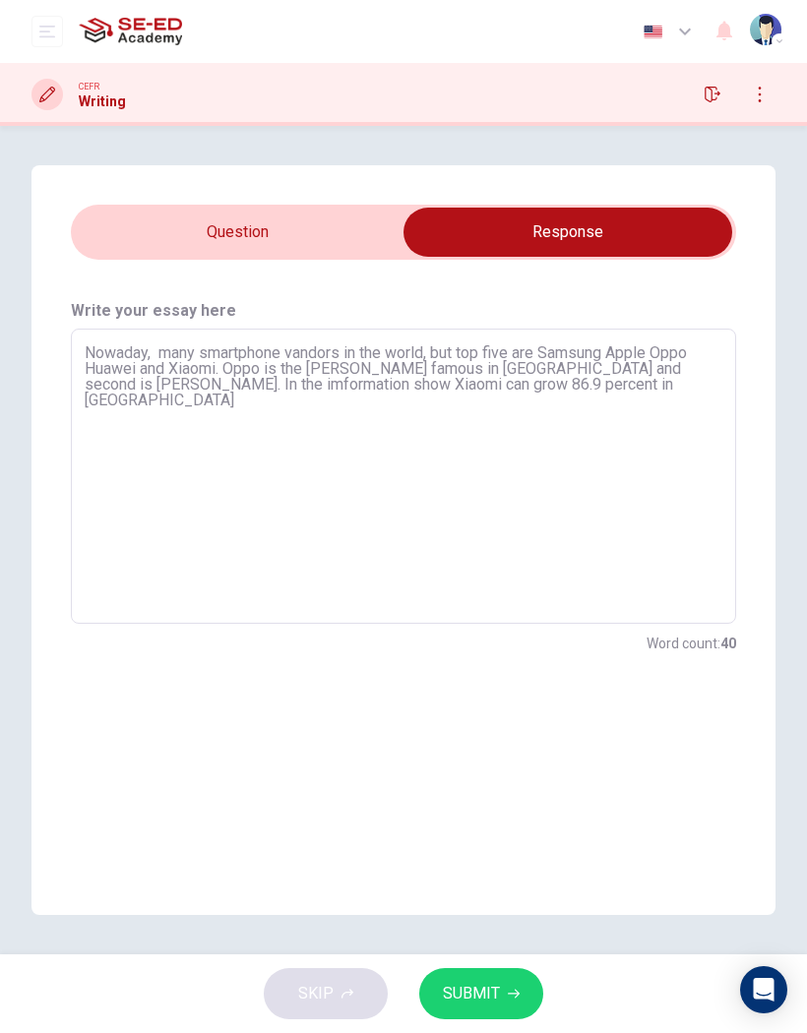
click at [343, 225] on input "checkbox" at bounding box center [568, 232] width 998 height 49
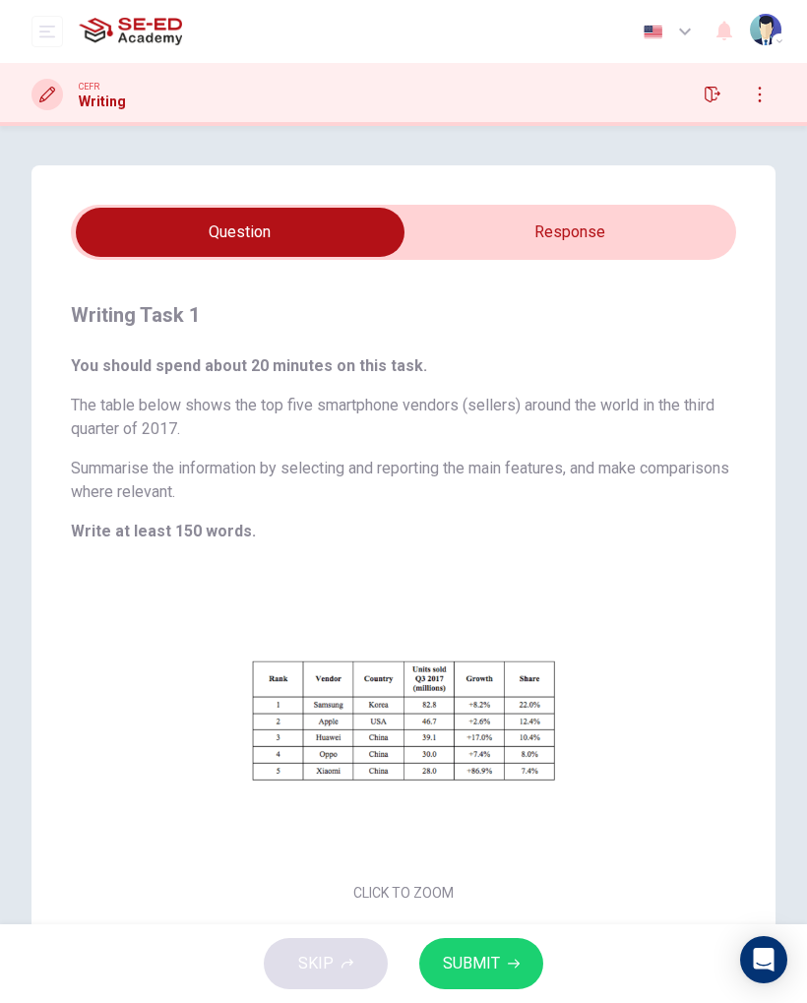
click at [660, 240] on input "checkbox" at bounding box center [240, 232] width 998 height 49
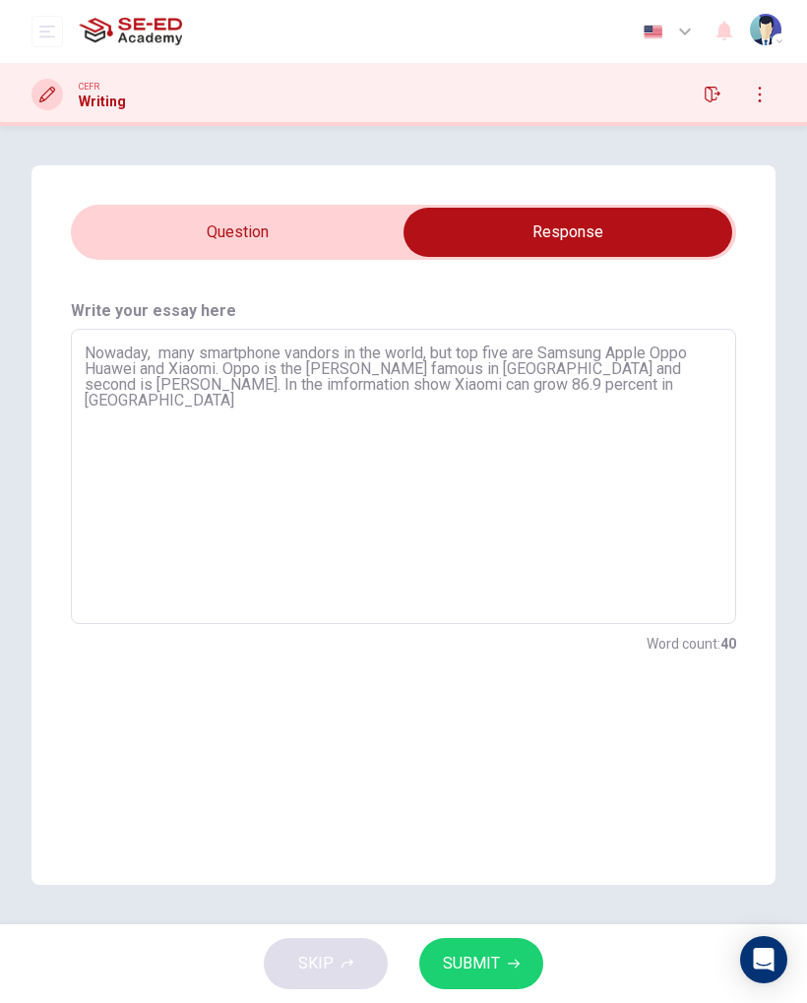
click at [584, 379] on textarea "Nowaday, many smartphone vandors in the world, but top five are Samsung Apple O…" at bounding box center [404, 476] width 638 height 263
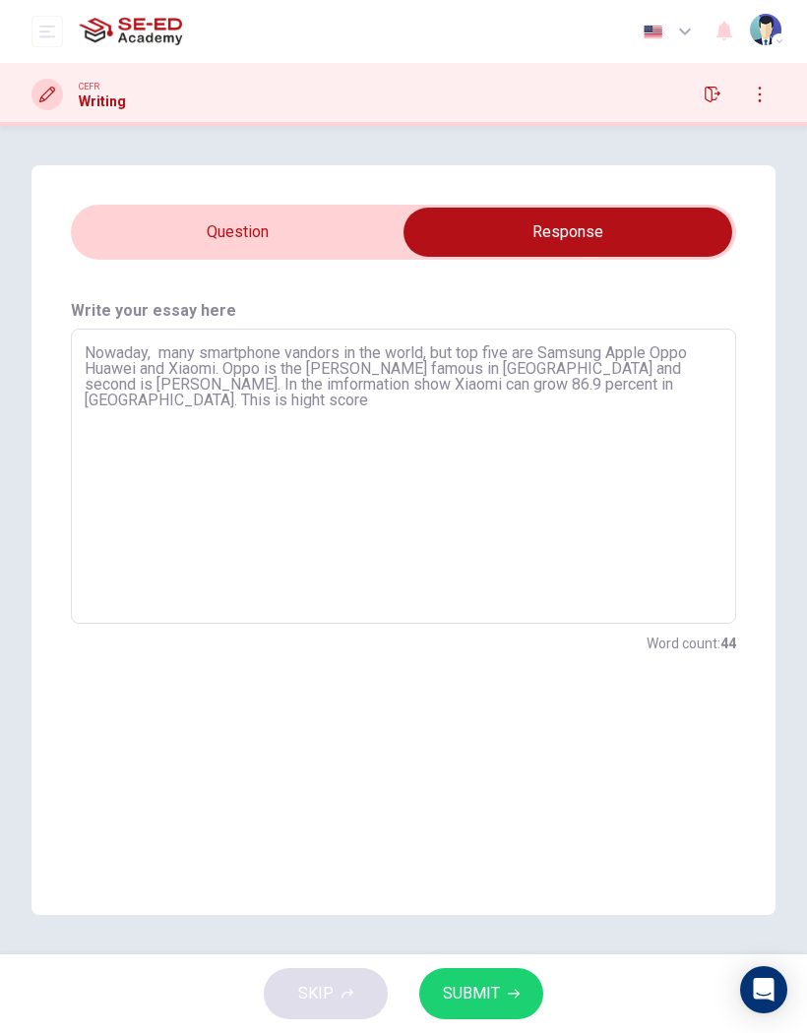
click at [332, 253] on input "checkbox" at bounding box center [568, 232] width 998 height 49
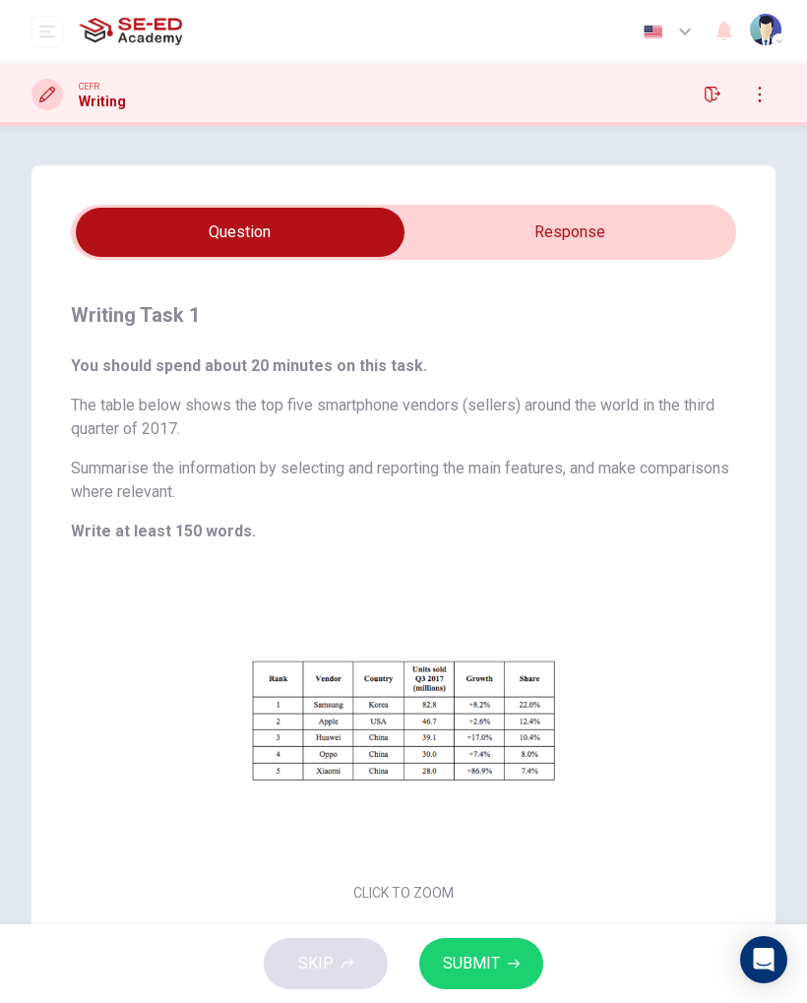
click at [659, 223] on input "checkbox" at bounding box center [240, 232] width 998 height 49
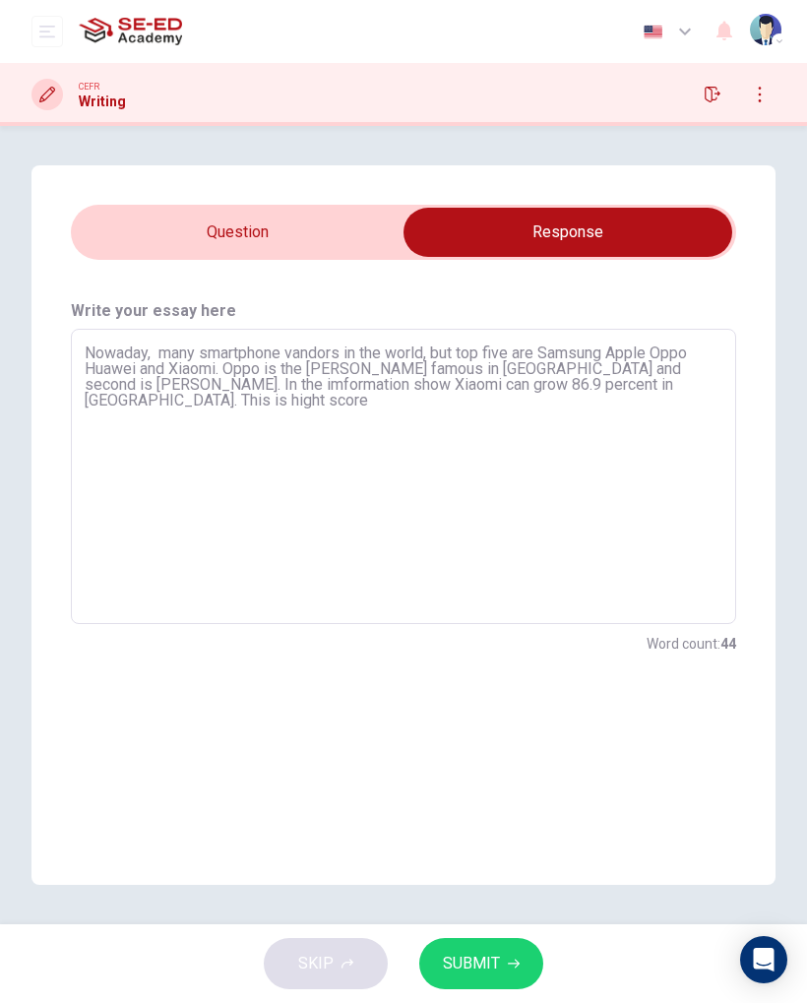
click at [672, 406] on textarea "Nowaday, many smartphone vandors in the world, but top five are Samsung Apple O…" at bounding box center [404, 476] width 638 height 263
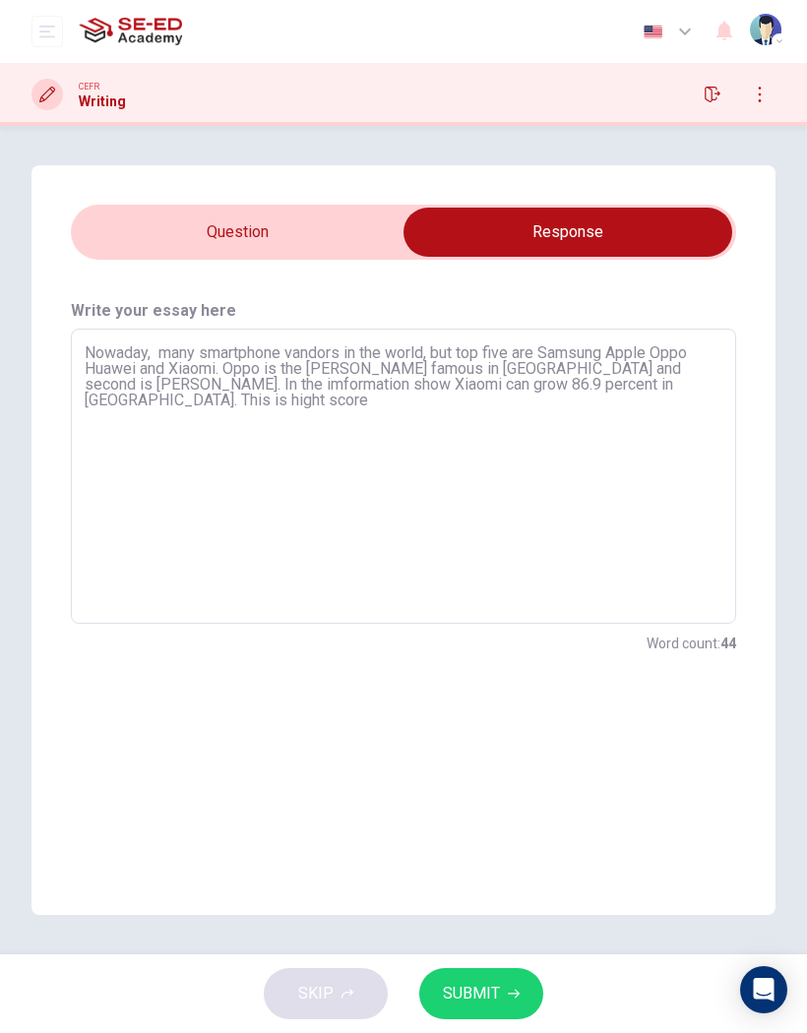
click at [580, 380] on textarea "Nowaday, many smartphone vandors in the world, but top five are Samsung Apple O…" at bounding box center [404, 476] width 638 height 263
click at [572, 390] on textarea "Nowaday, many smartphone vandors in the world, but top five are Samsung Apple O…" at bounding box center [404, 476] width 638 height 263
click at [687, 398] on textarea "Nowaday, many smartphone vandors in the world, but top five are Samsung Apple O…" at bounding box center [404, 476] width 638 height 263
click at [362, 233] on input "checkbox" at bounding box center [568, 232] width 998 height 49
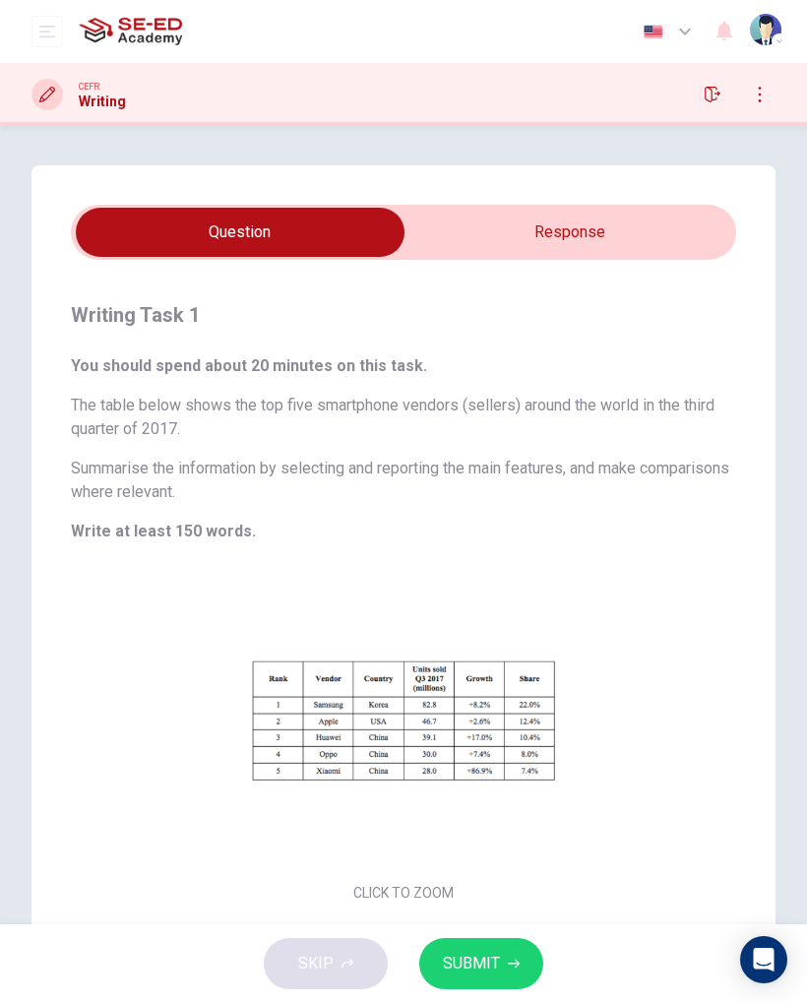
click at [668, 224] on input "checkbox" at bounding box center [240, 232] width 998 height 49
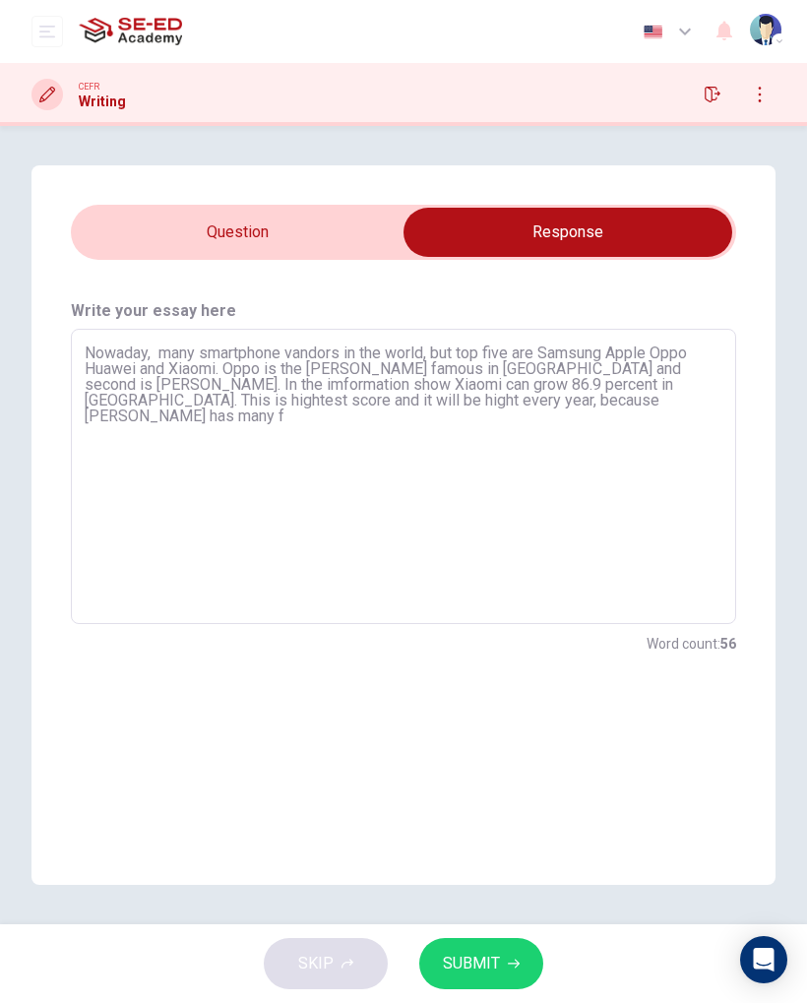
click at [587, 416] on textarea "Nowaday, many smartphone vandors in the world, but top five are Samsung Apple O…" at bounding box center [404, 476] width 638 height 263
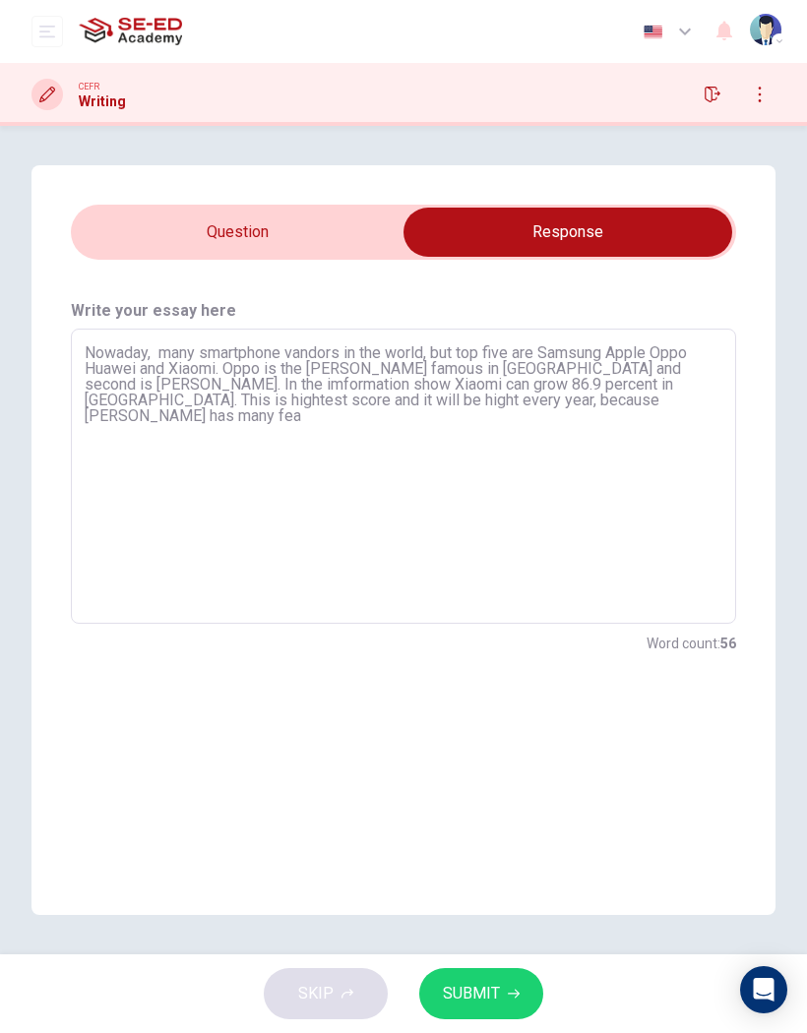
click at [326, 255] on input "checkbox" at bounding box center [568, 232] width 998 height 49
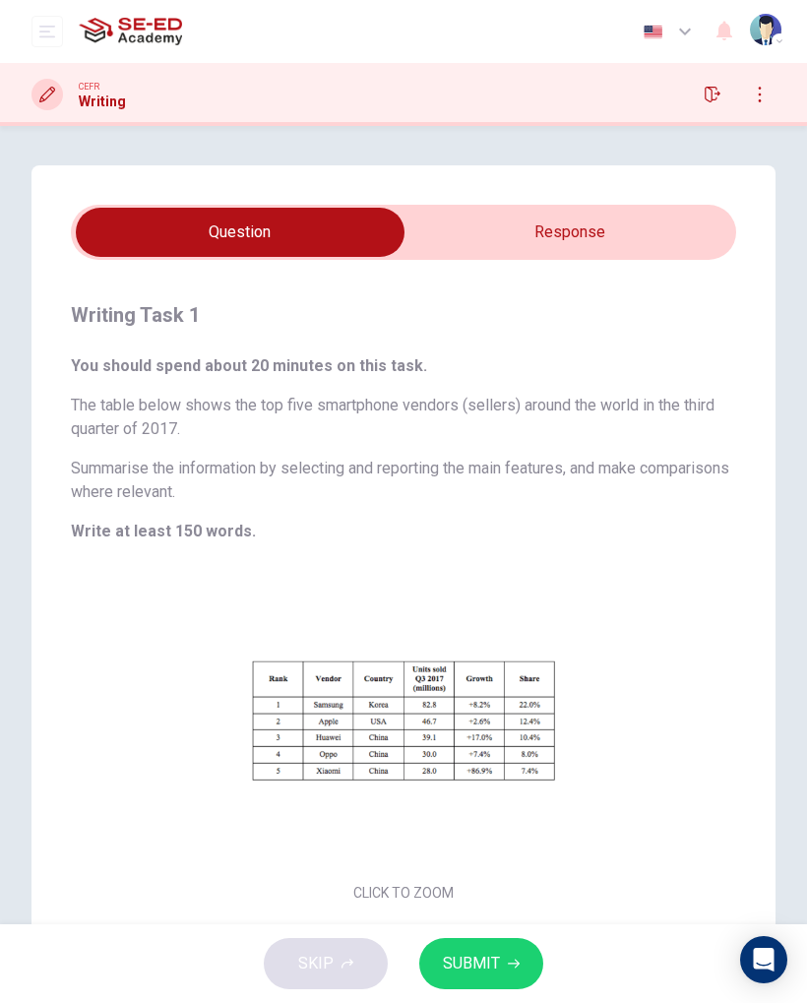
click at [641, 210] on input "checkbox" at bounding box center [240, 232] width 998 height 49
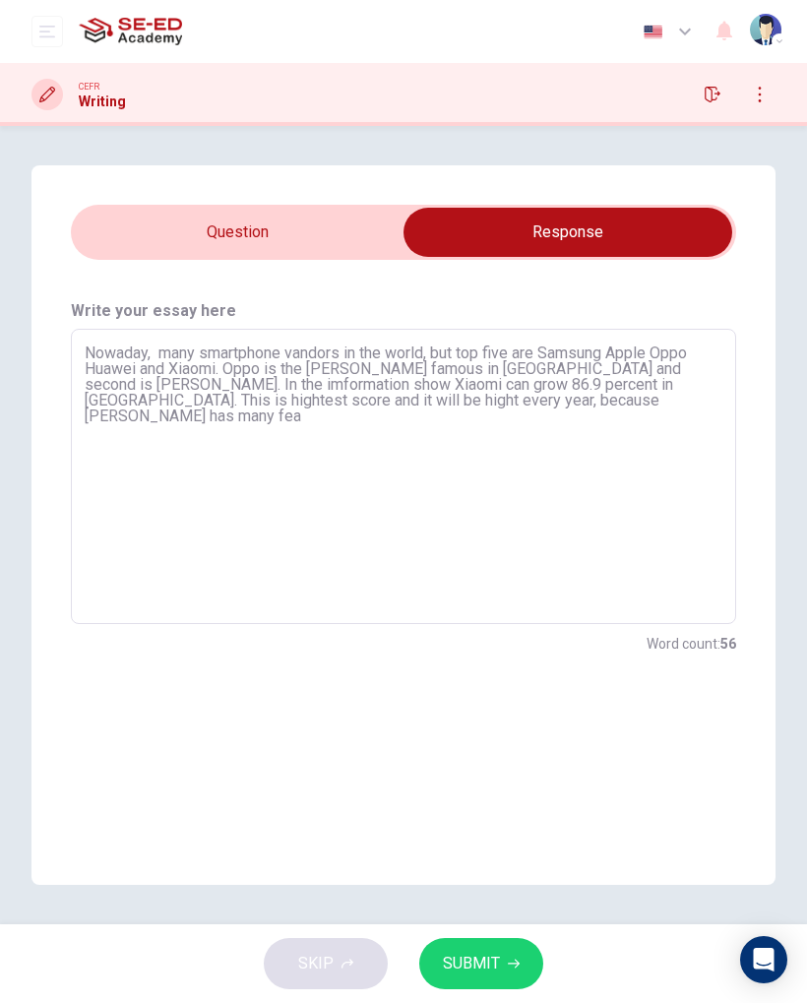
click at [538, 436] on textarea "Nowaday, many smartphone vandors in the world, but top five are Samsung Apple O…" at bounding box center [404, 476] width 638 height 263
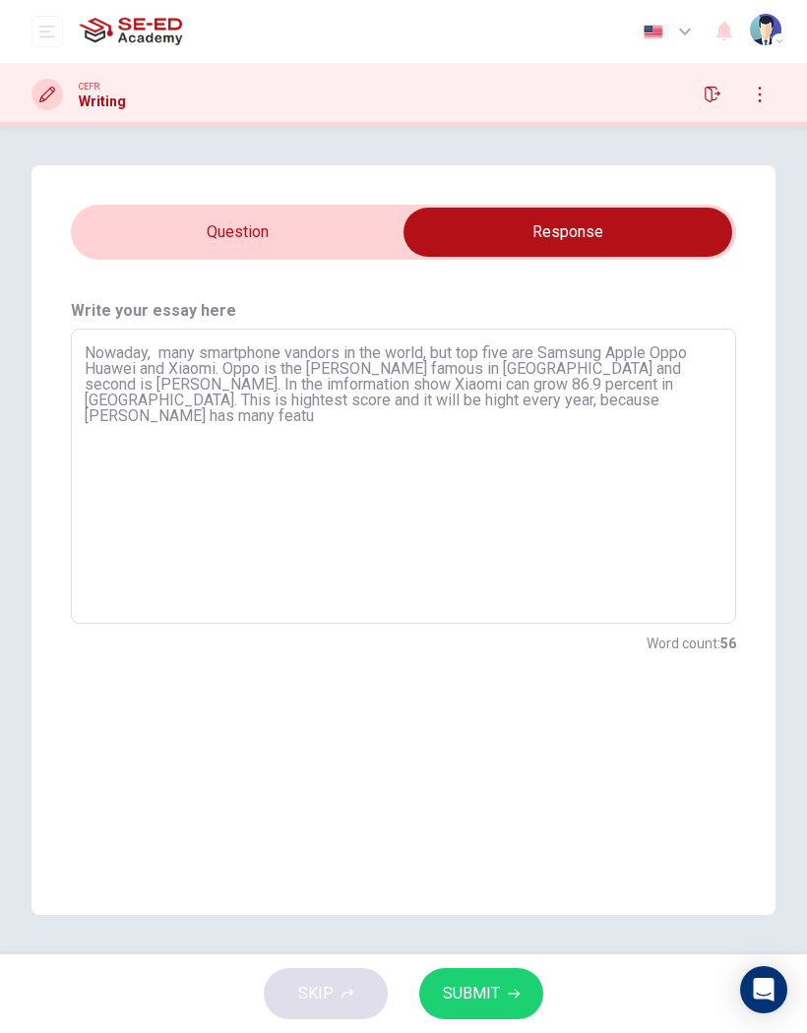
click at [326, 239] on input "checkbox" at bounding box center [568, 232] width 998 height 49
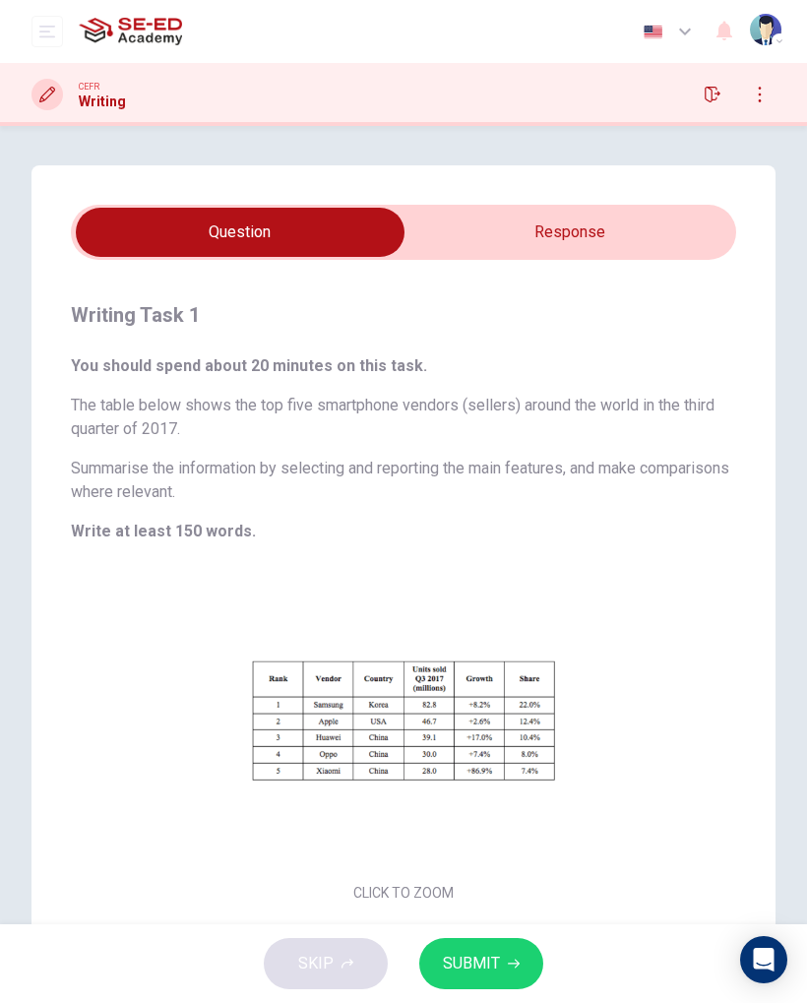
click at [669, 220] on input "checkbox" at bounding box center [240, 232] width 998 height 49
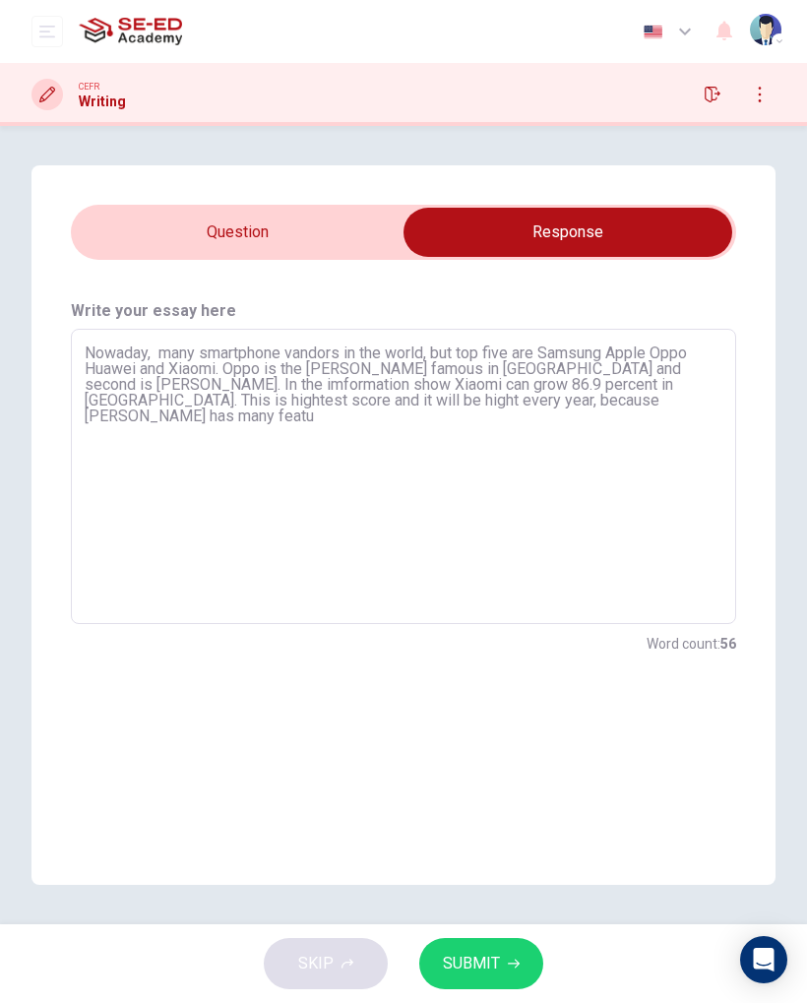
click at [569, 430] on textarea "Nowaday, many smartphone vandors in the world, but top five are Samsung Apple O…" at bounding box center [404, 476] width 638 height 263
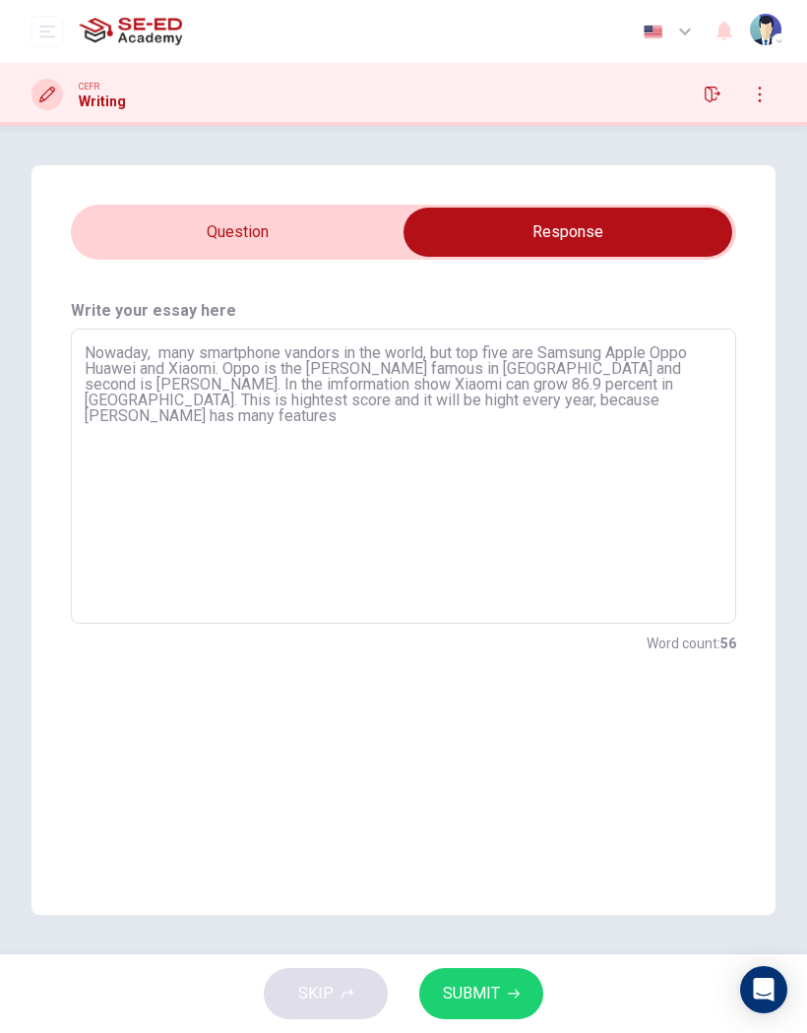
click at [416, 401] on textarea "Nowaday, many smartphone vandors in the world, but top five are Samsung Apple O…" at bounding box center [404, 476] width 638 height 263
click at [674, 427] on textarea "Nowaday, many smartphone vandors in the world, but top five are Samsung Apple O…" at bounding box center [404, 476] width 638 height 263
click at [634, 466] on textarea "Nowaday, many smartphone vandors in the world, but top five are Samsung Apple O…" at bounding box center [404, 476] width 638 height 263
click at [704, 593] on textarea "Nowaday, many smartphone vandors in the world, but top five are Samsung Apple O…" at bounding box center [404, 476] width 638 height 263
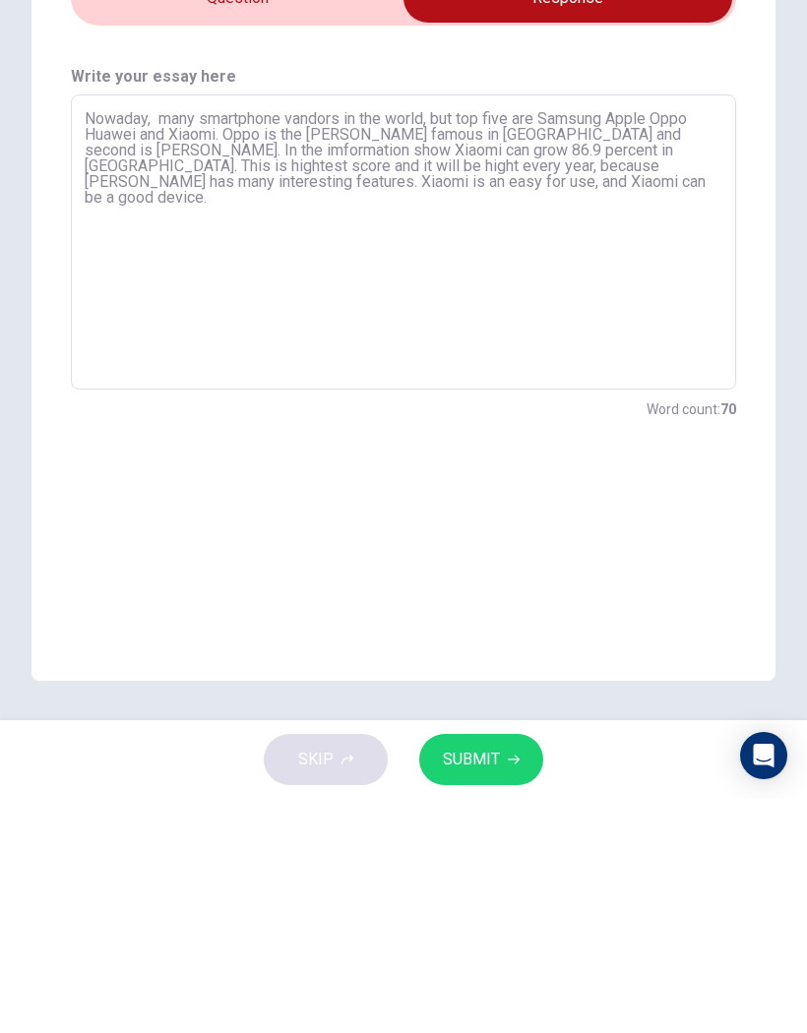
click at [723, 510] on div "Write your essay here Nowaday, many smartphone vandors in the world, but top fi…" at bounding box center [403, 587] width 744 height 655
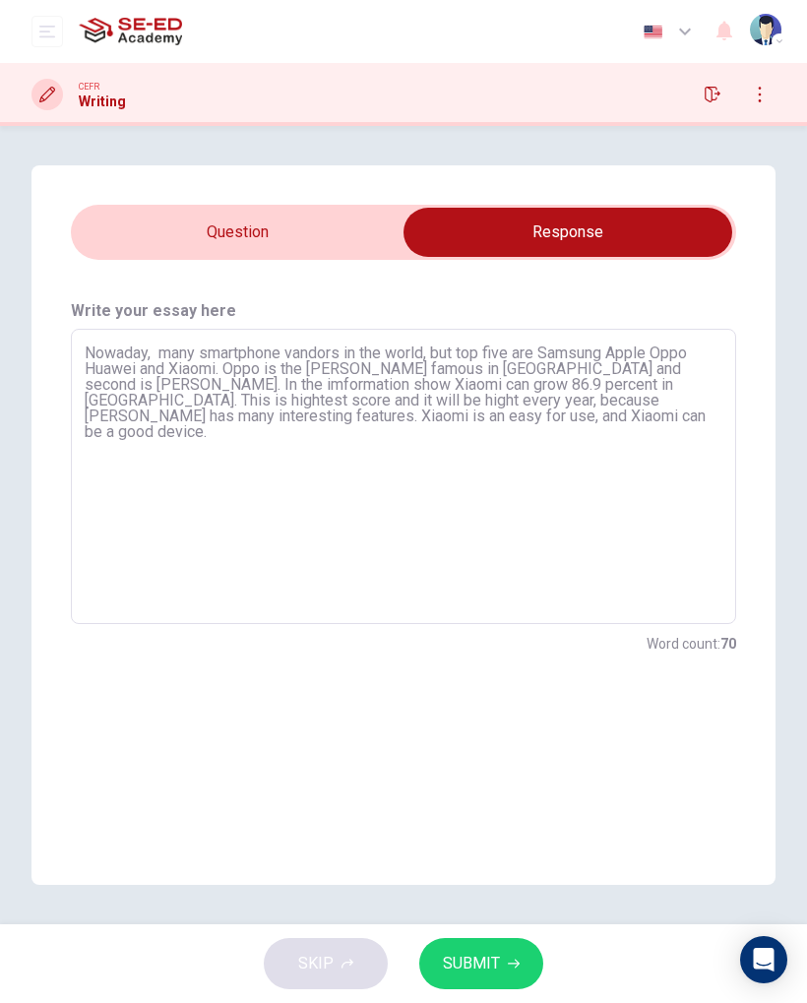
click at [496, 967] on span "SUBMIT" at bounding box center [471, 964] width 57 height 28
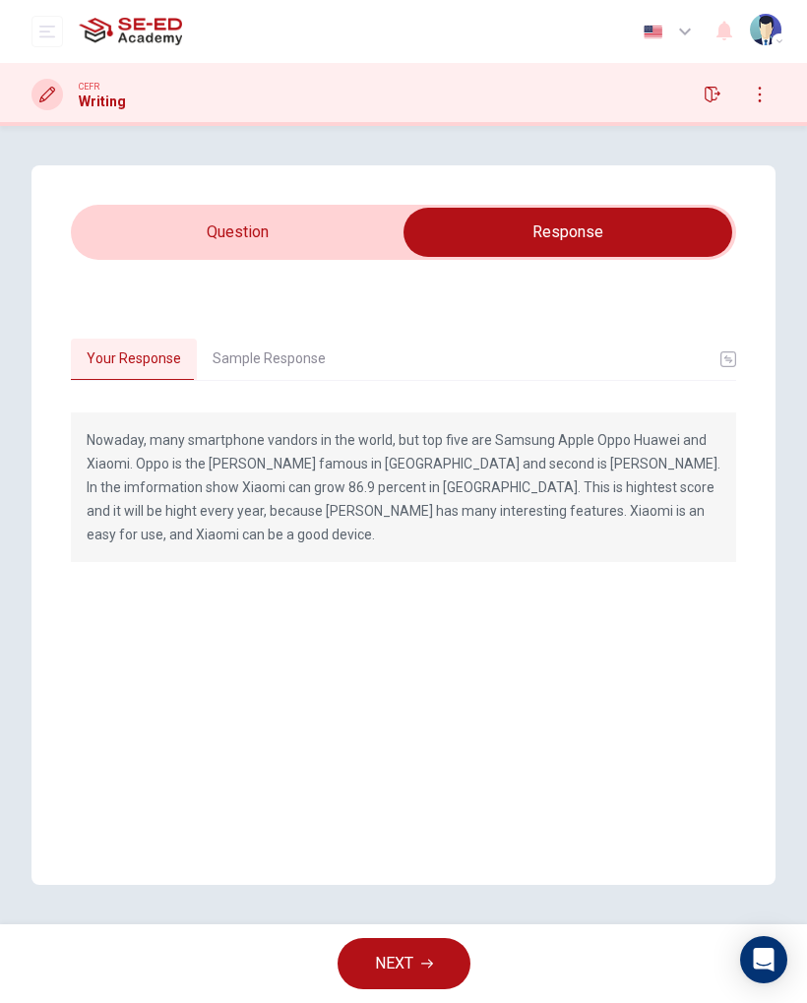
click at [238, 370] on button "Sample Response" at bounding box center [269, 358] width 145 height 41
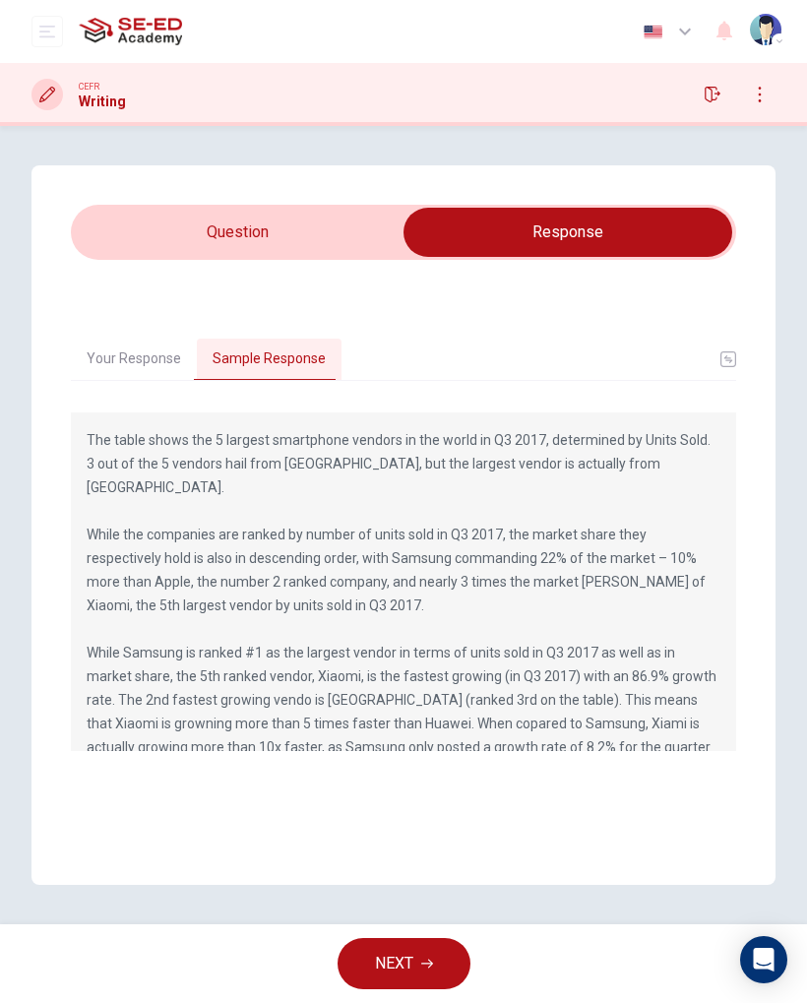
click at [116, 338] on button "Your Response" at bounding box center [134, 358] width 126 height 41
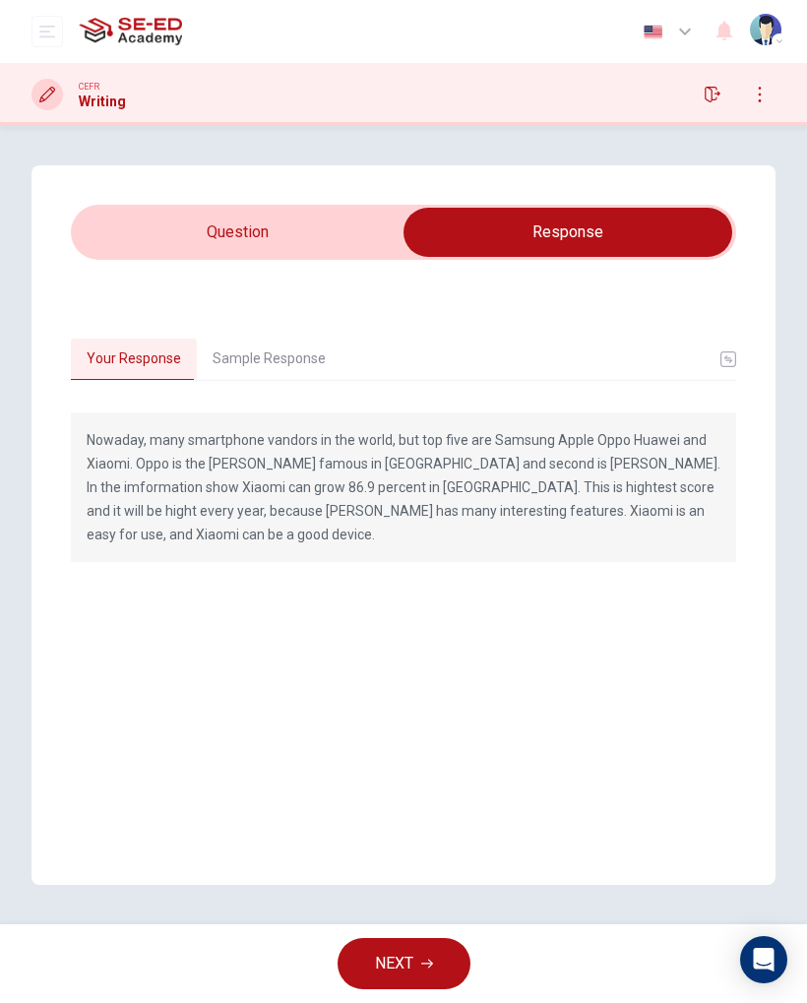
click at [426, 960] on icon "button" at bounding box center [427, 963] width 12 height 12
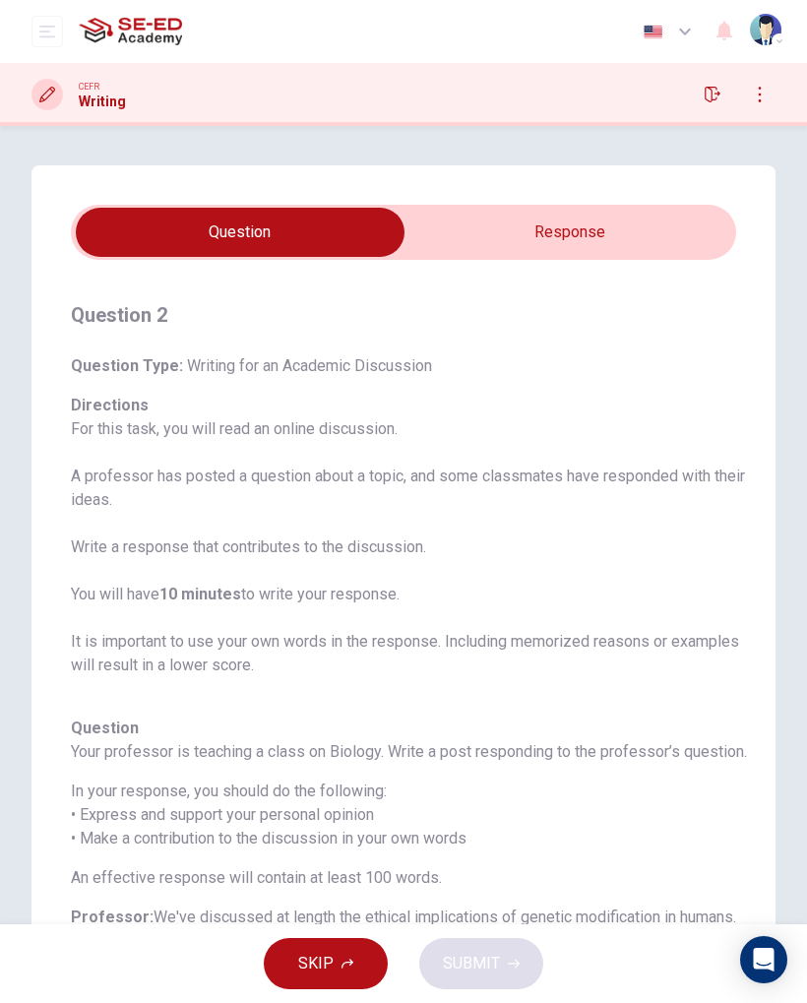
scroll to position [16, 0]
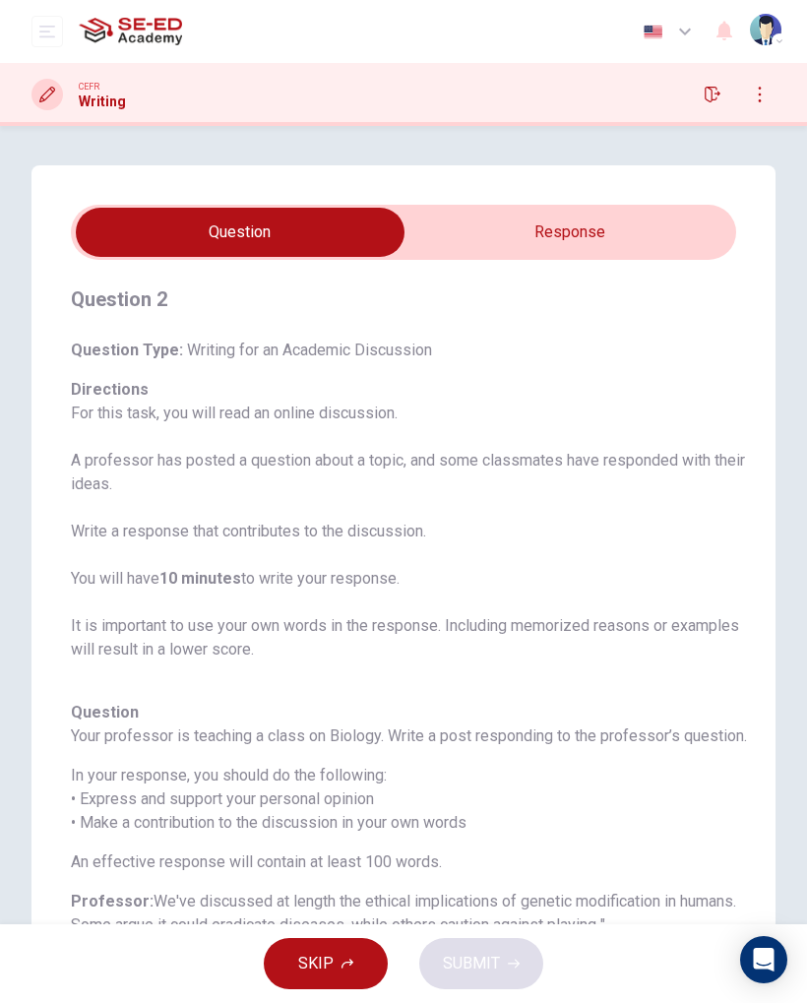
click at [51, 35] on icon "open mobile menu" at bounding box center [47, 32] width 16 height 16
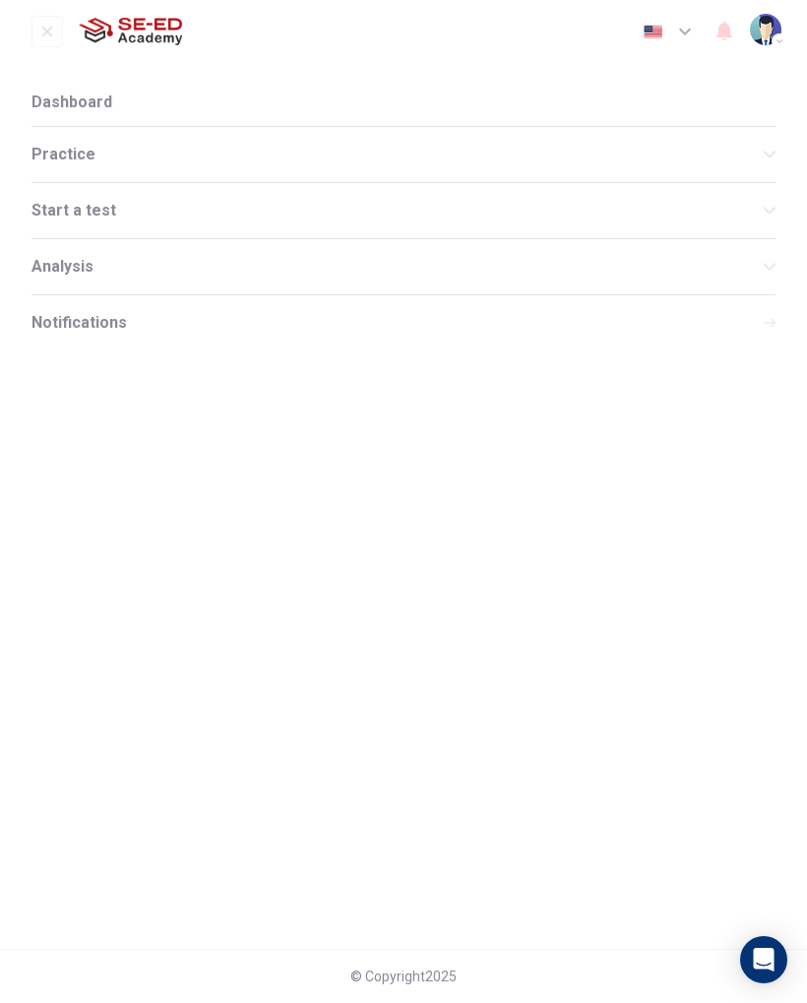
click at [109, 101] on li "Dashboard" at bounding box center [403, 102] width 744 height 47
